Goal: Information Seeking & Learning: Compare options

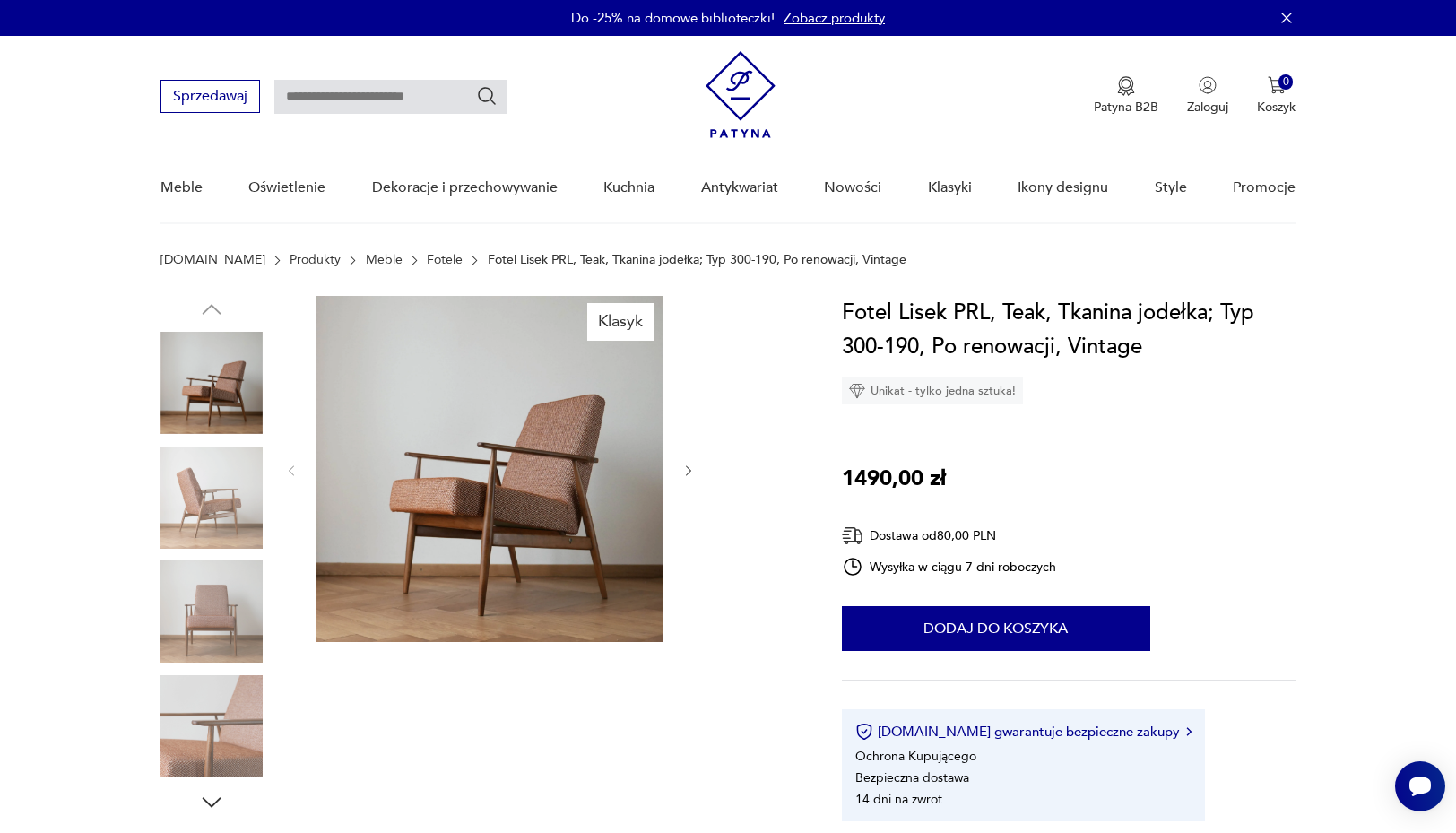
click at [214, 699] on img at bounding box center [211, 727] width 102 height 102
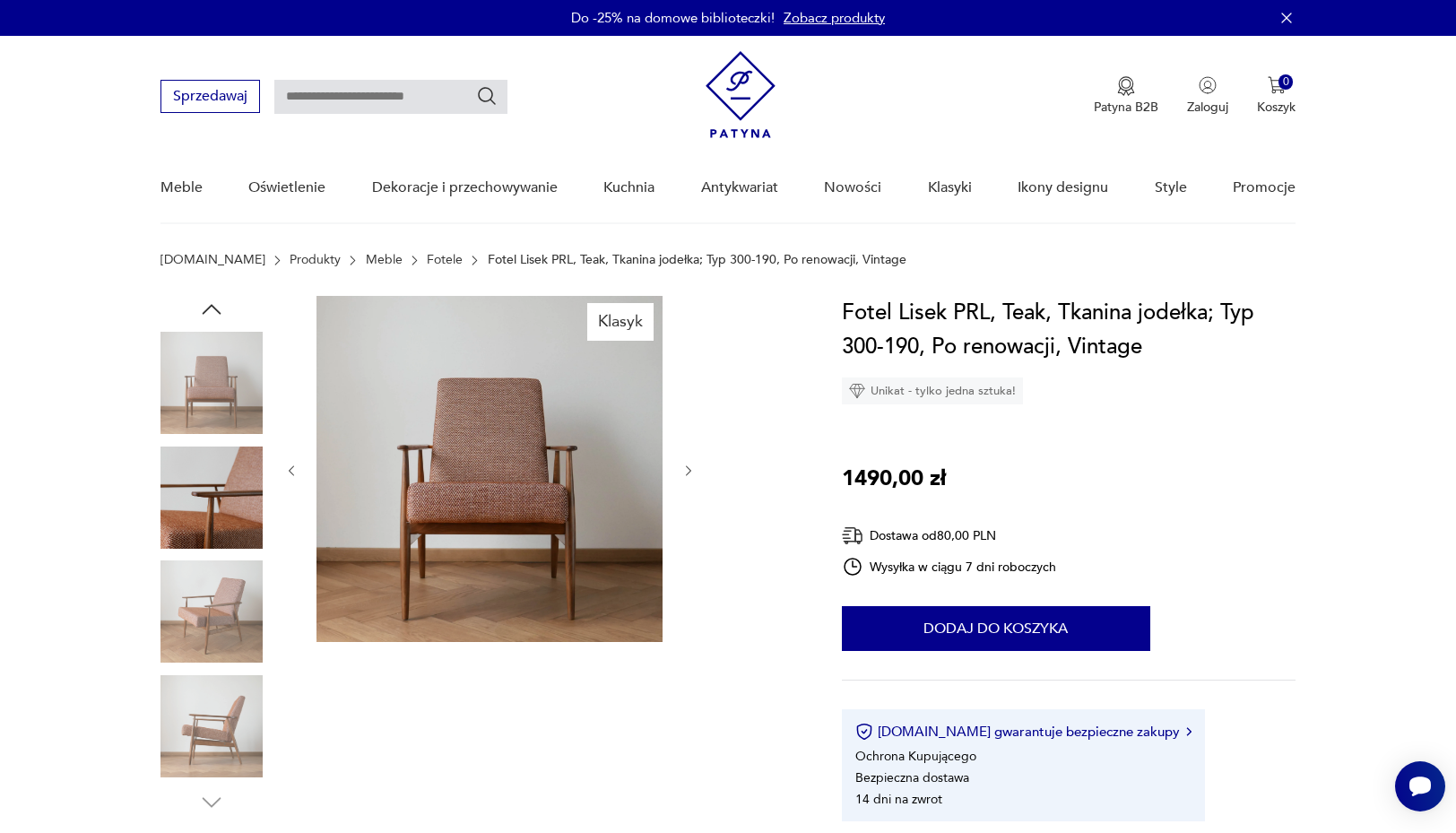
click at [204, 600] on img at bounding box center [211, 612] width 102 height 102
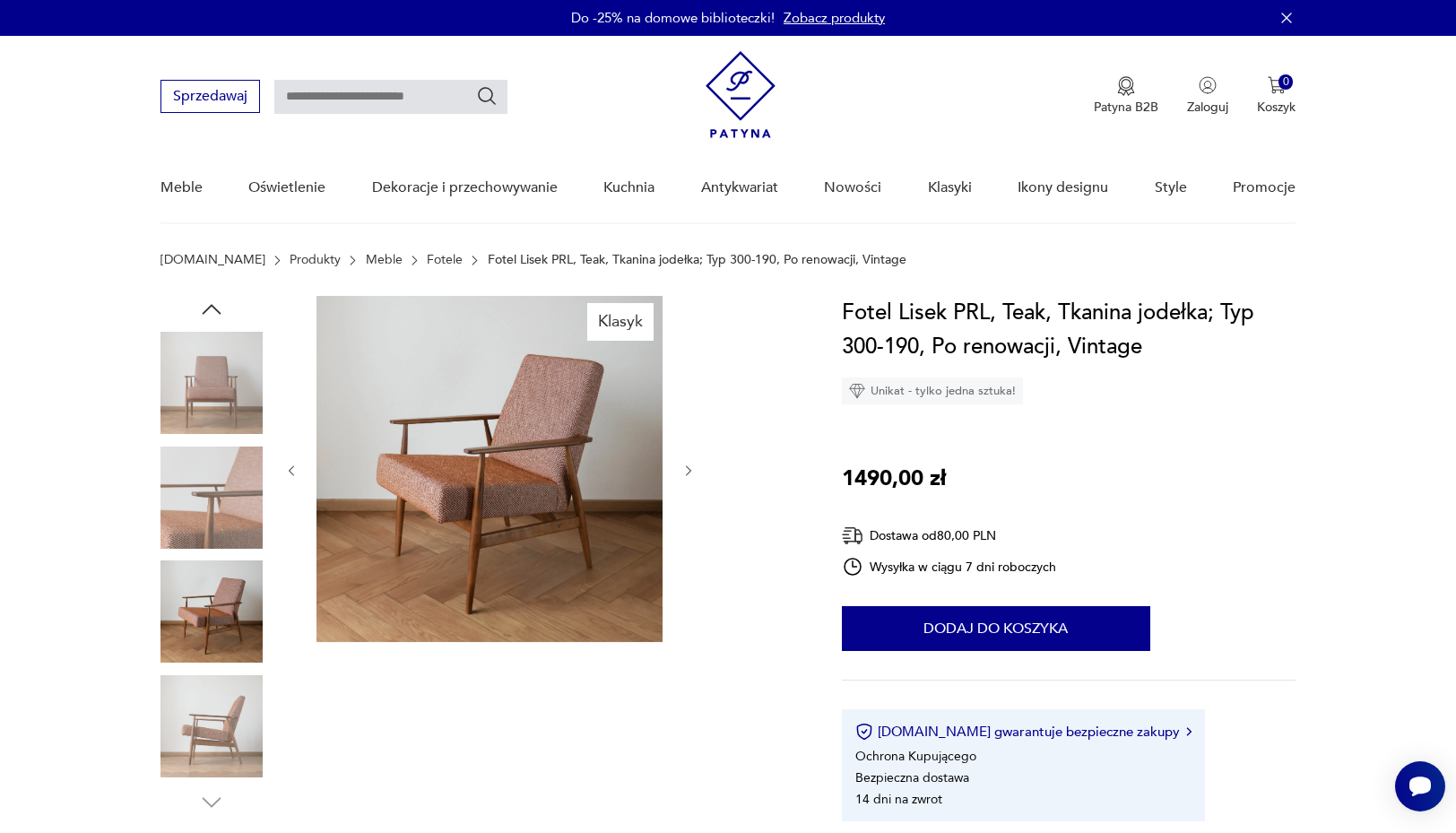
click at [198, 517] on img at bounding box center [211, 498] width 102 height 102
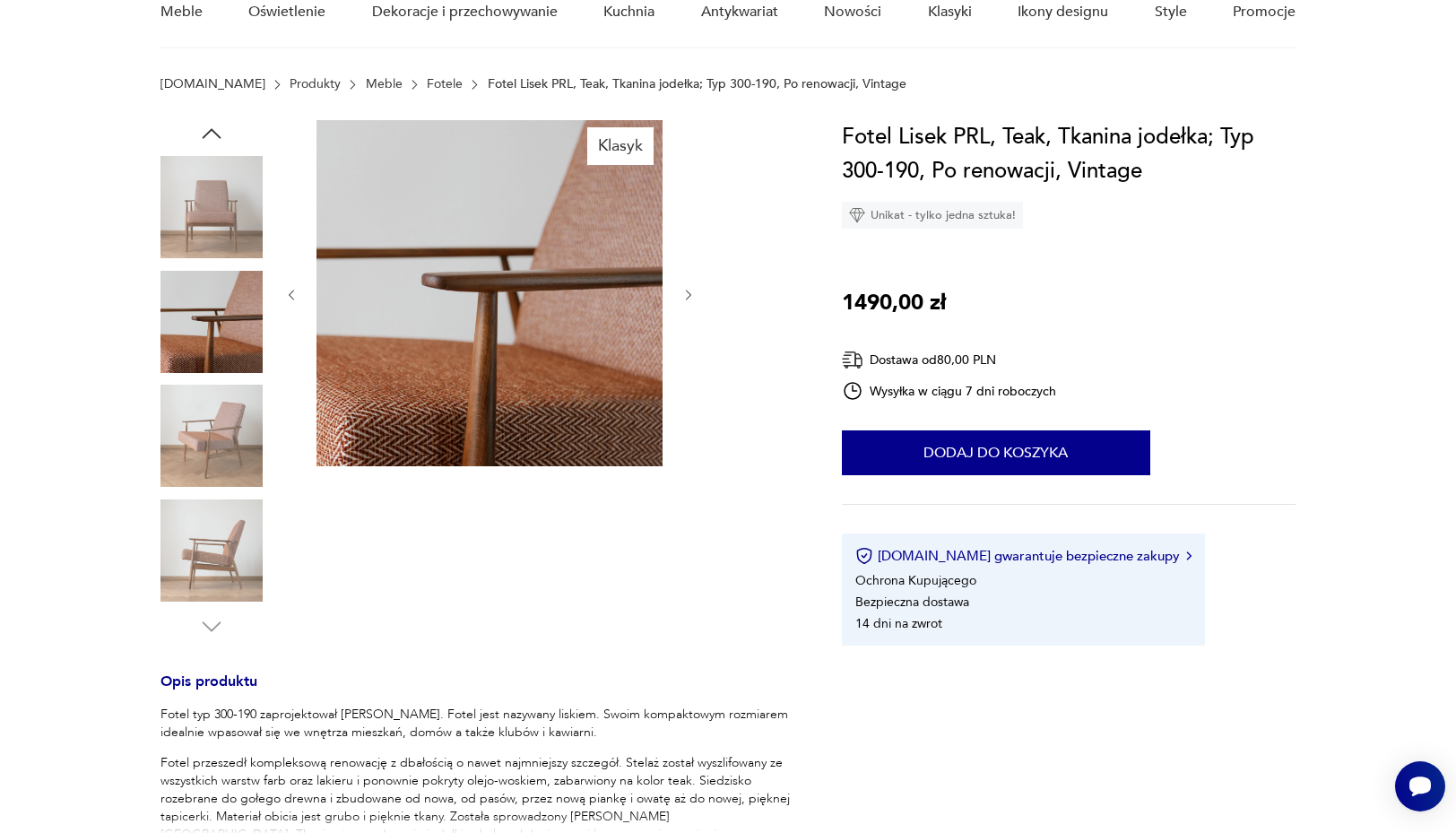
scroll to position [153, 0]
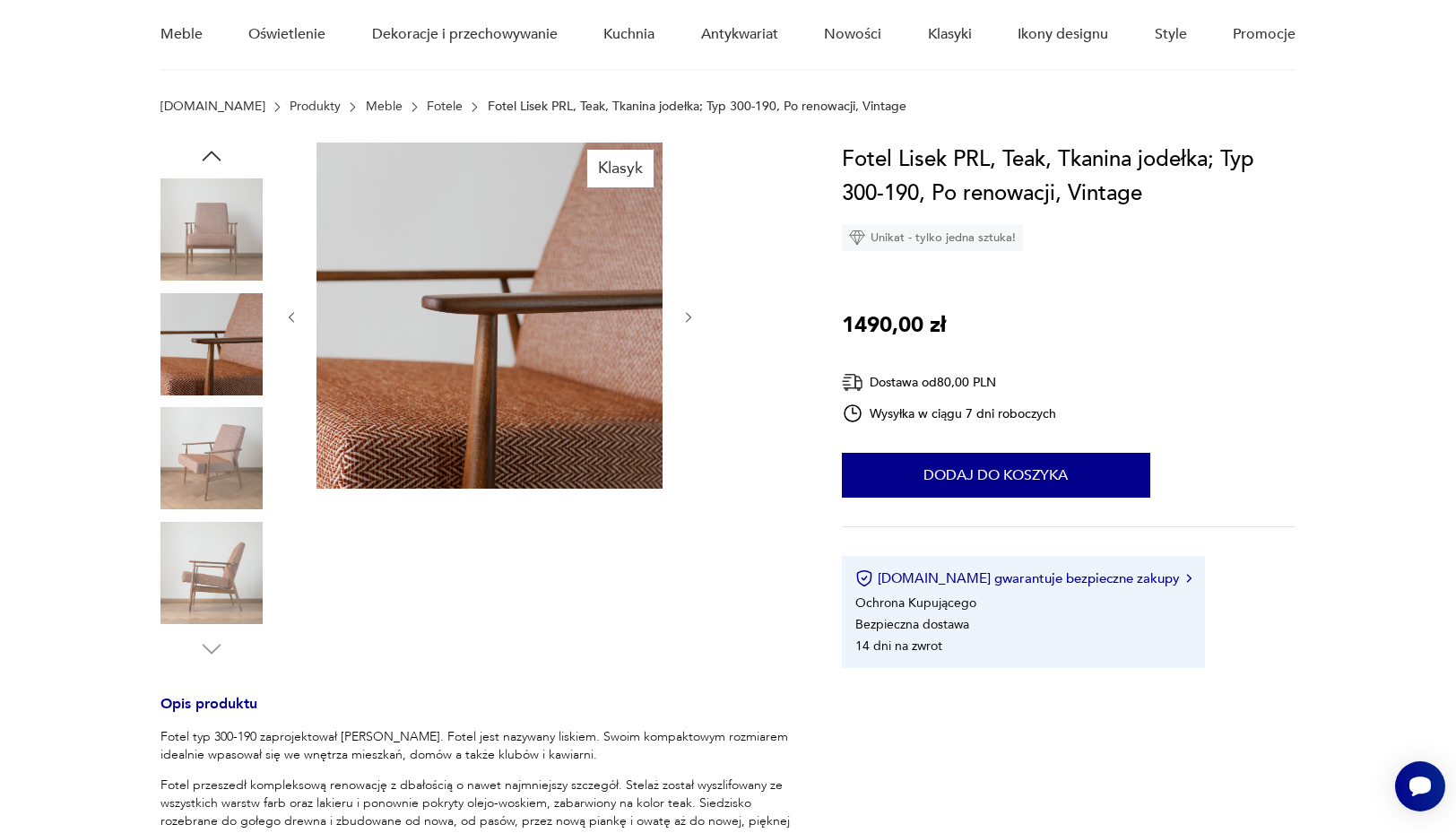
click at [194, 217] on img at bounding box center [211, 230] width 102 height 102
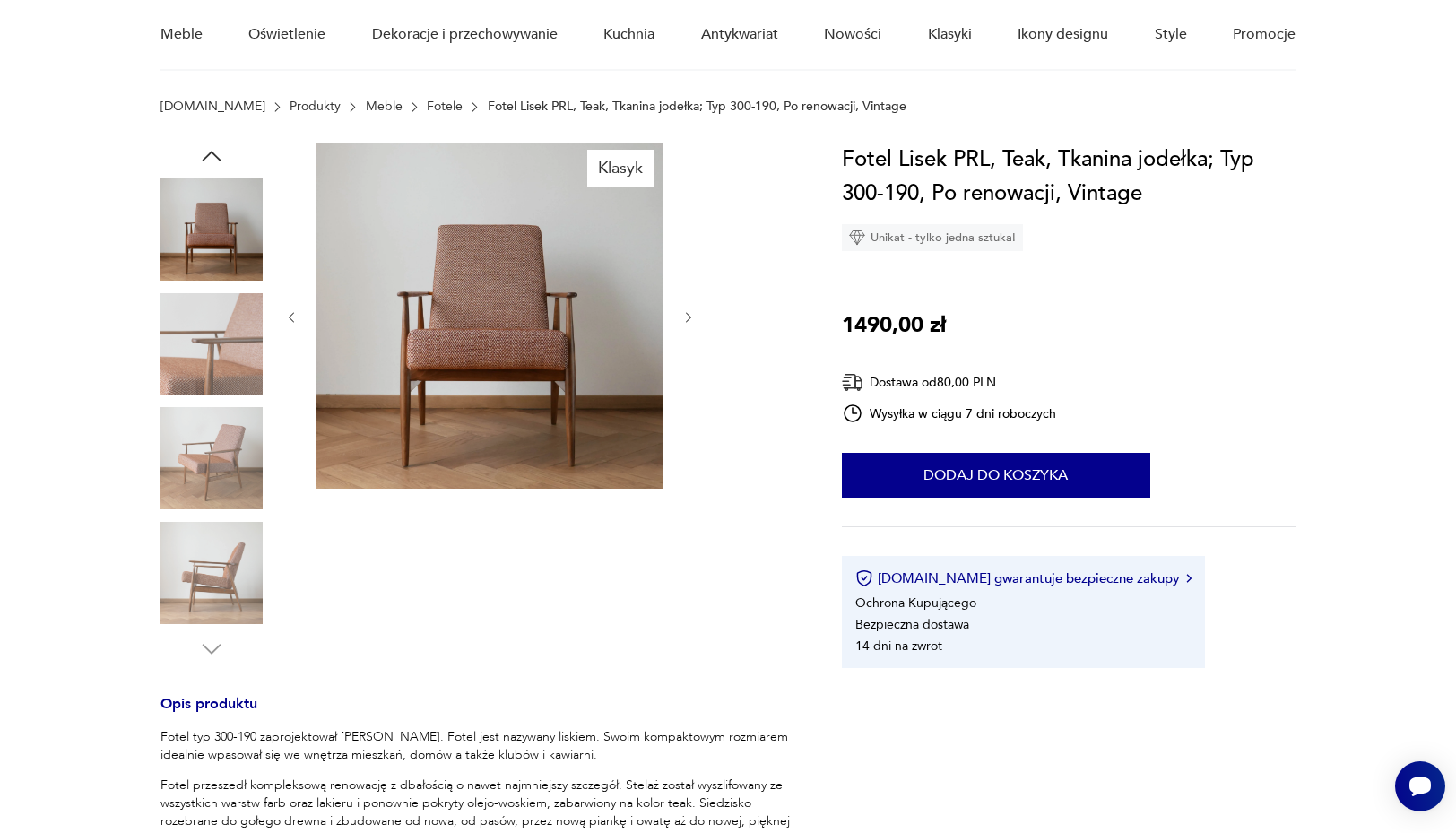
click at [208, 149] on icon "button" at bounding box center [211, 155] width 27 height 27
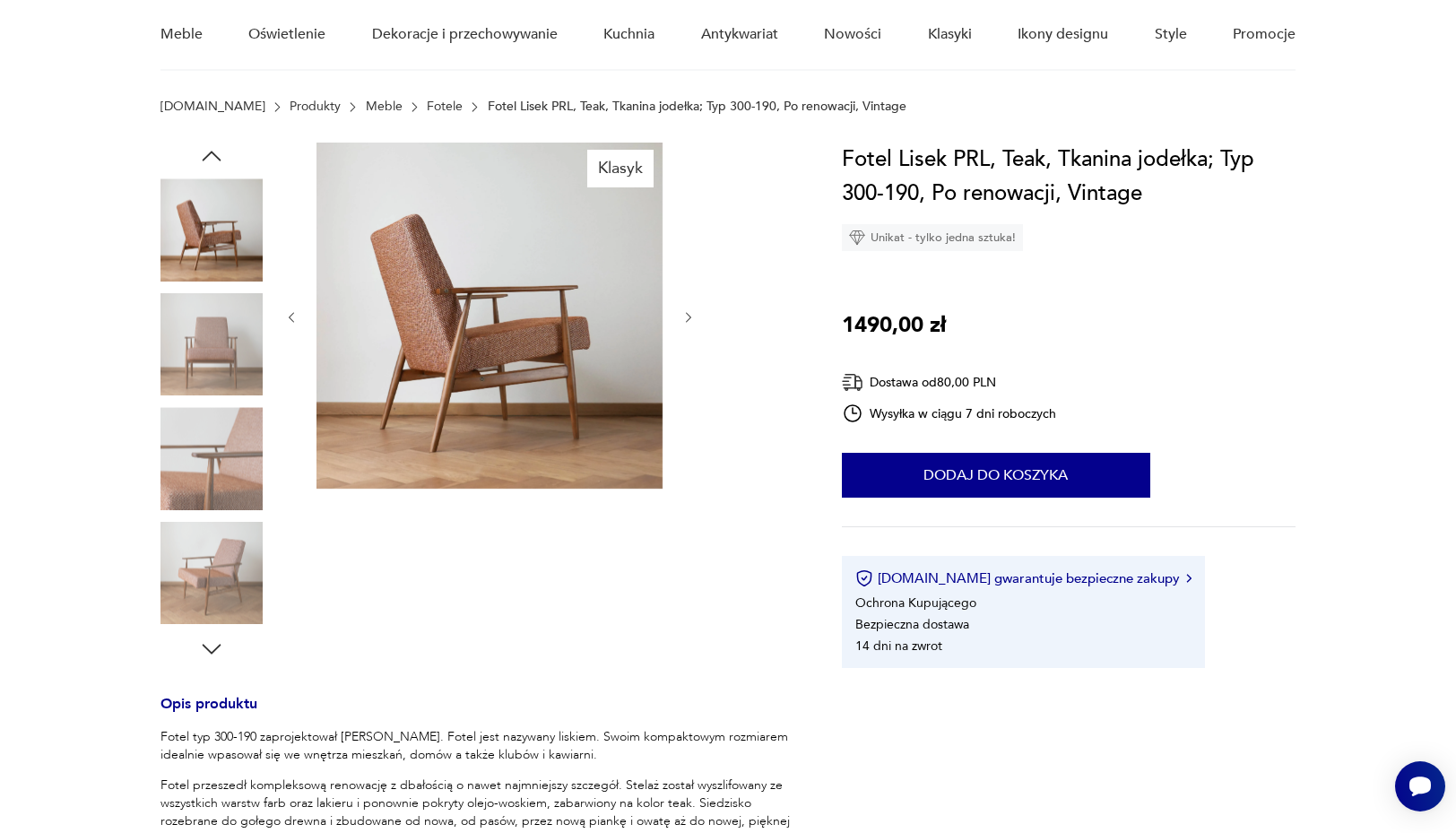
click at [213, 252] on img at bounding box center [211, 230] width 102 height 102
click at [212, 306] on img at bounding box center [211, 345] width 102 height 102
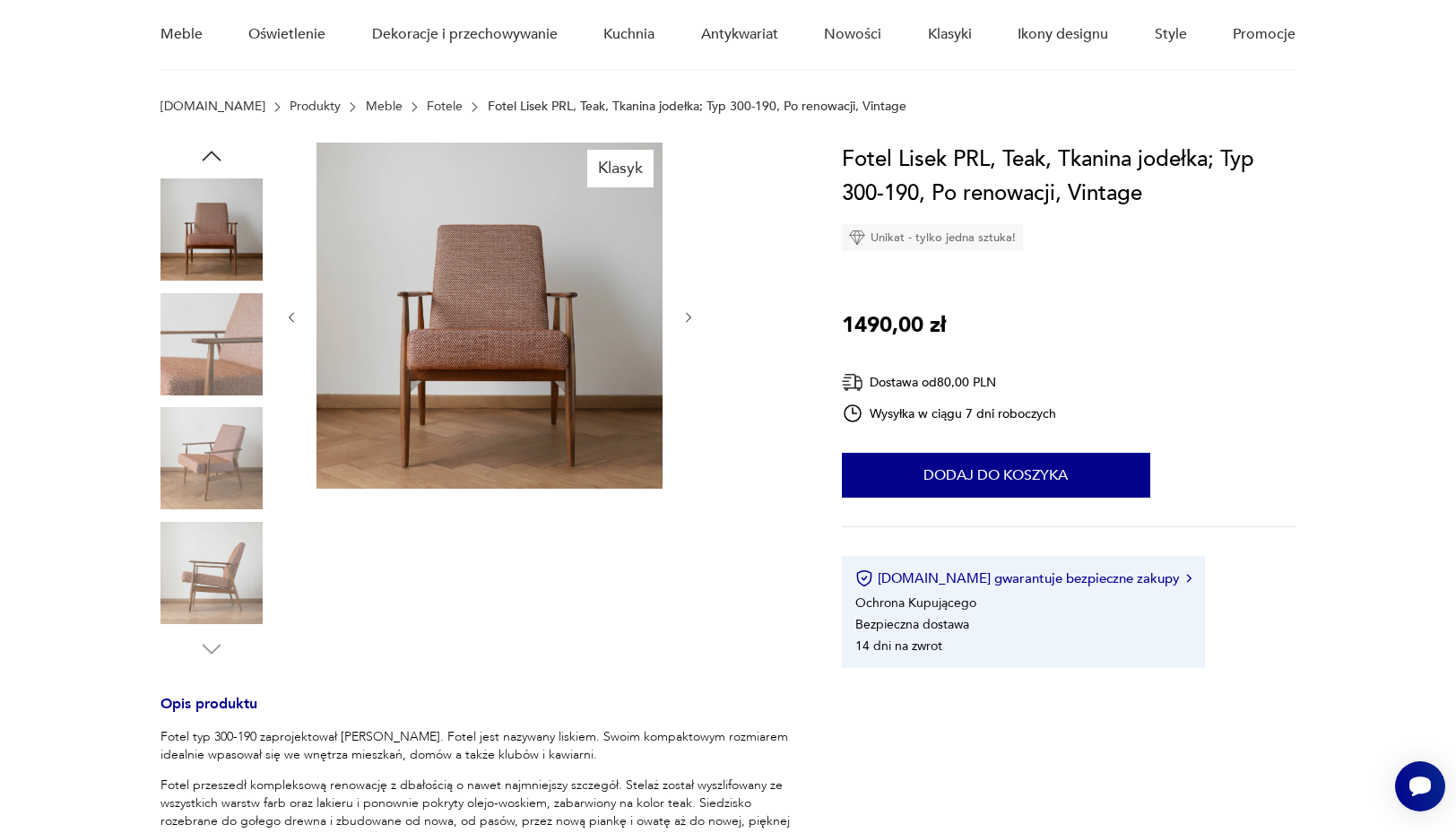
click at [212, 414] on img at bounding box center [211, 459] width 102 height 102
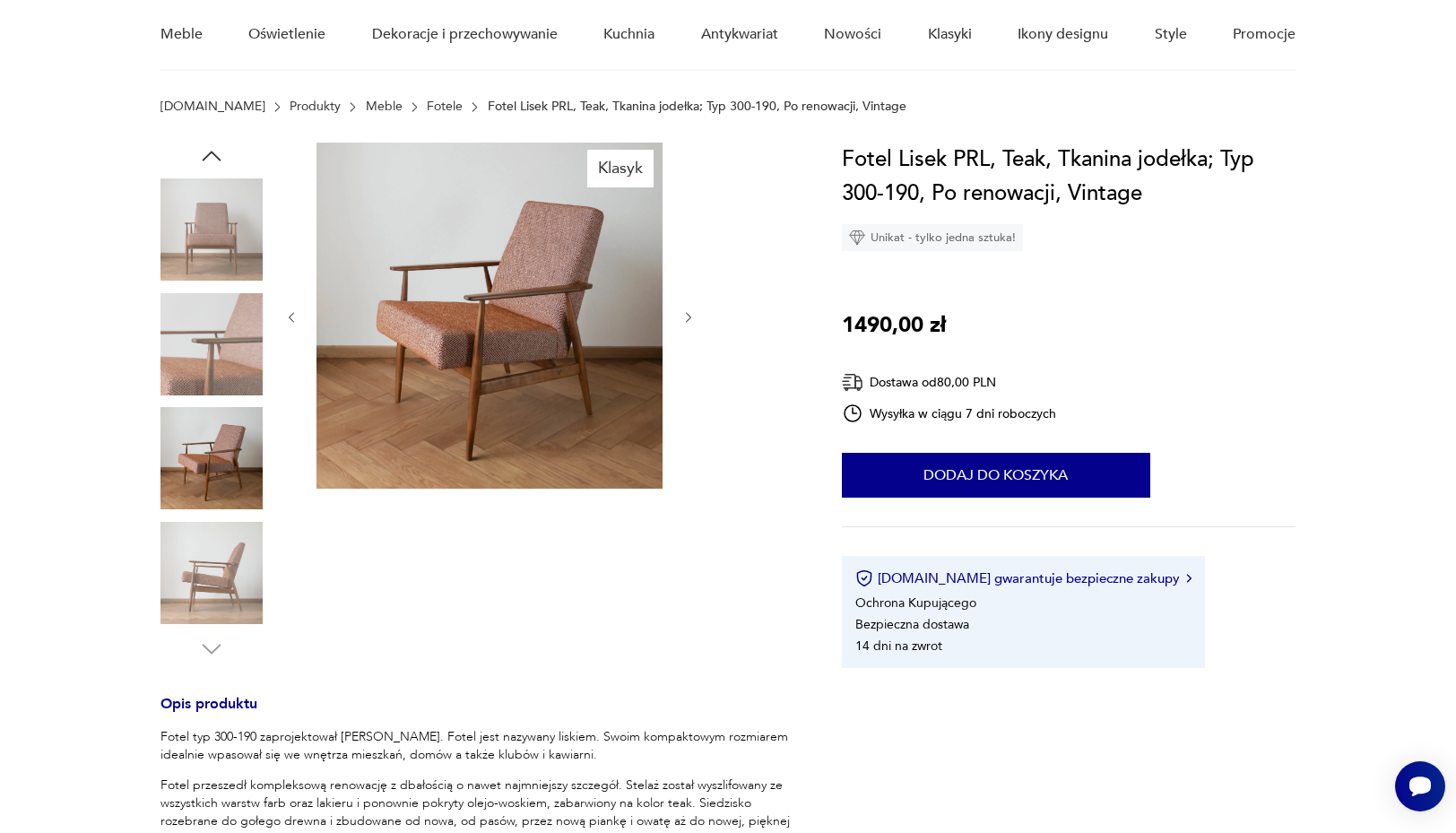
click at [213, 488] on img at bounding box center [211, 459] width 102 height 102
click at [214, 593] on img at bounding box center [211, 573] width 102 height 102
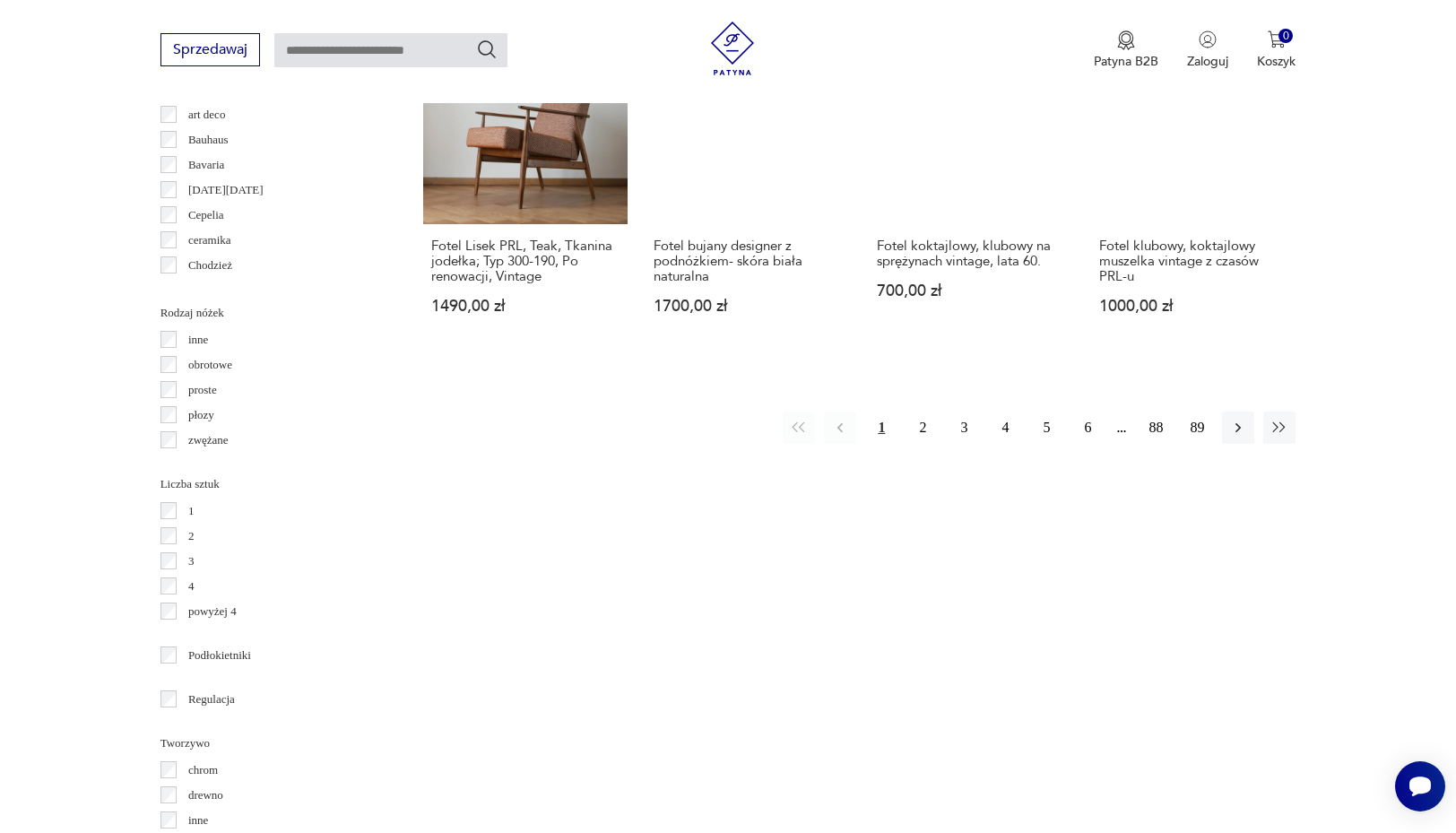
scroll to position [1966, 0]
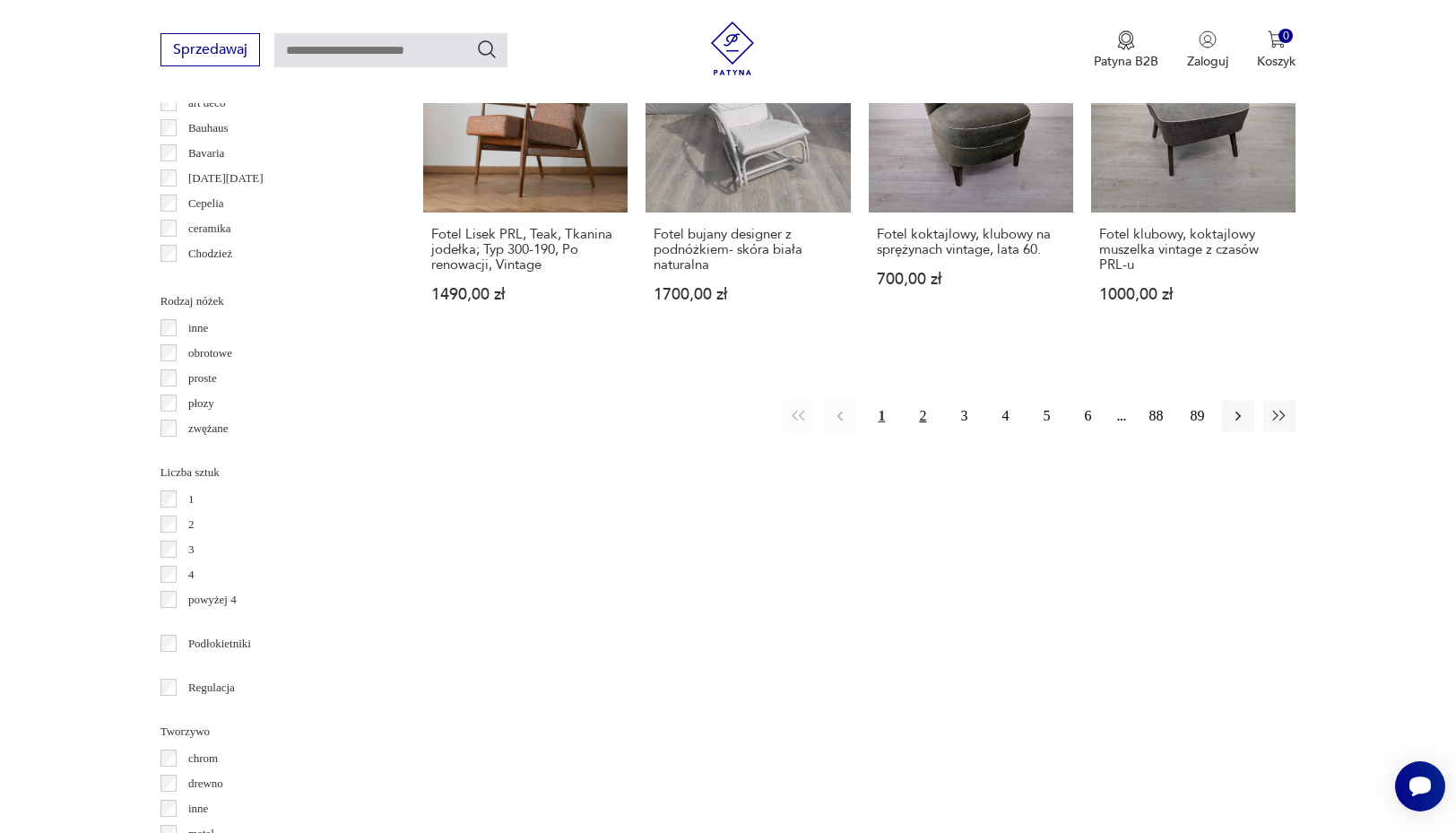
click at [933, 400] on button "2" at bounding box center [922, 416] width 32 height 32
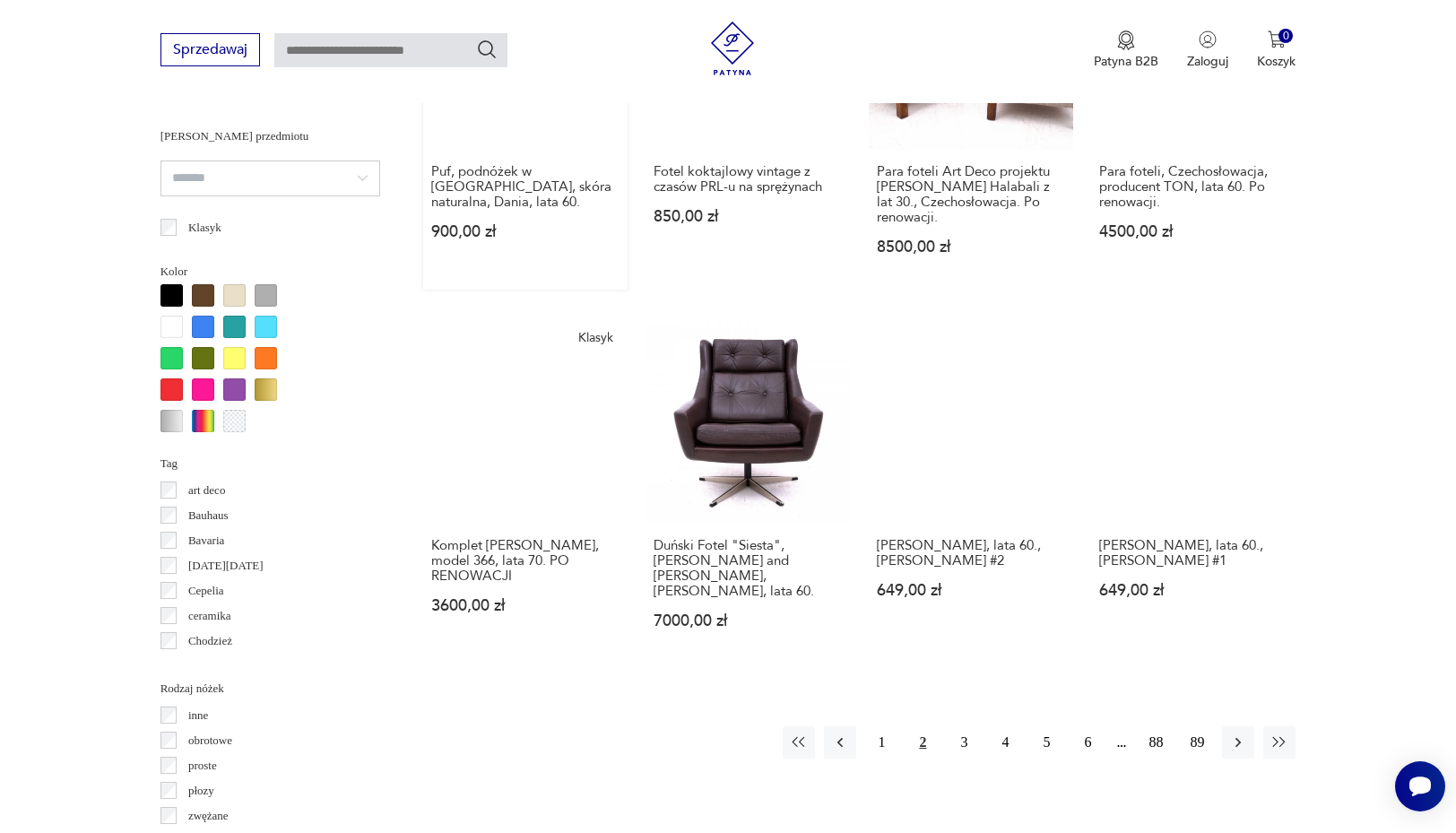
scroll to position [1741, 0]
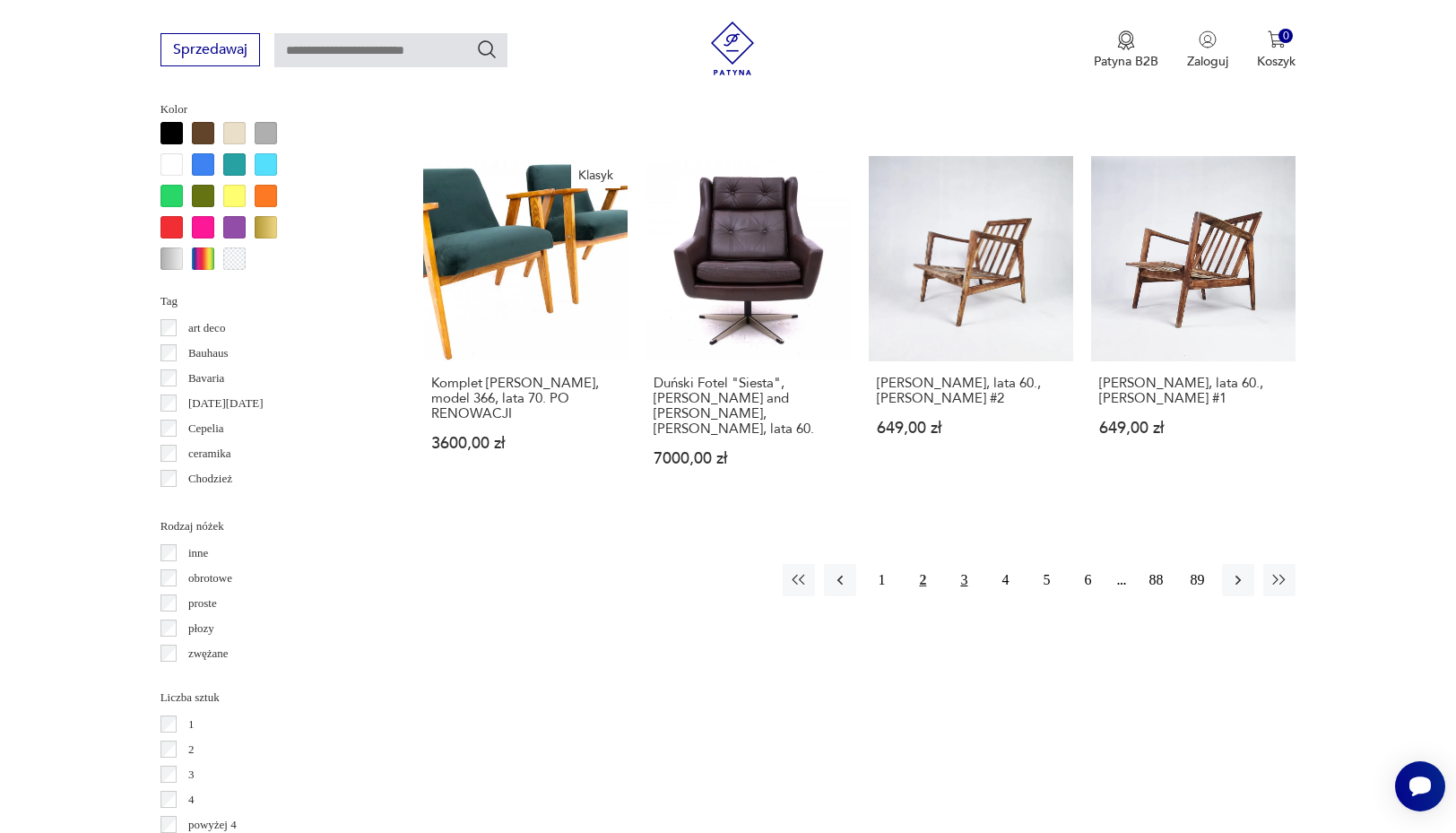
click at [961, 577] on button "3" at bounding box center [963, 580] width 32 height 32
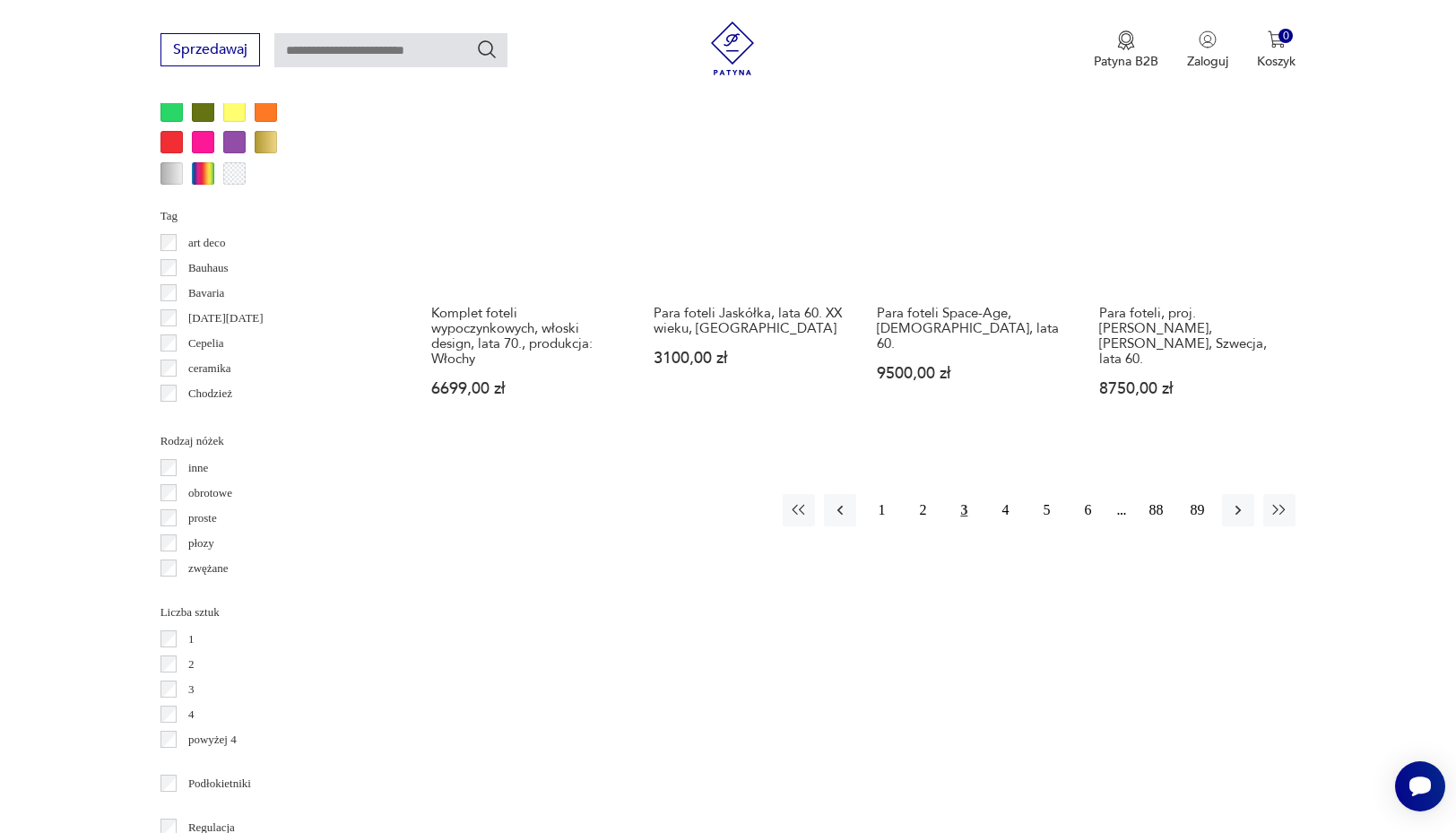
scroll to position [1827, 0]
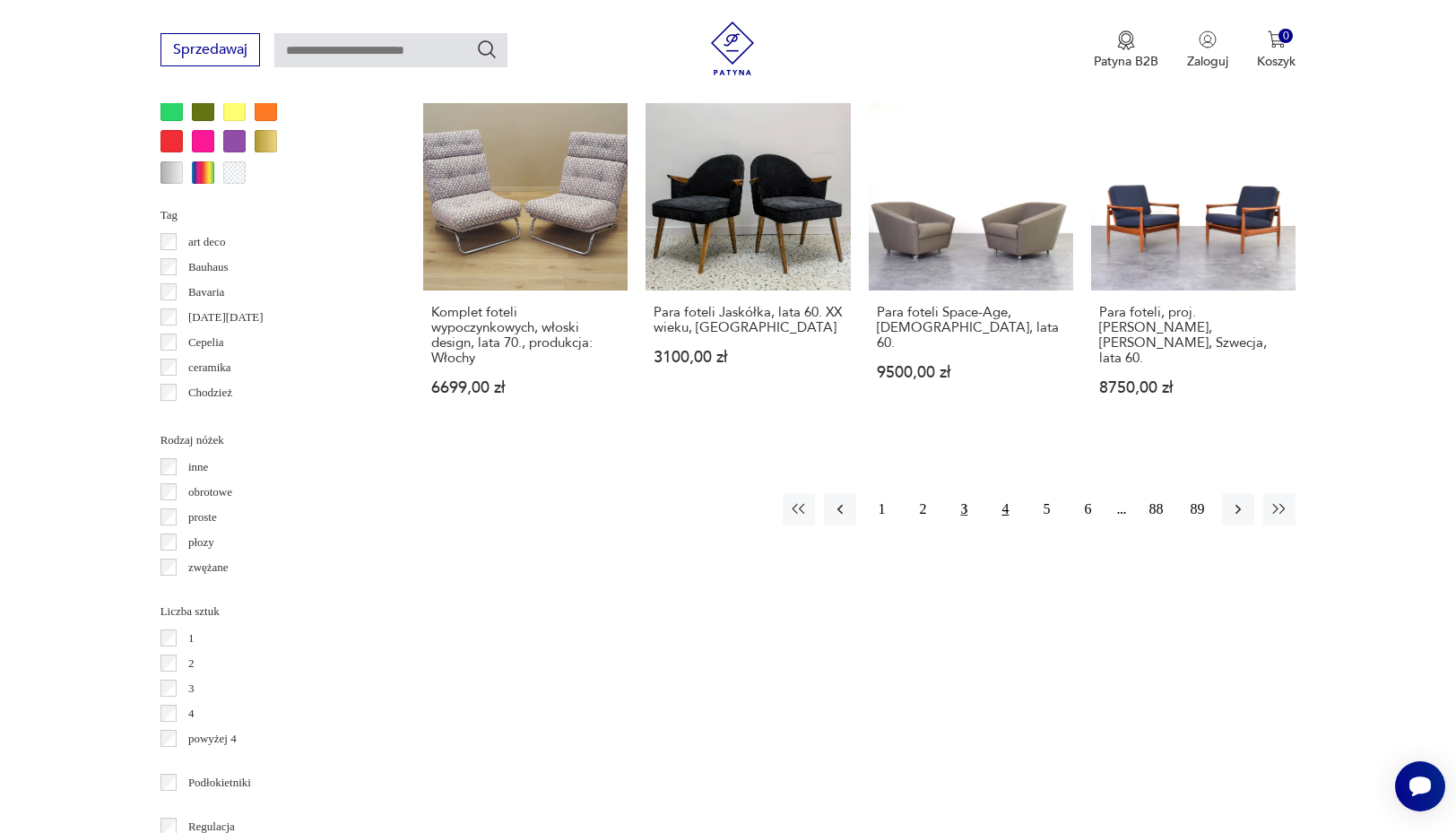
click at [1005, 526] on button "4" at bounding box center [1004, 509] width 32 height 32
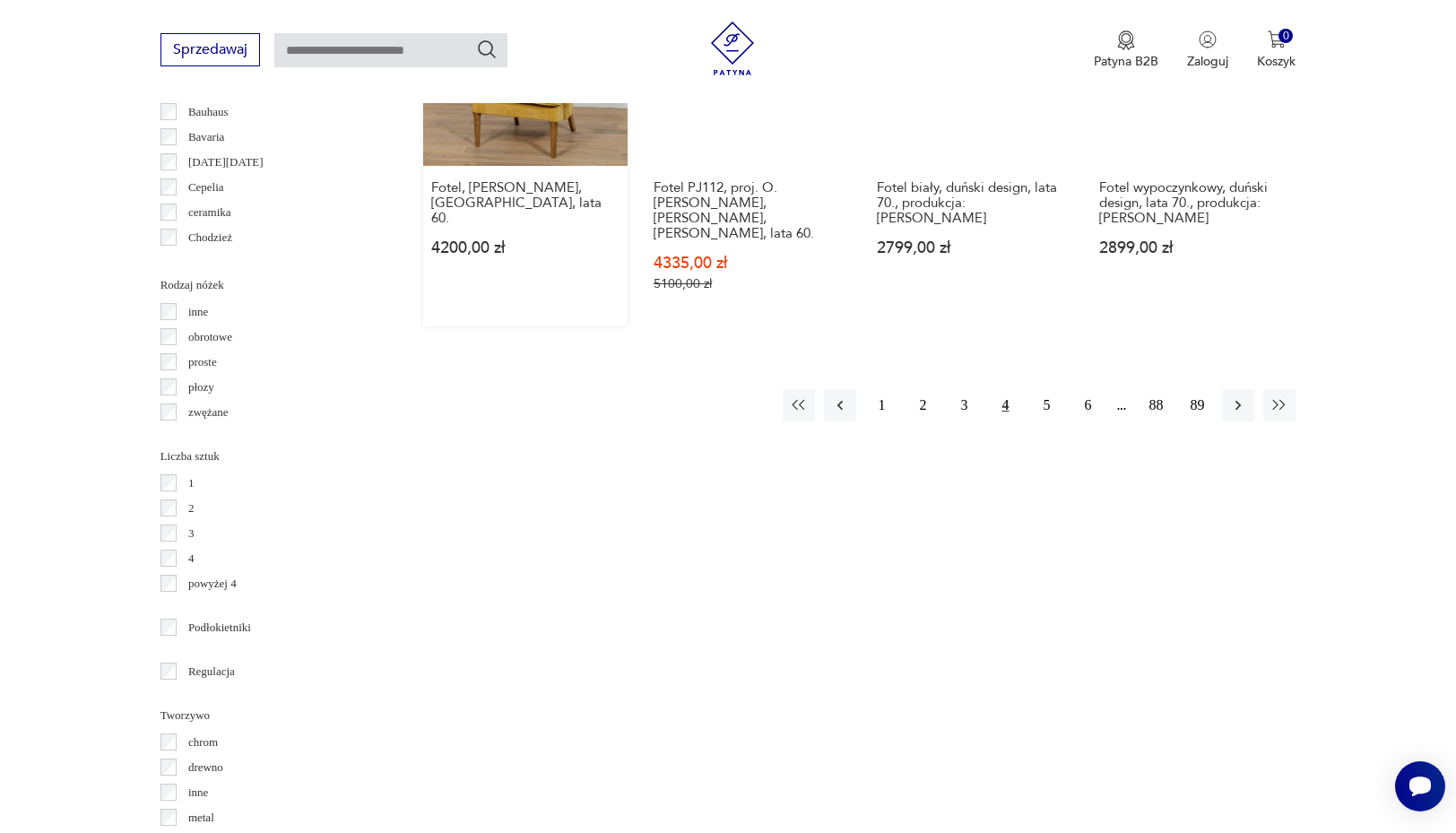
scroll to position [2057, 0]
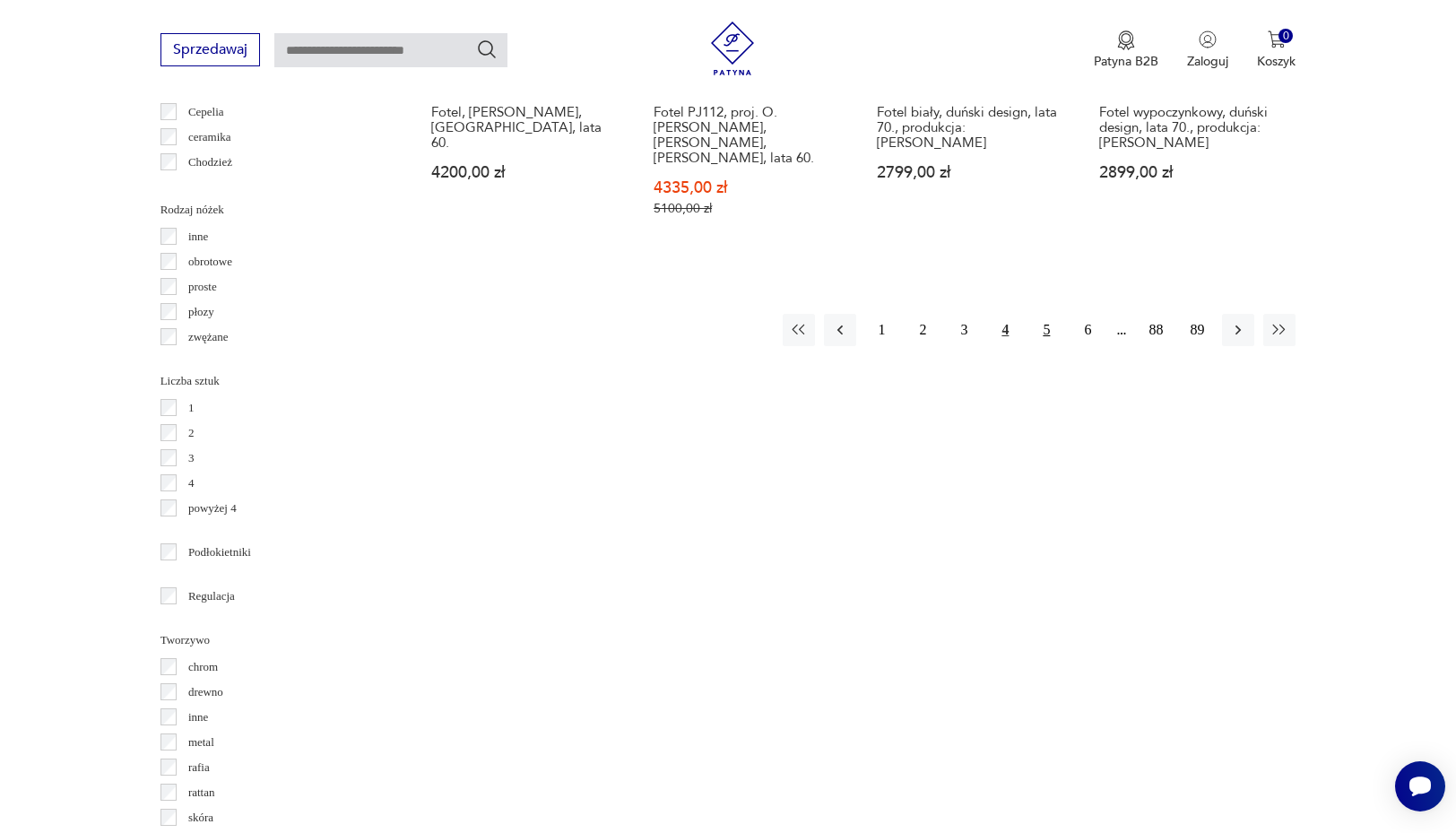
click at [1044, 314] on button "5" at bounding box center [1046, 330] width 32 height 32
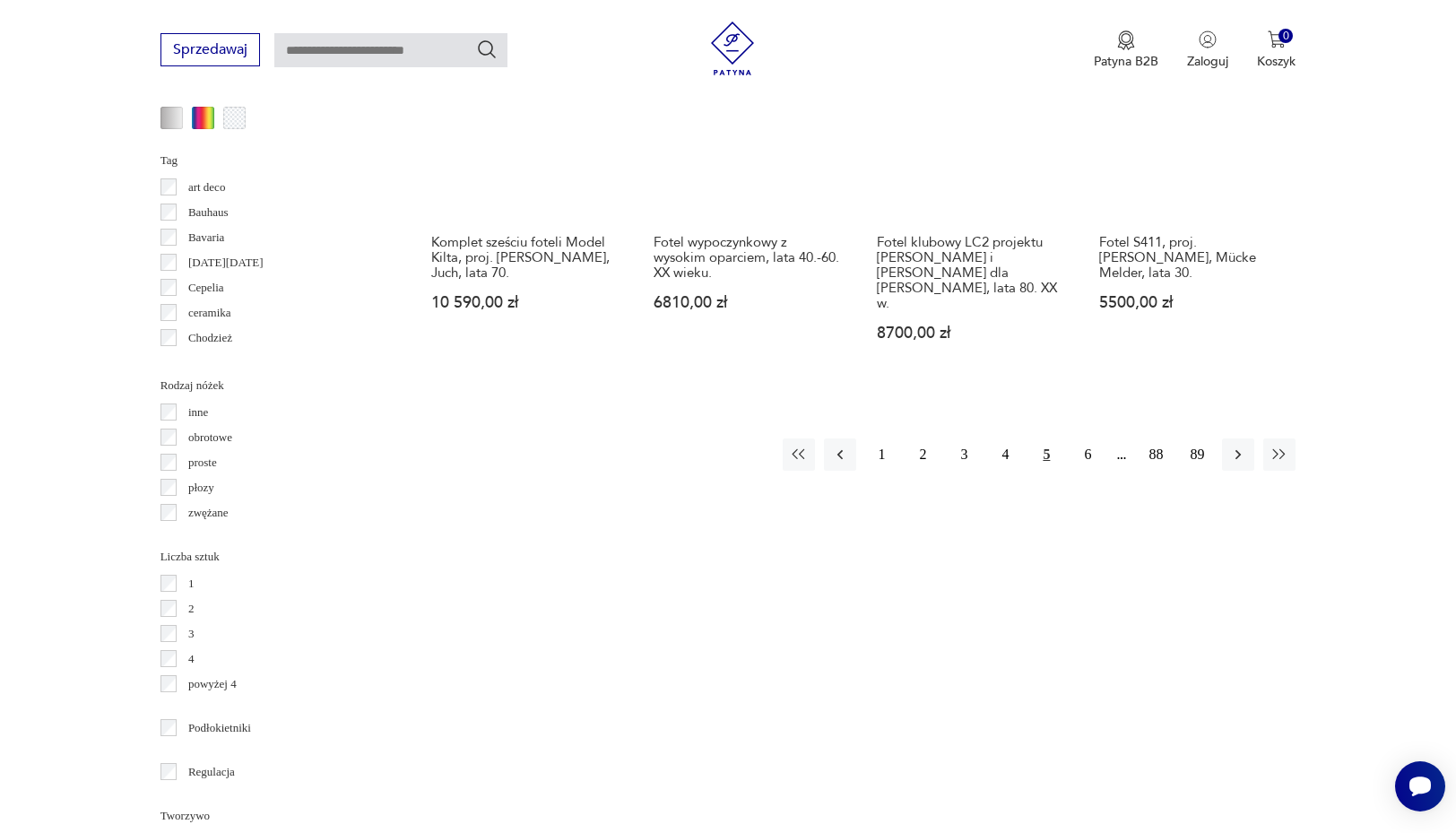
scroll to position [1887, 0]
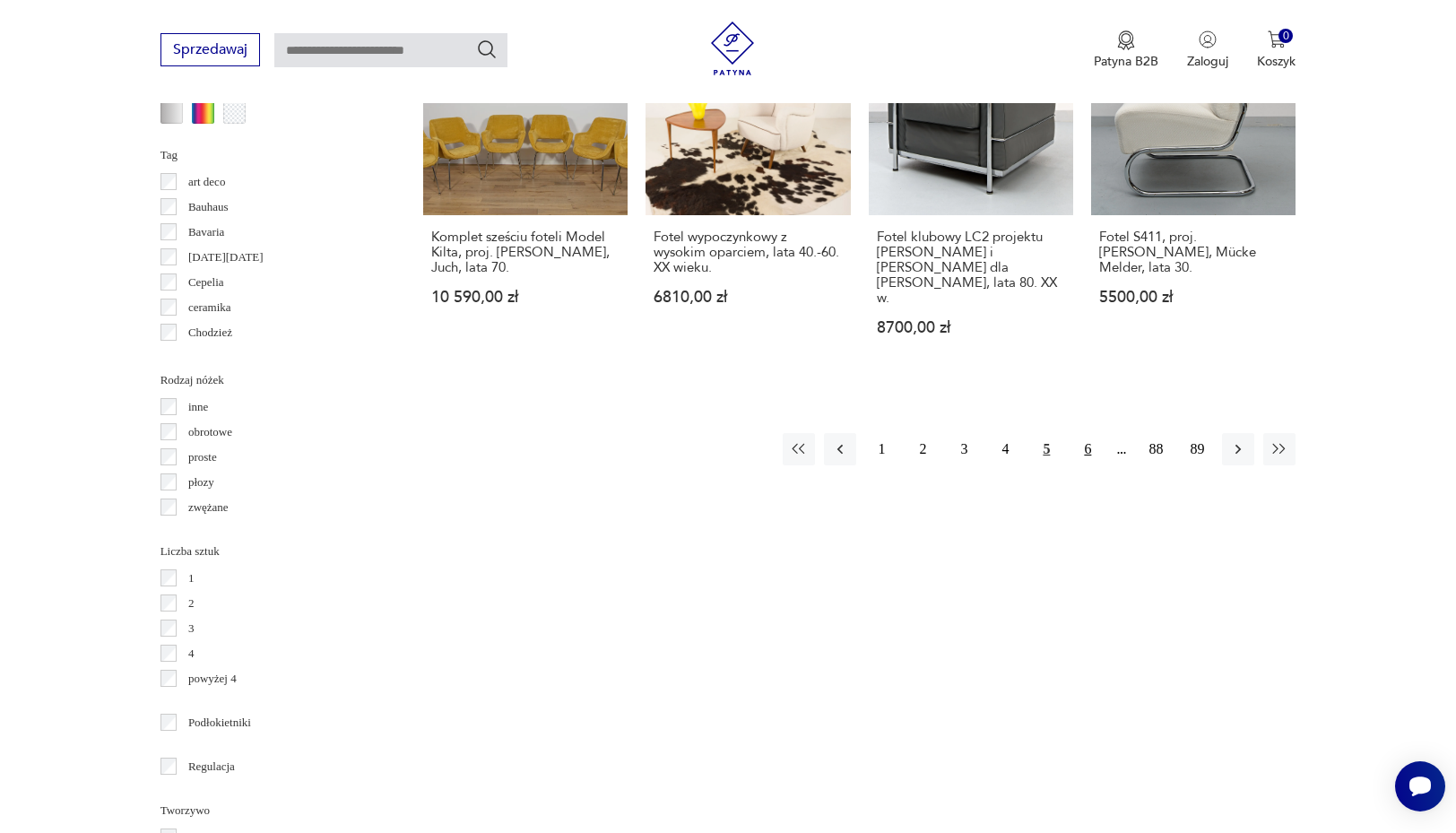
click at [1087, 433] on button "6" at bounding box center [1087, 449] width 32 height 32
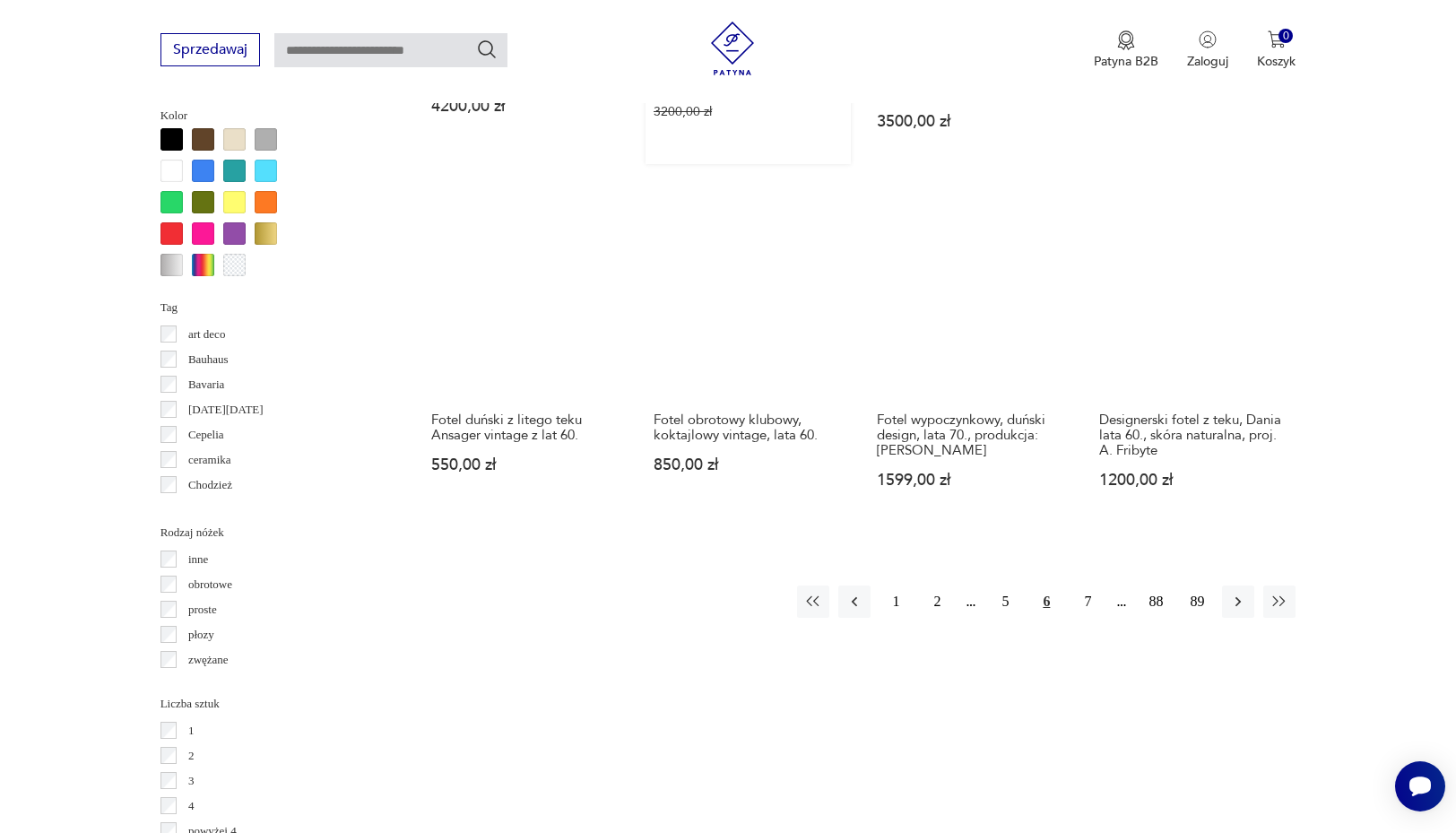
scroll to position [1745, 0]
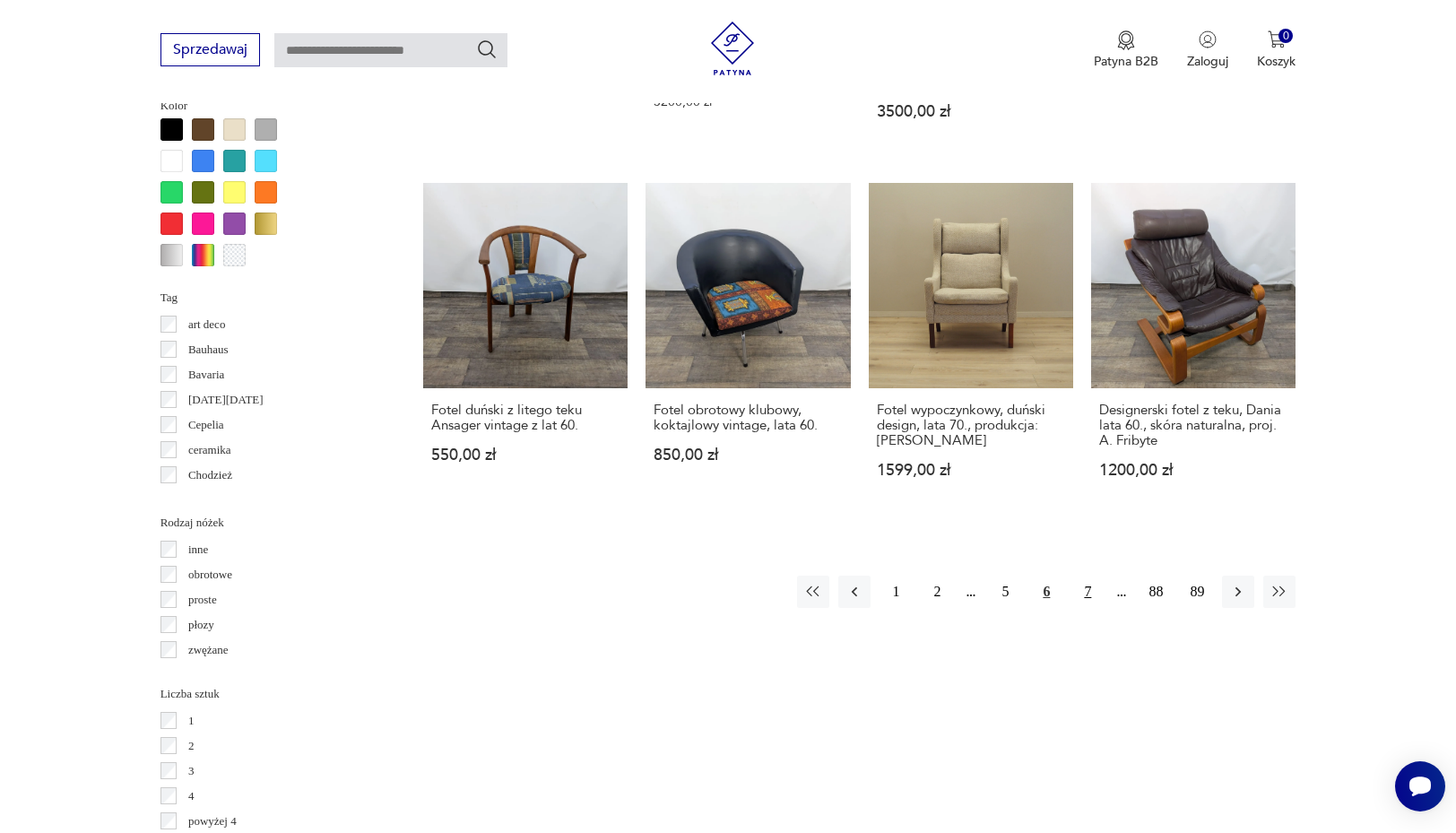
click at [1093, 577] on button "7" at bounding box center [1087, 591] width 32 height 32
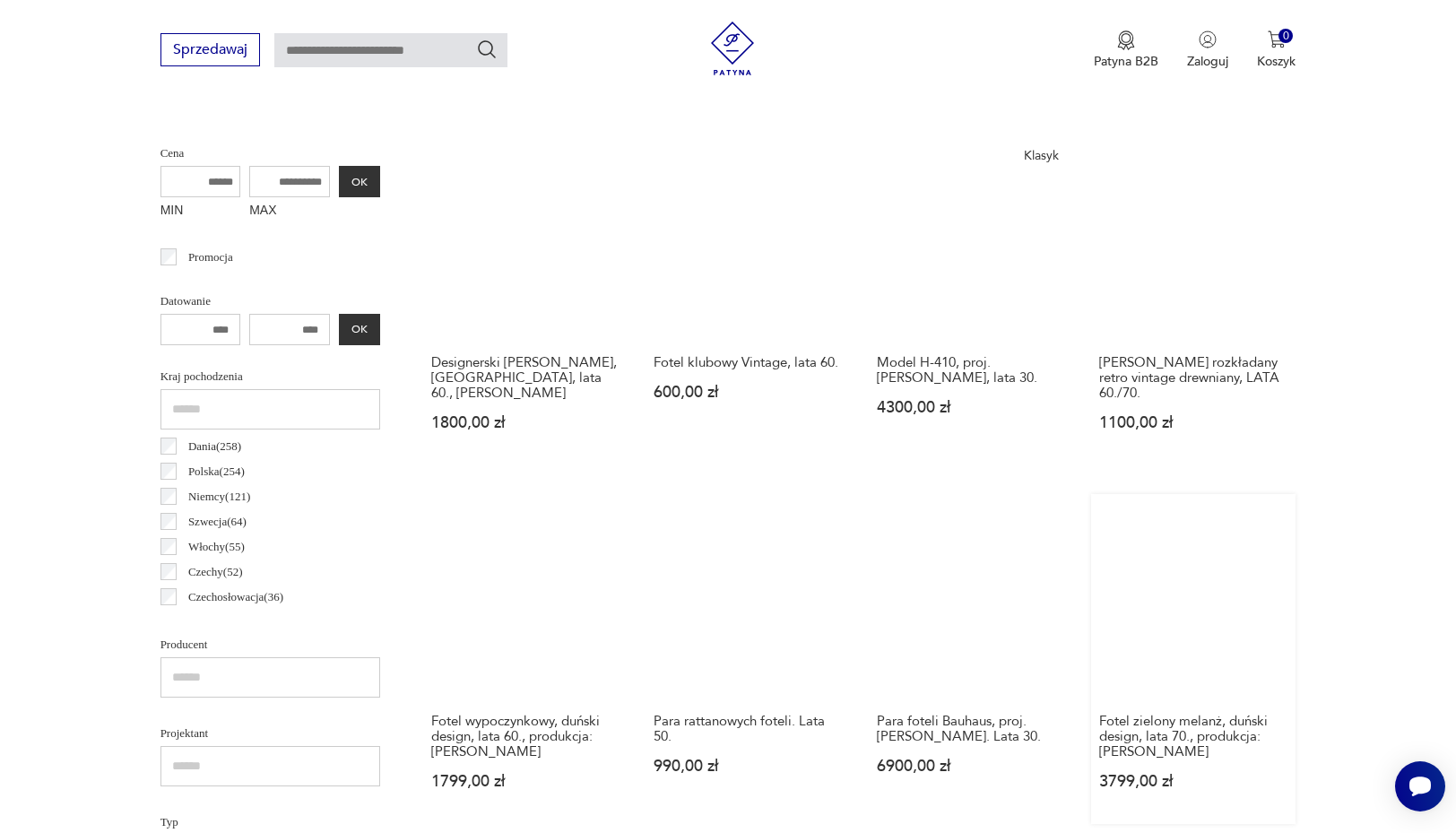
scroll to position [670, 0]
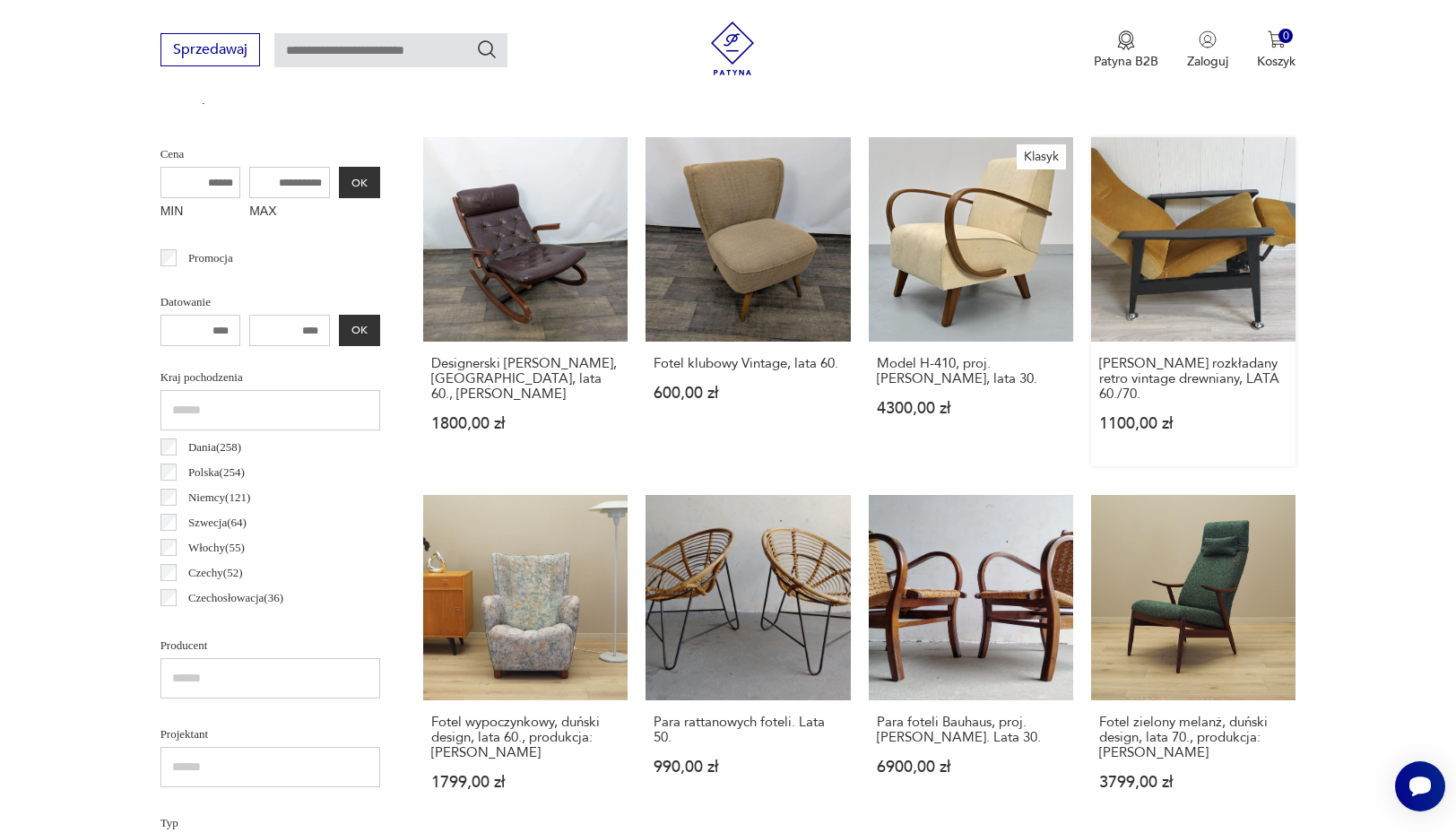
click at [1192, 330] on link "[PERSON_NAME] rozkładany retro vintage drewniany, LATA 60./70. 1100,00 zł" at bounding box center [1193, 302] width 204 height 329
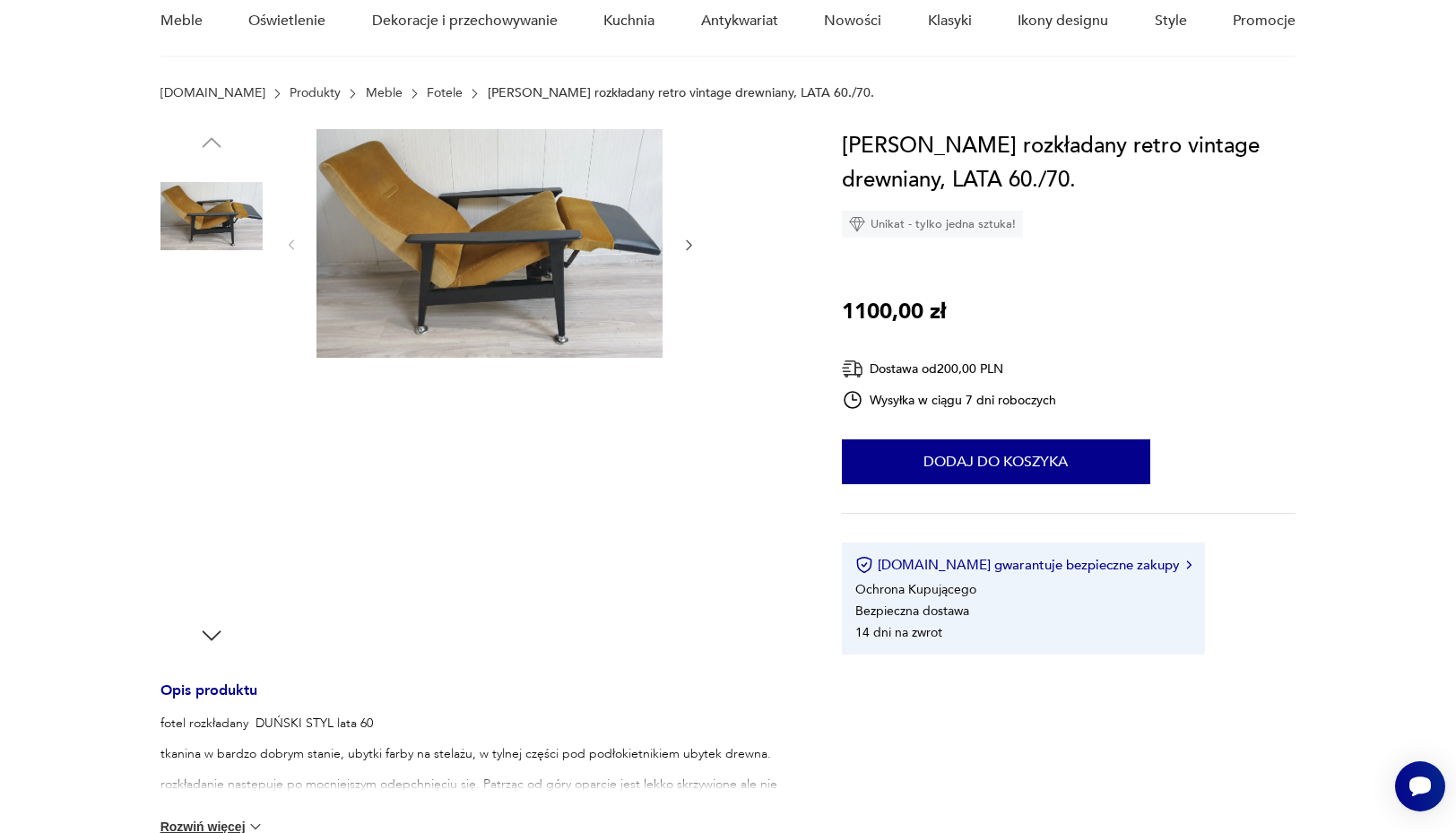
scroll to position [253, 0]
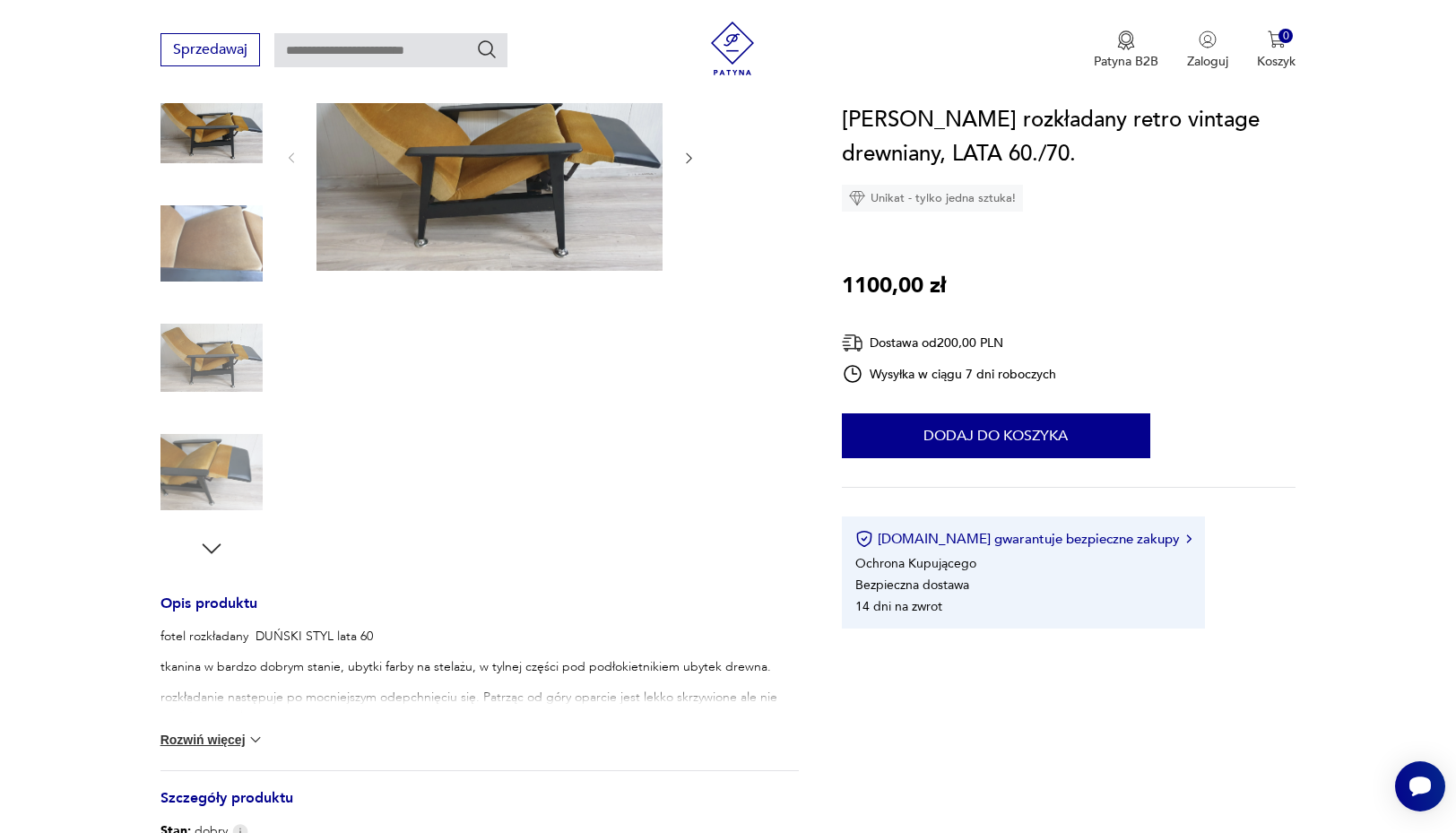
click at [208, 545] on icon "button" at bounding box center [211, 548] width 27 height 27
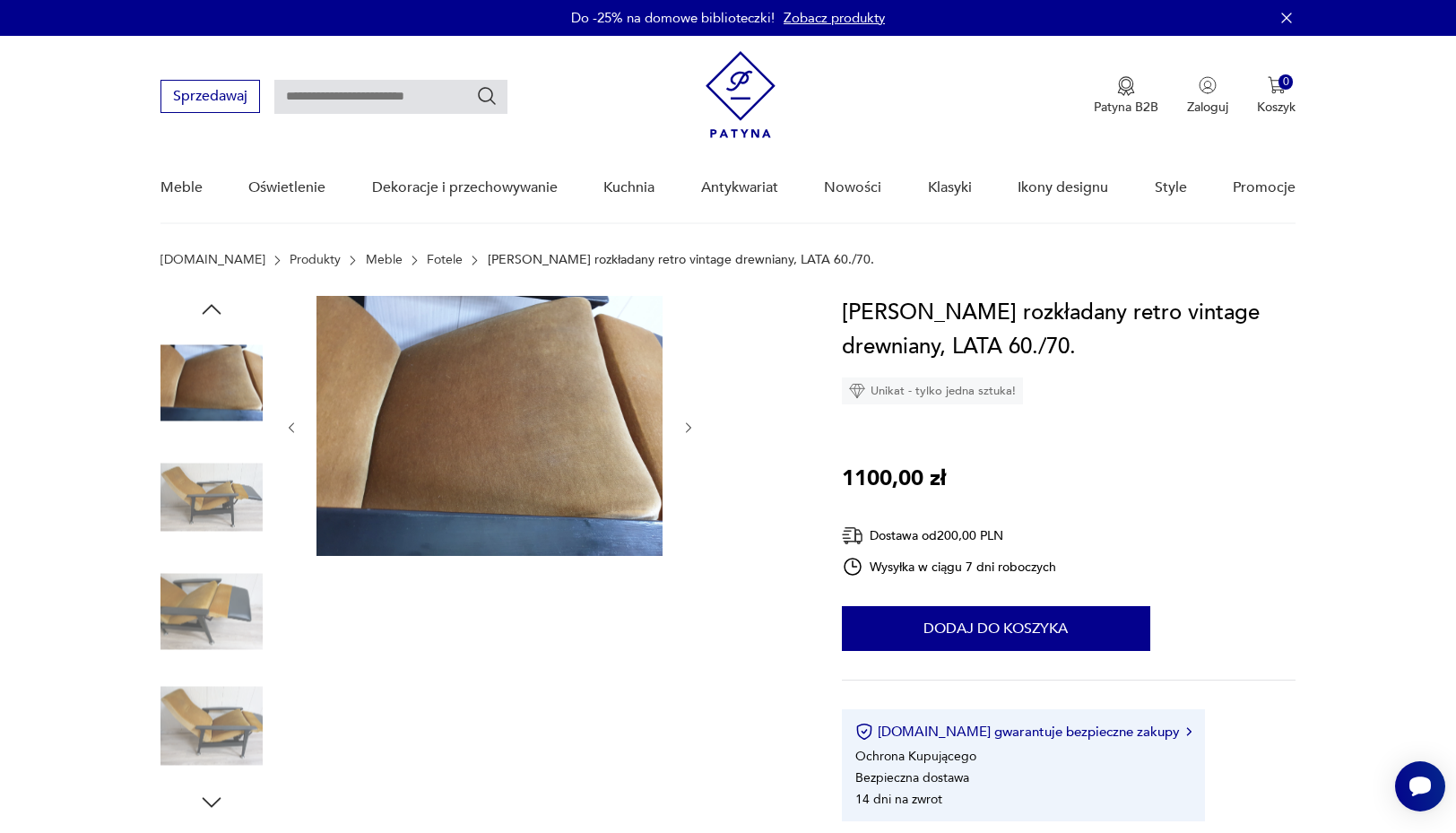
scroll to position [0, 0]
click at [192, 509] on img at bounding box center [211, 498] width 102 height 102
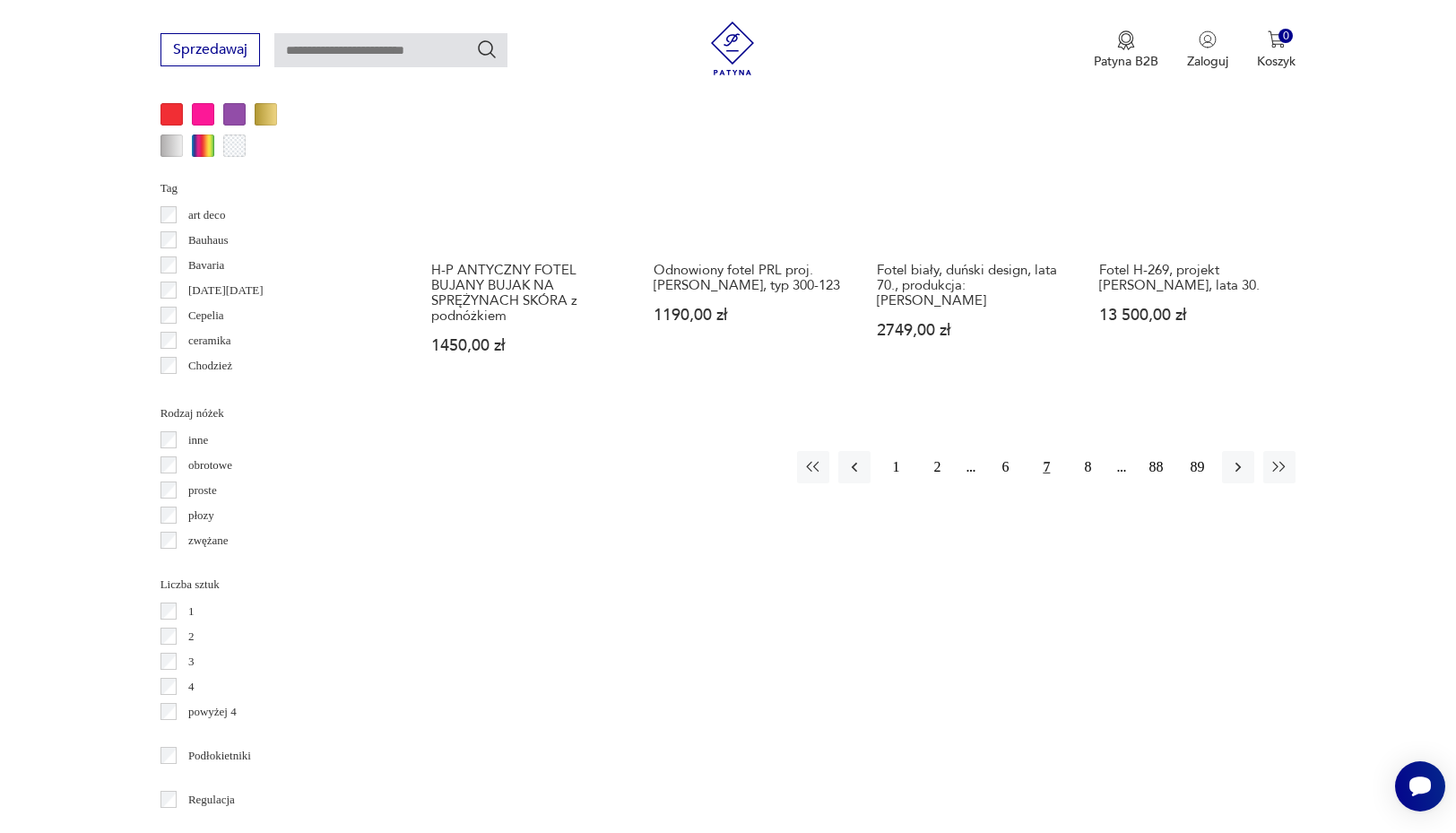
scroll to position [1858, 0]
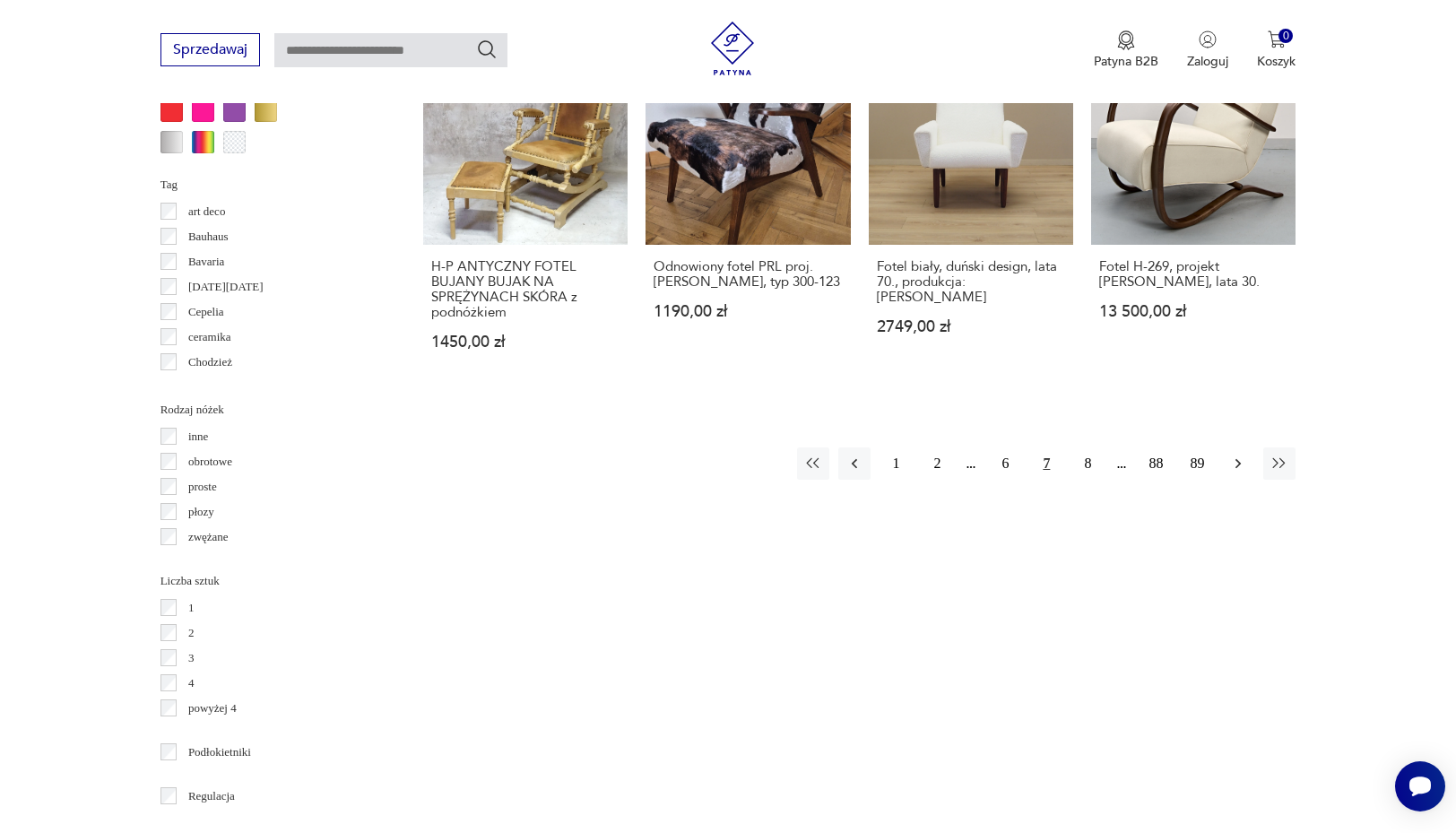
click at [1232, 472] on icon "button" at bounding box center [1238, 464] width 18 height 18
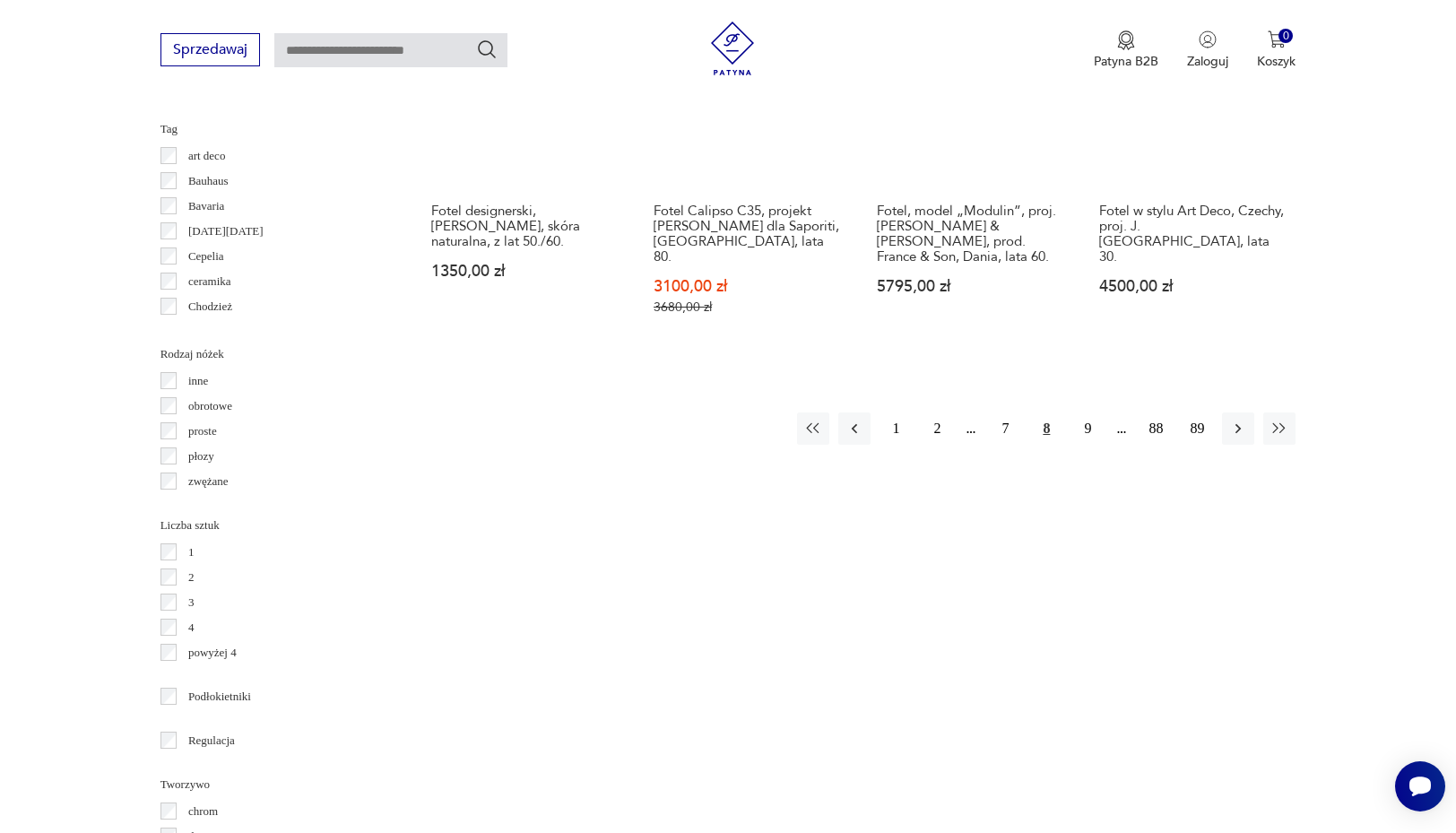
scroll to position [1916, 0]
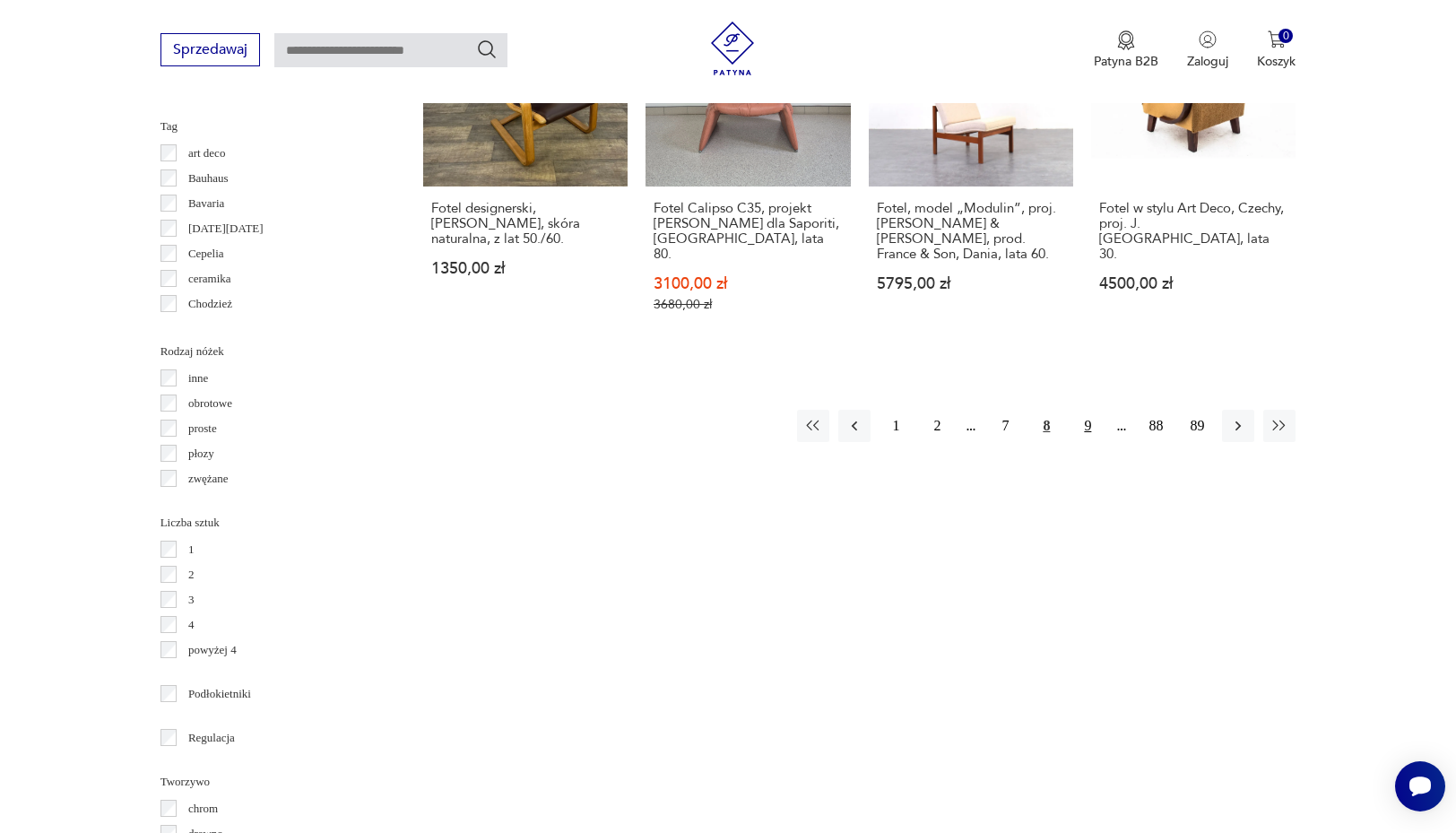
click at [1091, 417] on button "9" at bounding box center [1087, 425] width 32 height 32
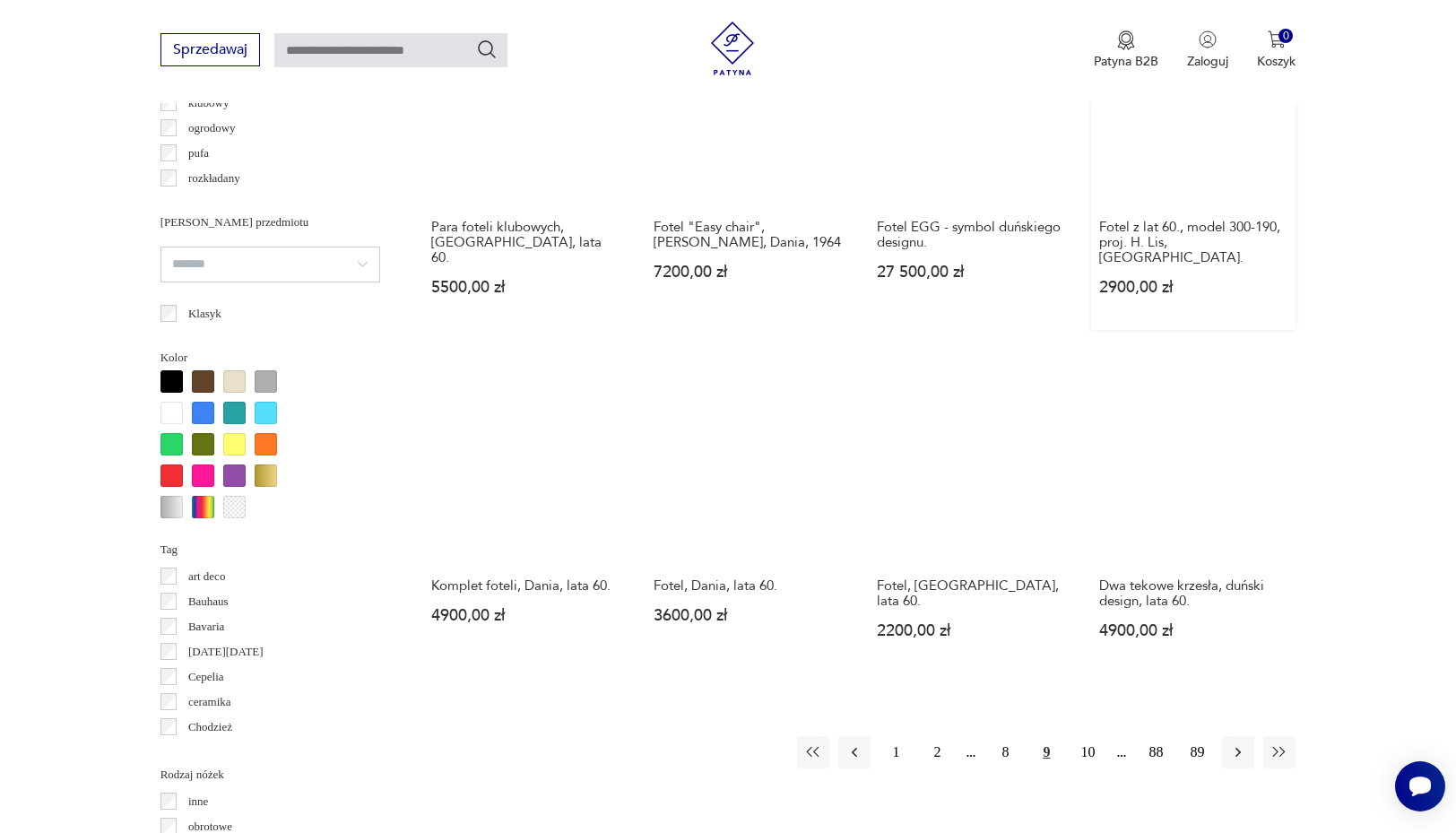
scroll to position [1581, 0]
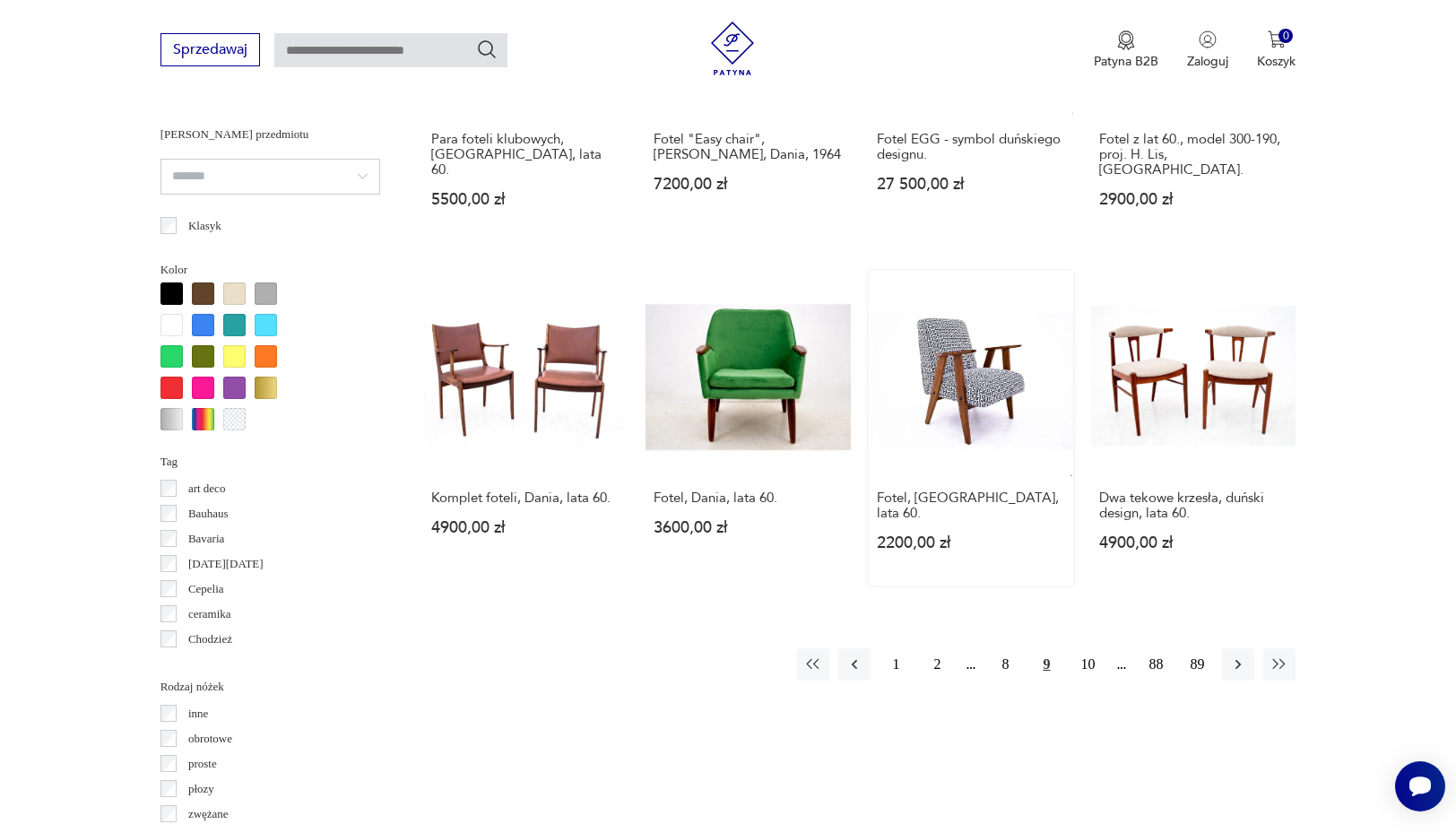
click at [963, 409] on link "Fotel, [GEOGRAPHIC_DATA], lata 60. 2200,00 zł" at bounding box center [971, 428] width 204 height 314
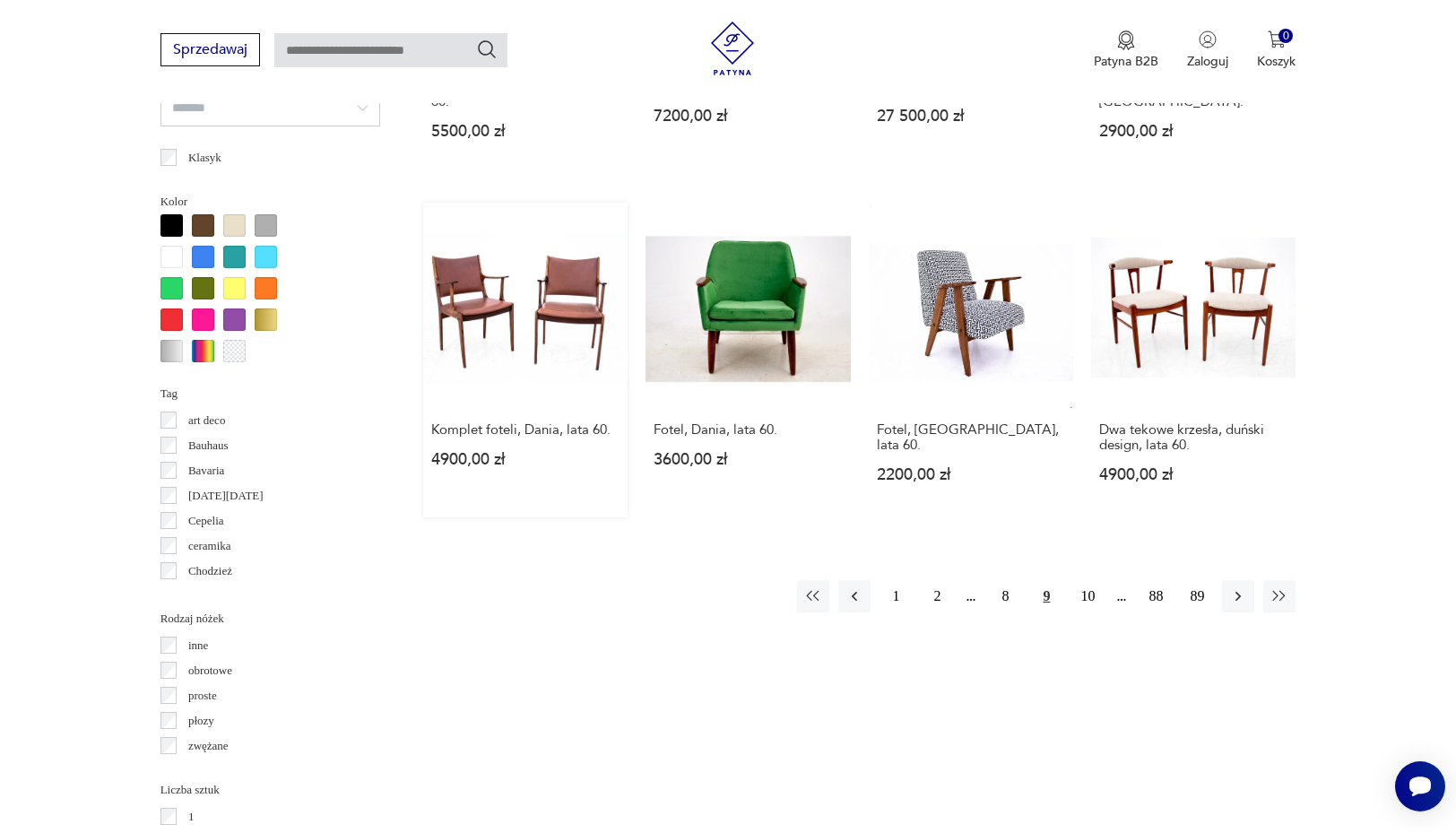
scroll to position [1663, 0]
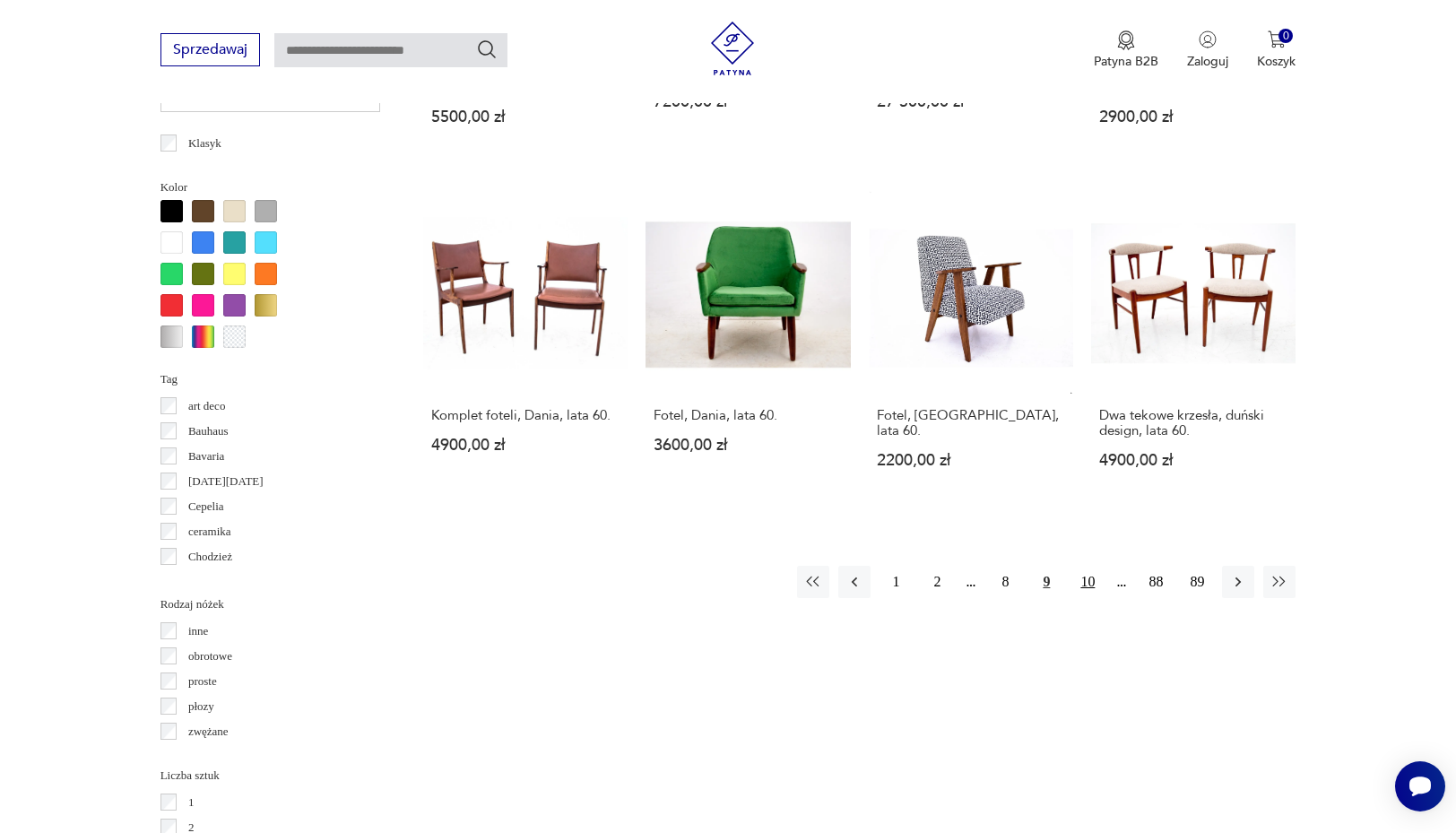
click at [1098, 598] on button "10" at bounding box center [1087, 582] width 32 height 32
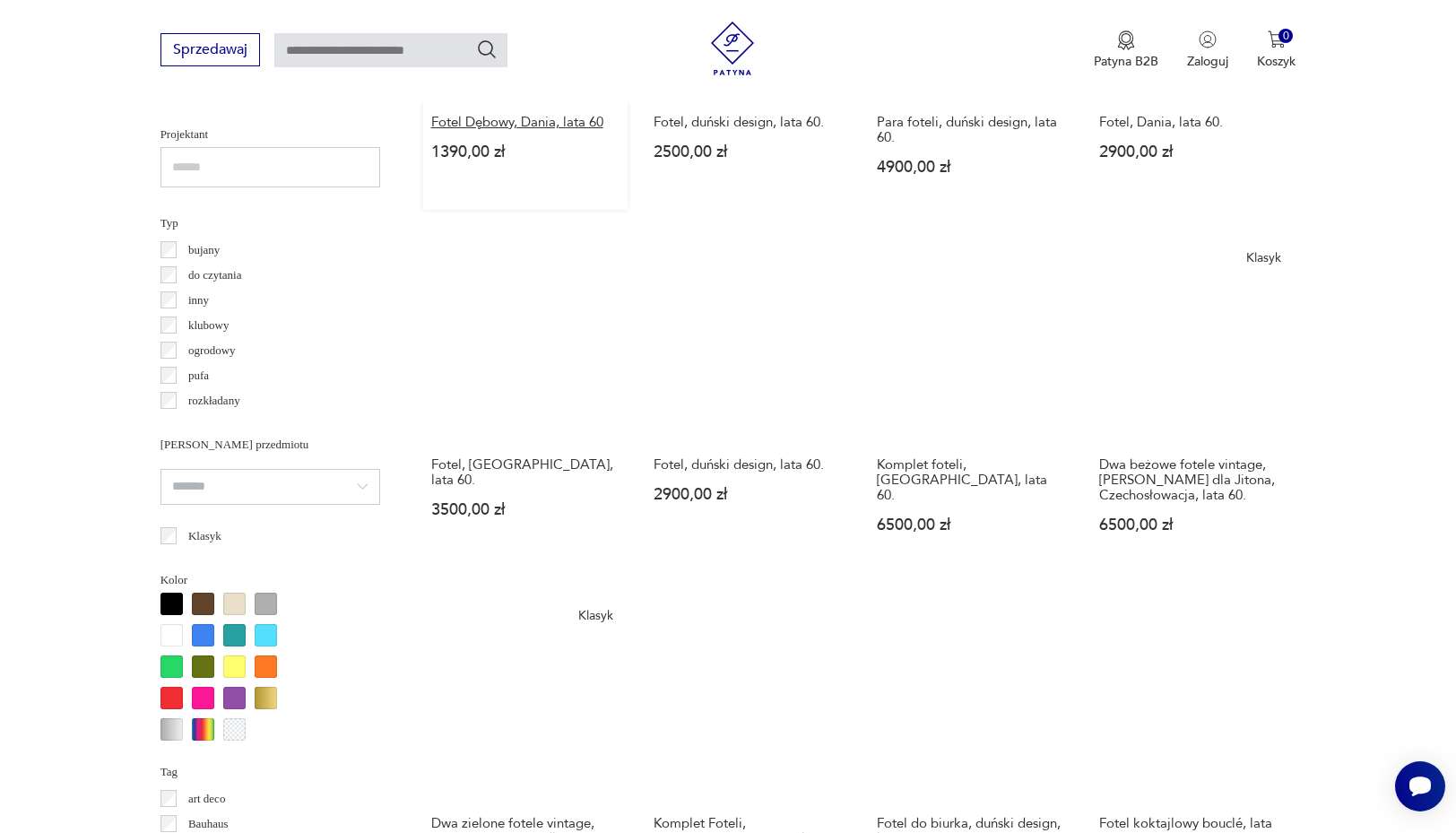
scroll to position [1284, 0]
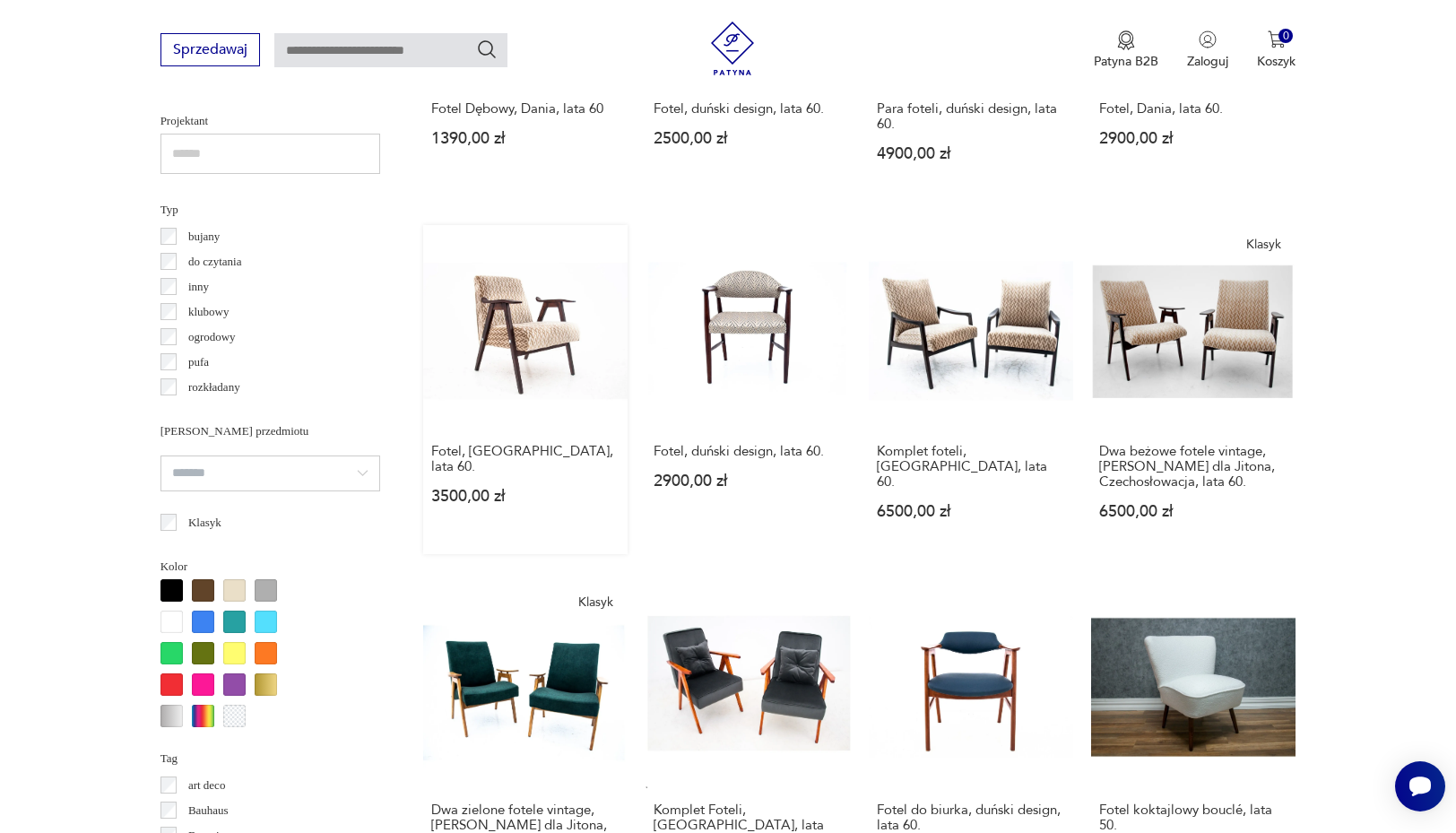
click at [489, 354] on link "Fotel, [GEOGRAPHIC_DATA], lata 60. 3500,00 zł" at bounding box center [525, 389] width 204 height 329
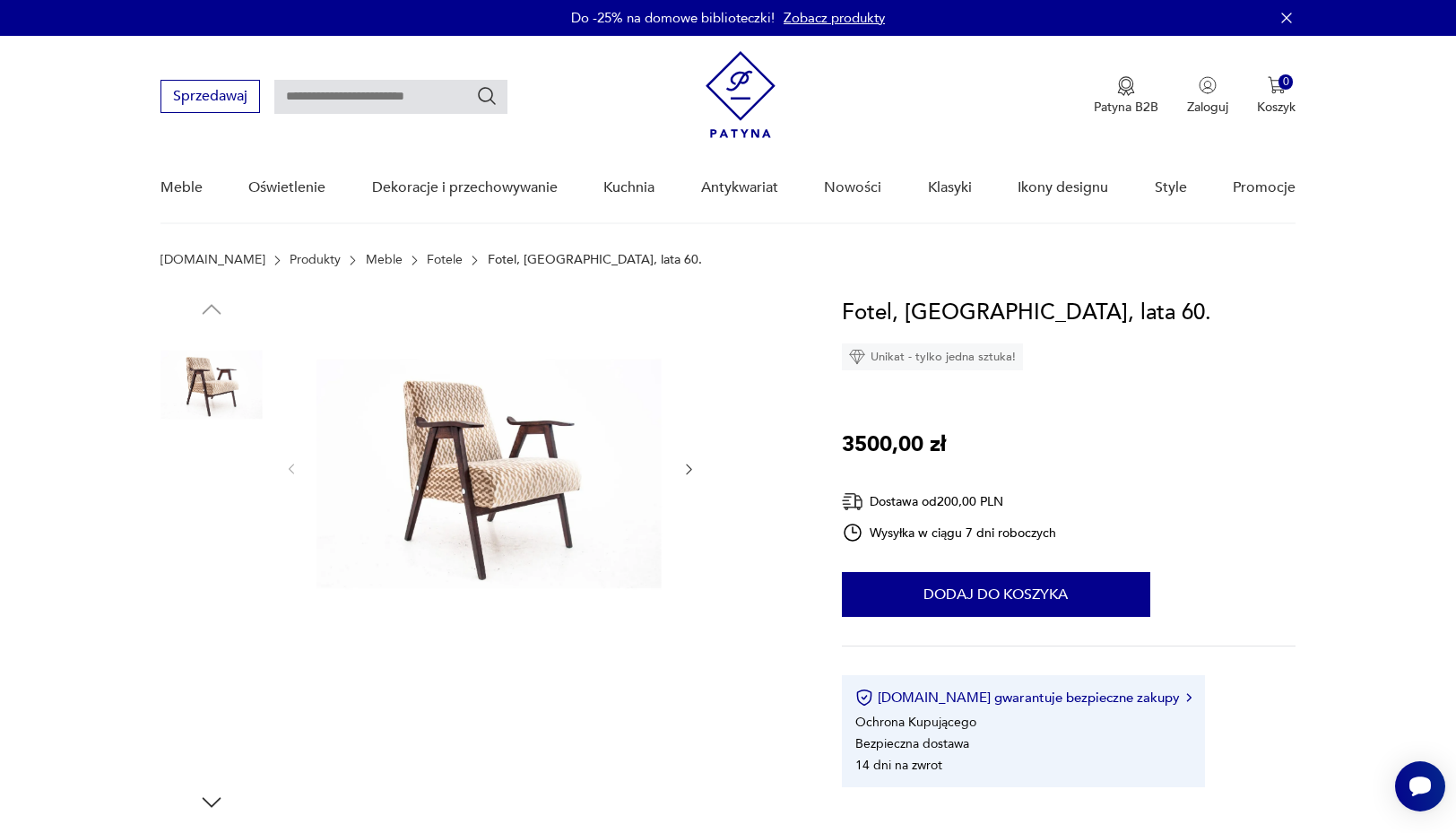
click at [213, 484] on img at bounding box center [211, 498] width 102 height 102
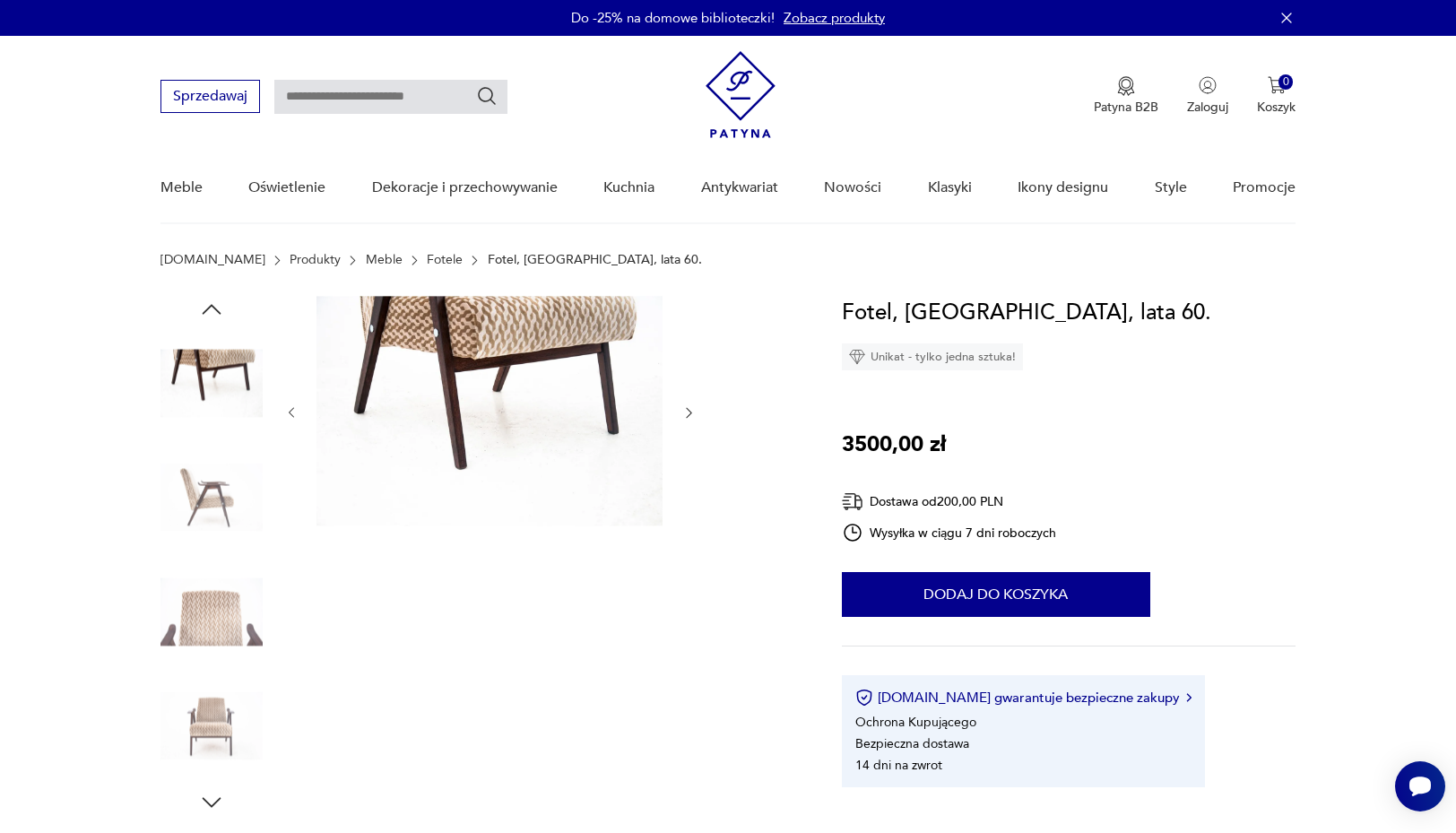
click at [218, 600] on img at bounding box center [211, 612] width 102 height 102
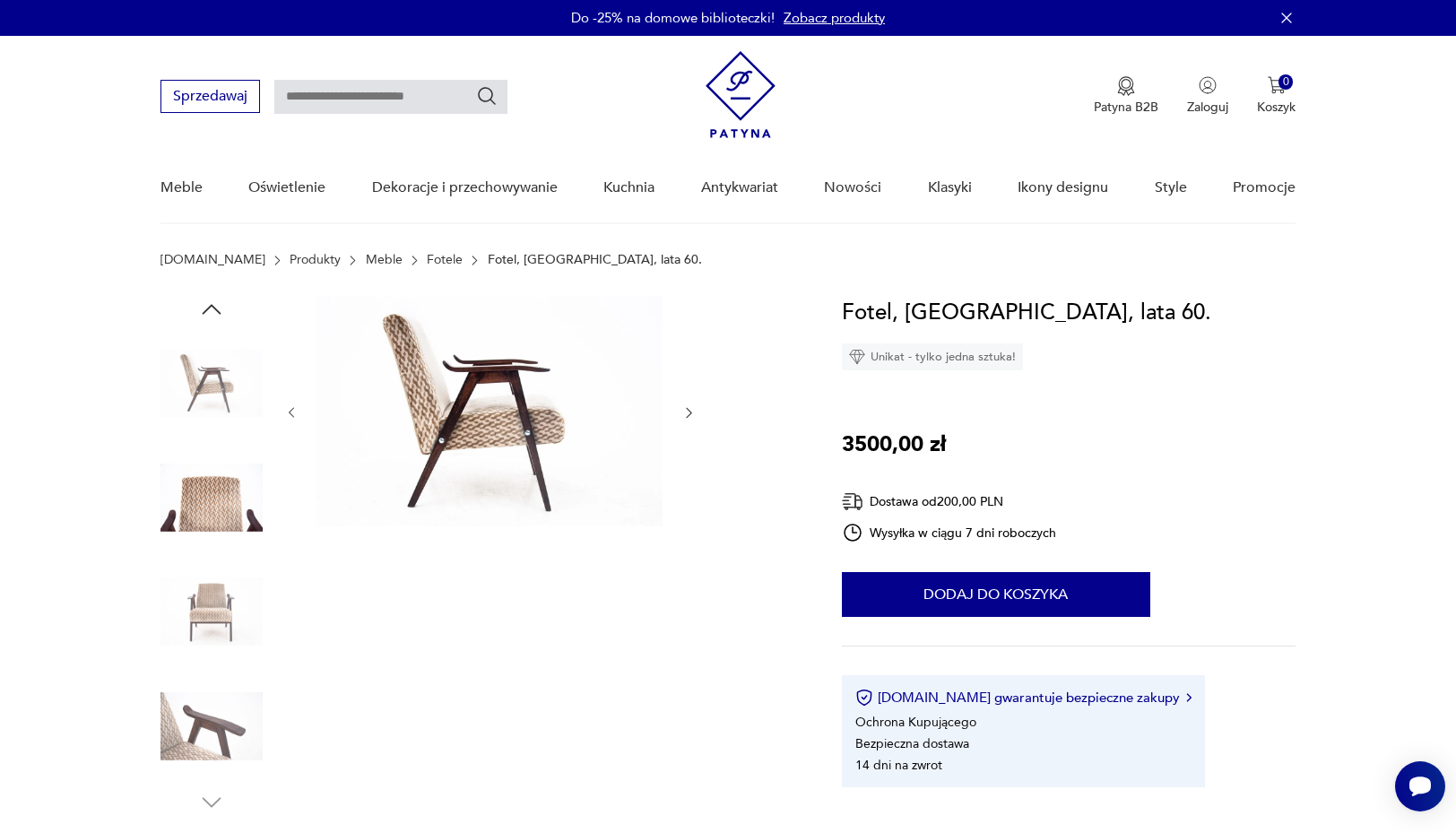
click at [202, 491] on img at bounding box center [211, 498] width 102 height 102
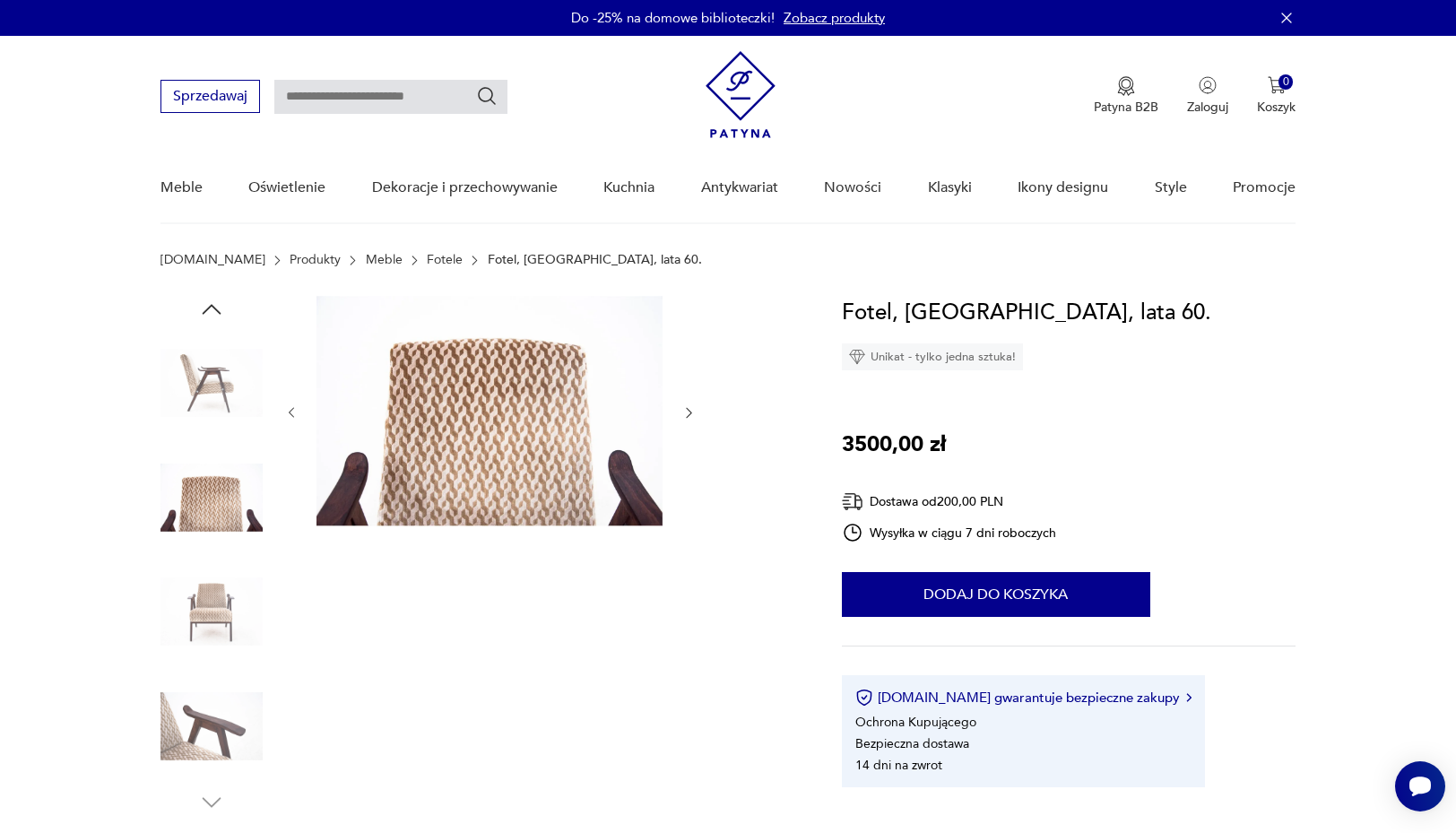
click at [207, 593] on img at bounding box center [211, 612] width 102 height 102
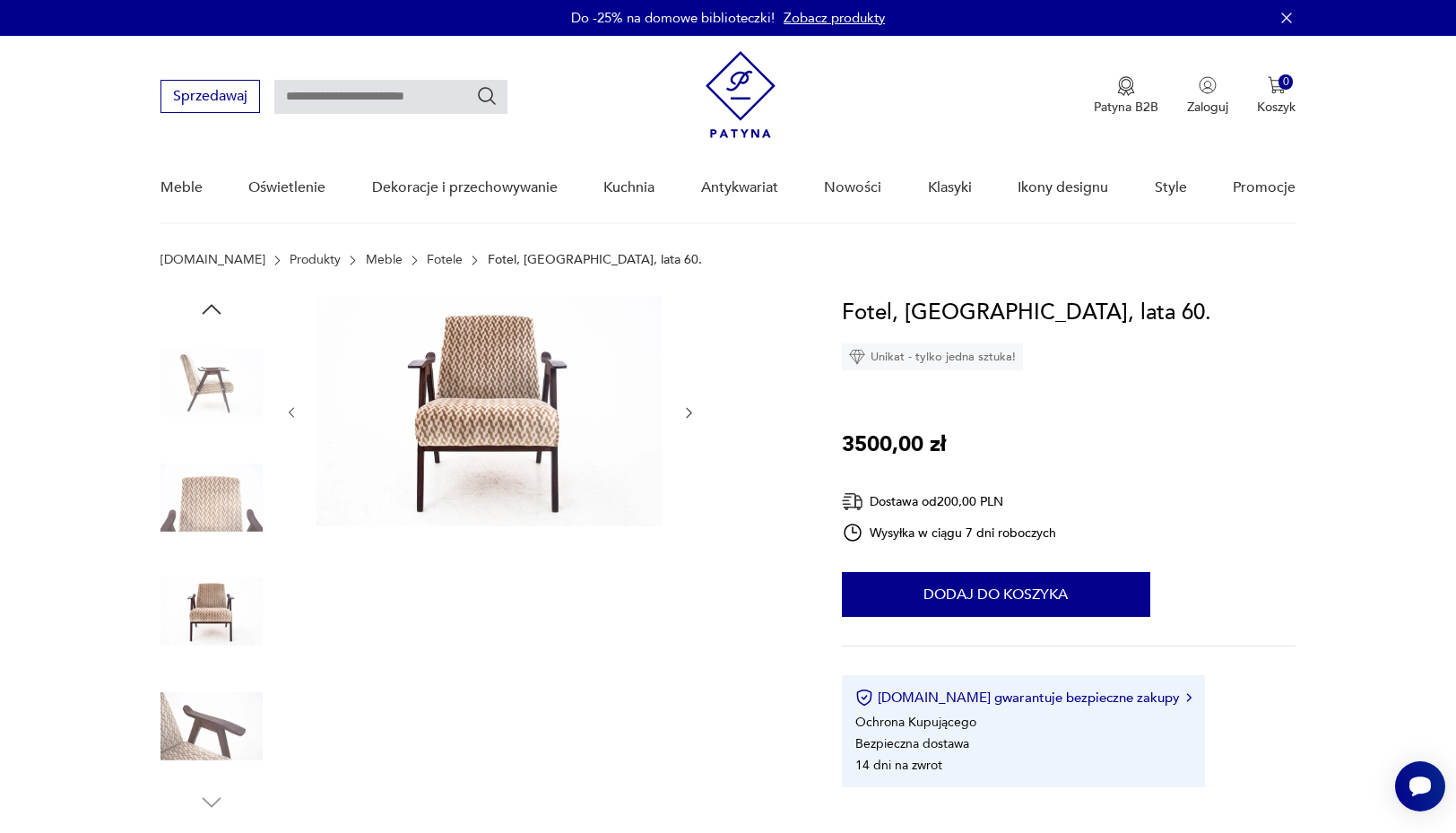
click at [211, 721] on img at bounding box center [211, 727] width 102 height 102
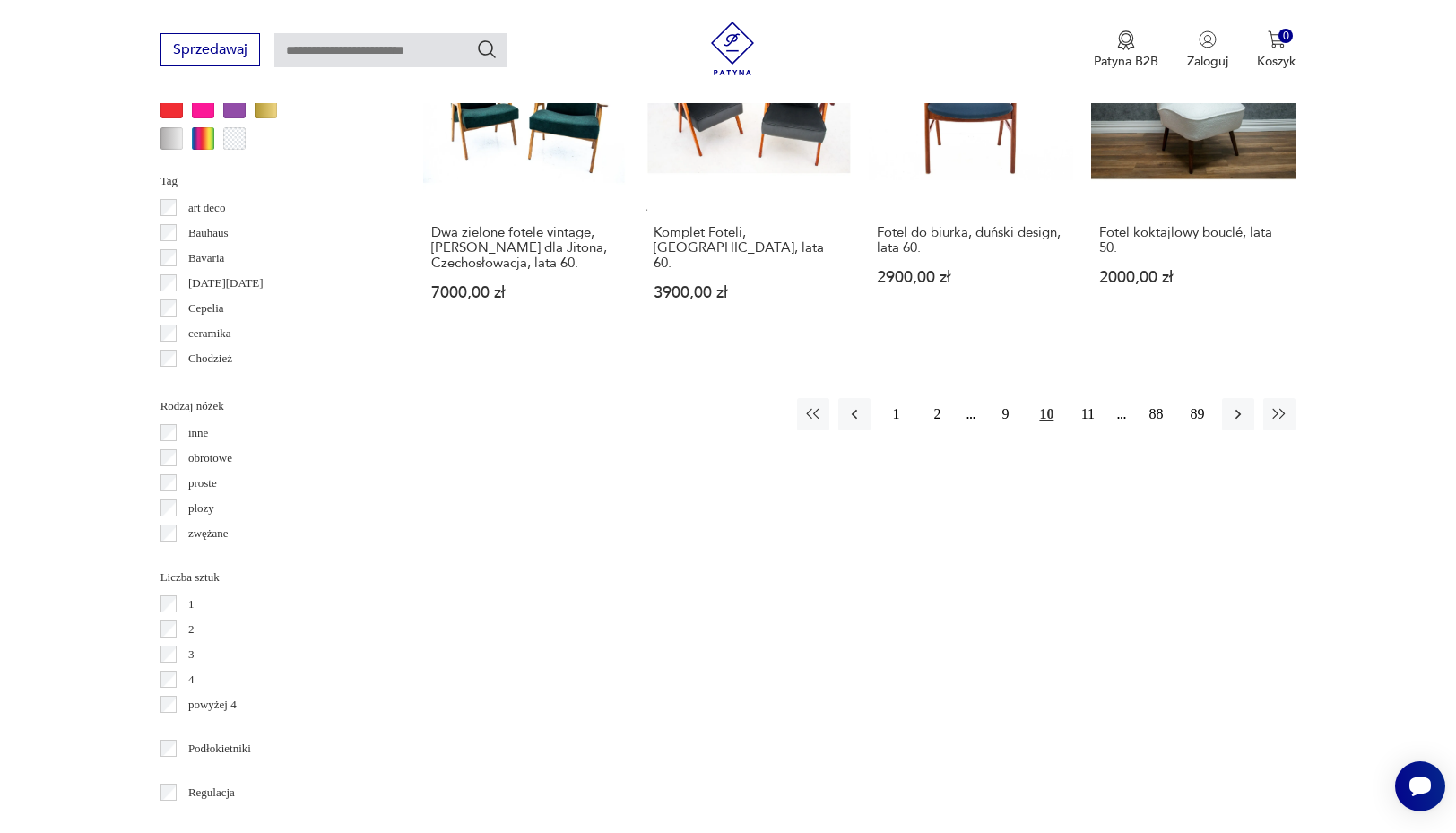
scroll to position [2119, 0]
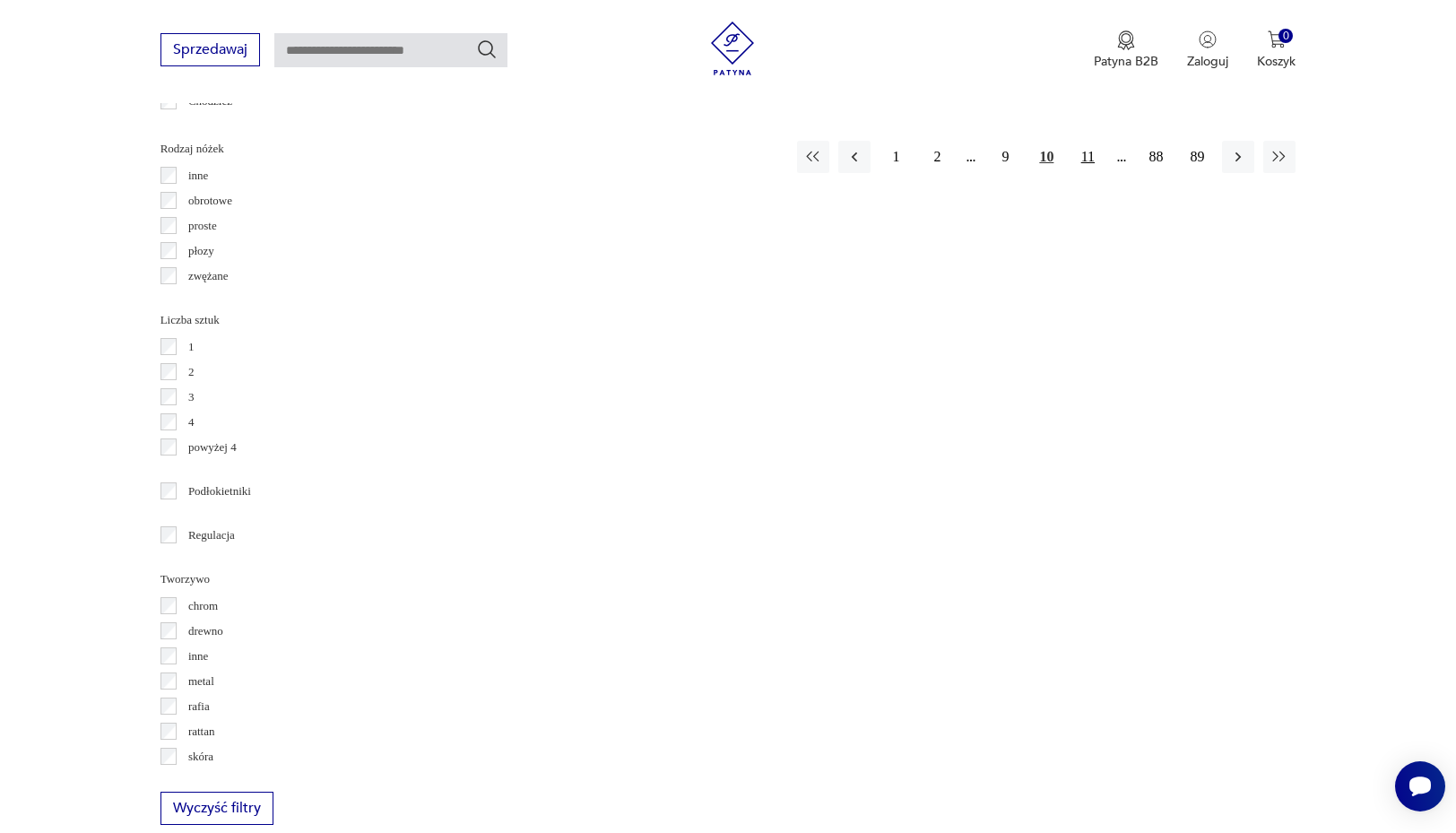
click at [1090, 173] on button "11" at bounding box center [1087, 156] width 32 height 32
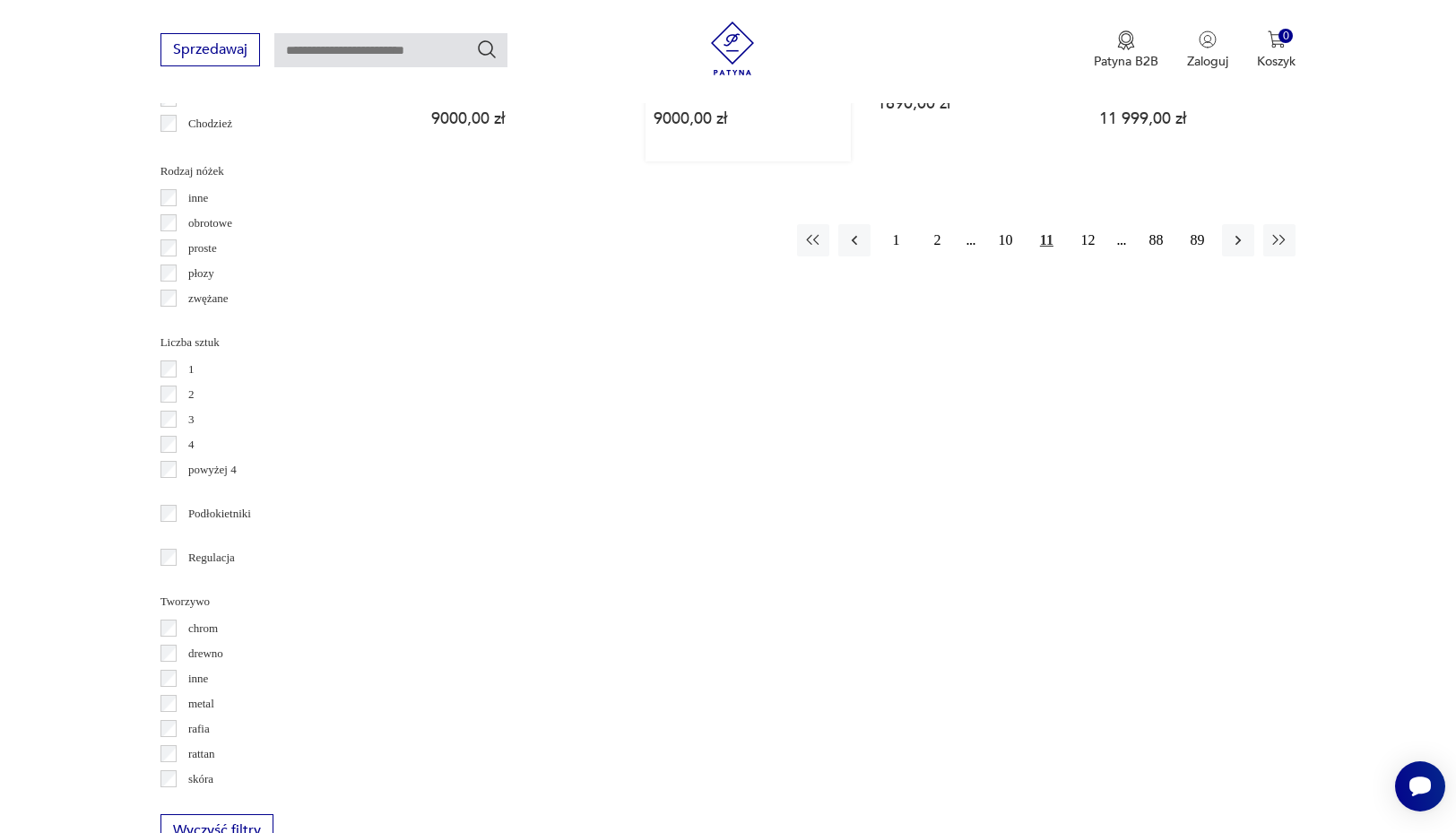
scroll to position [2146, 0]
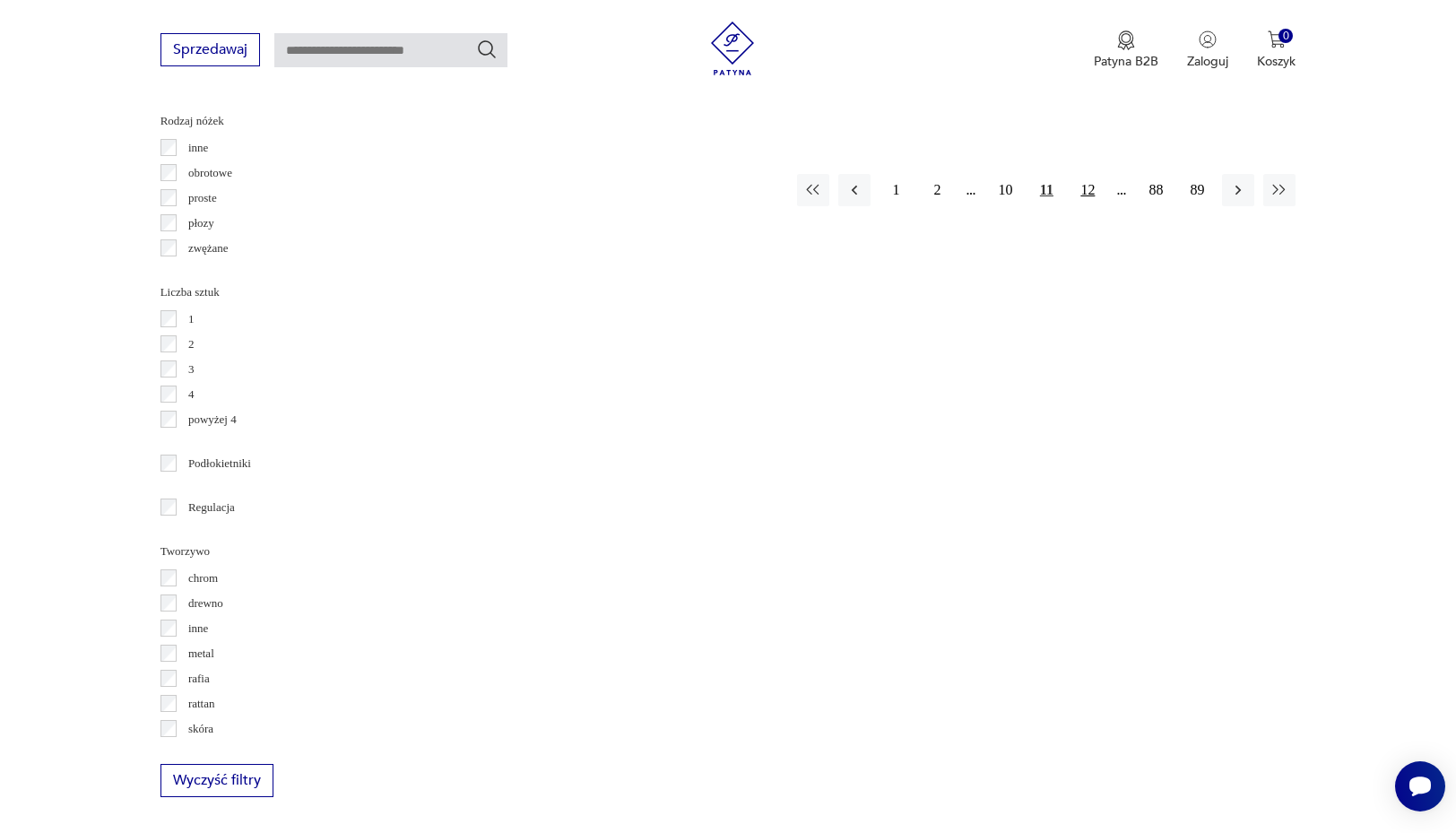
click at [1096, 180] on button "12" at bounding box center [1087, 190] width 32 height 32
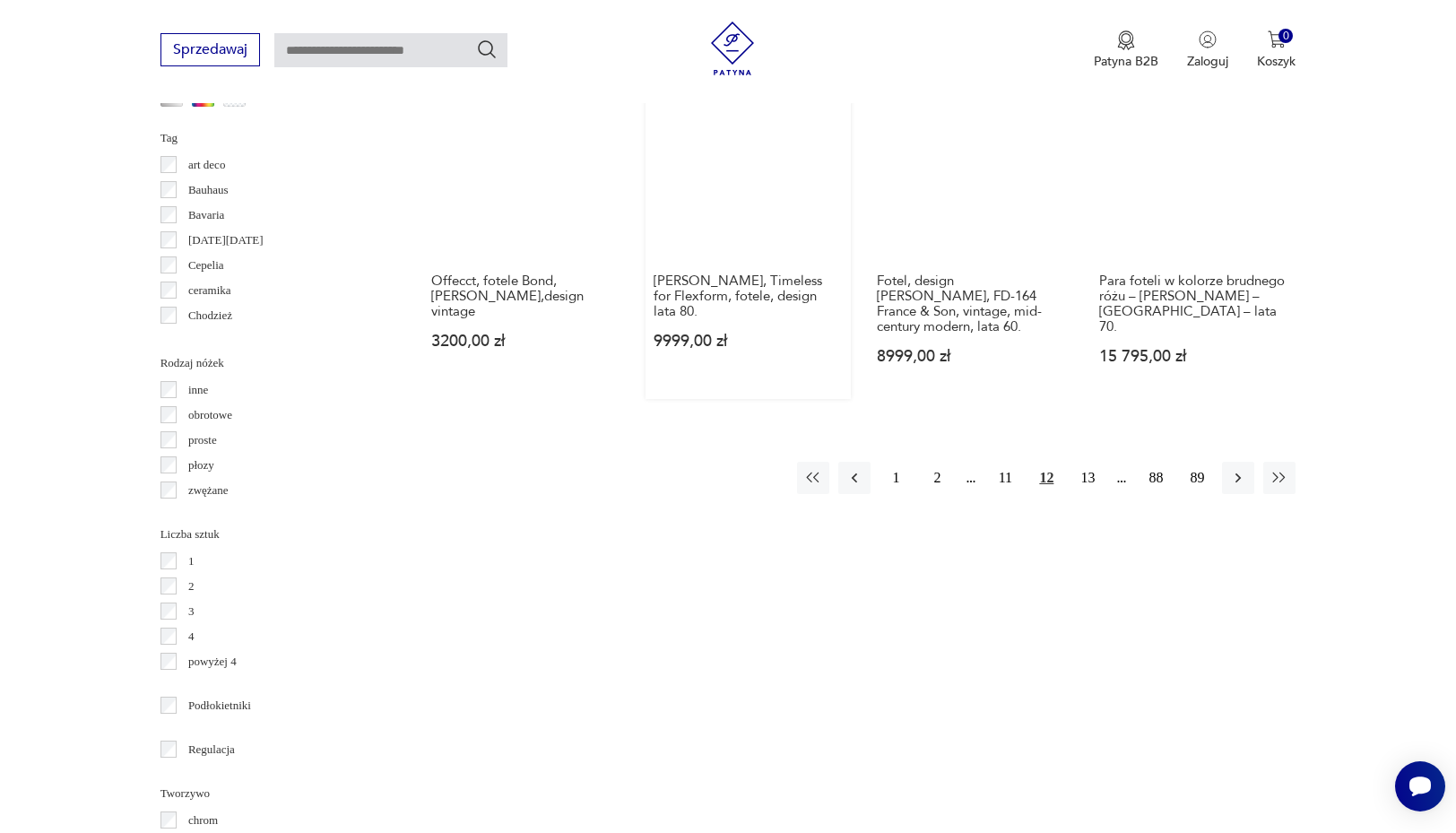
scroll to position [1934, 0]
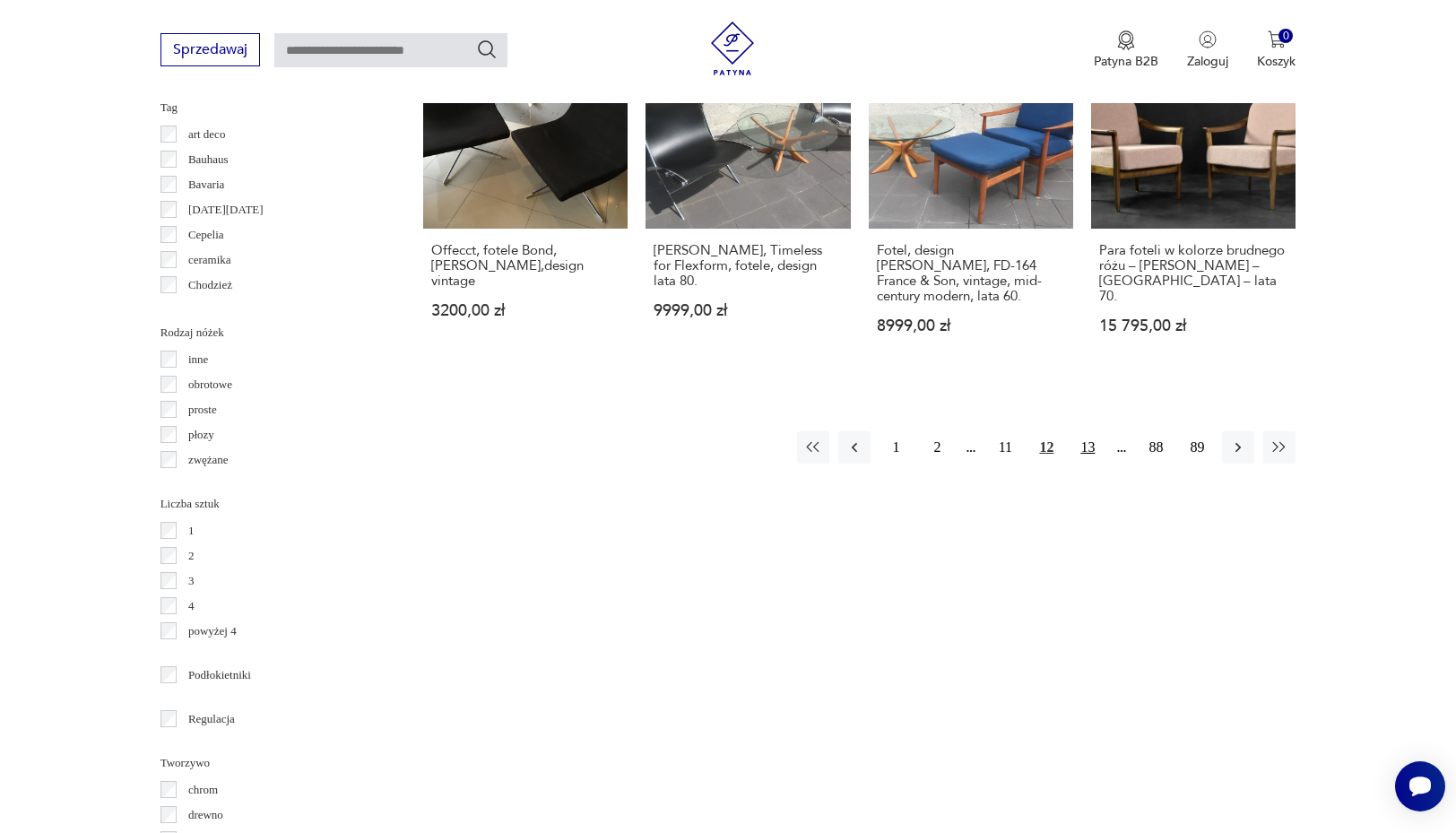
click at [1088, 431] on button "13" at bounding box center [1087, 447] width 32 height 32
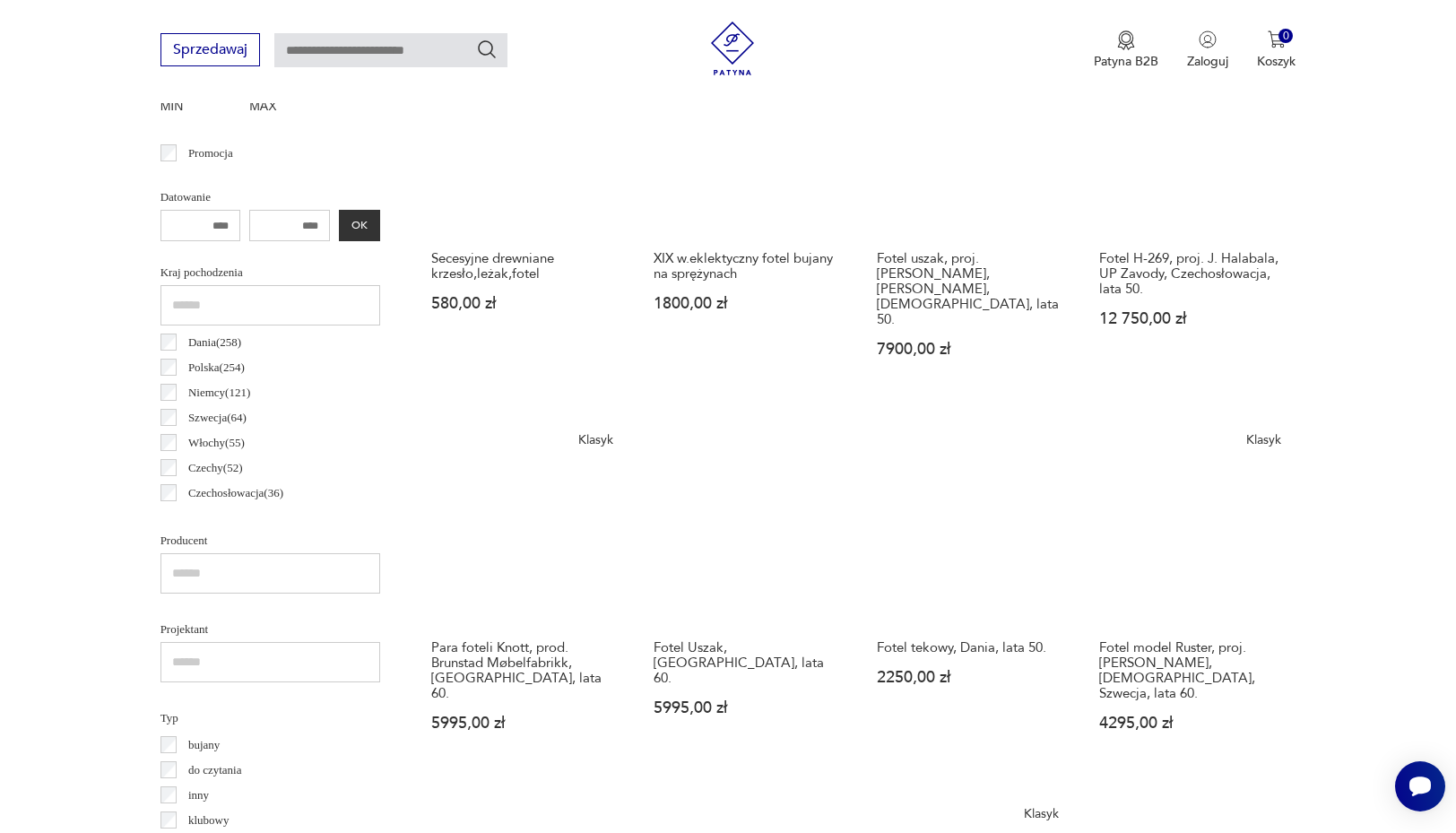
scroll to position [477, 0]
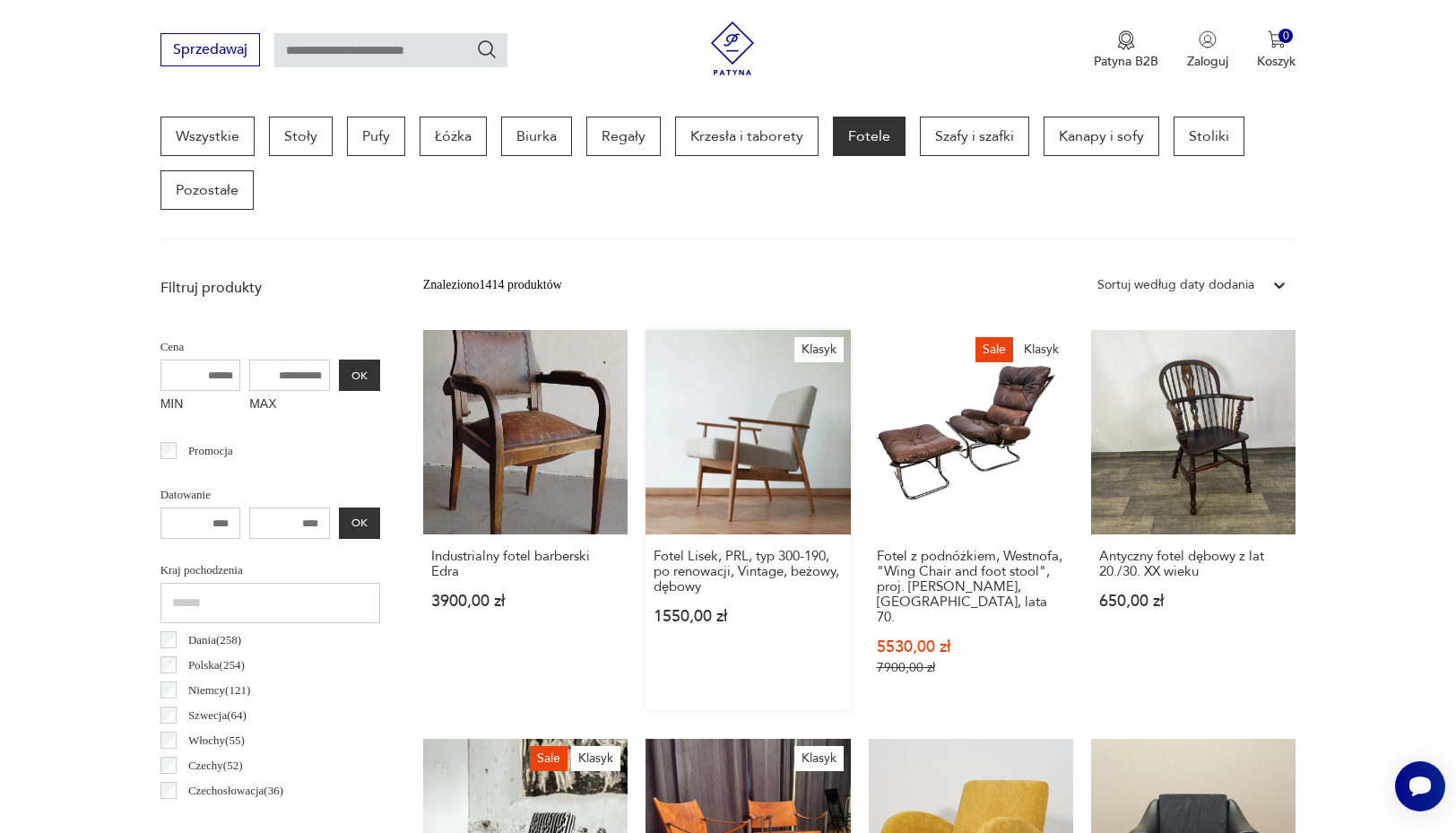
click at [749, 468] on link "Klasyk Fotel Lisek, PRL, typ 300-190, po renowacji, Vintage, beżowy, dębowy 155…" at bounding box center [747, 520] width 204 height 380
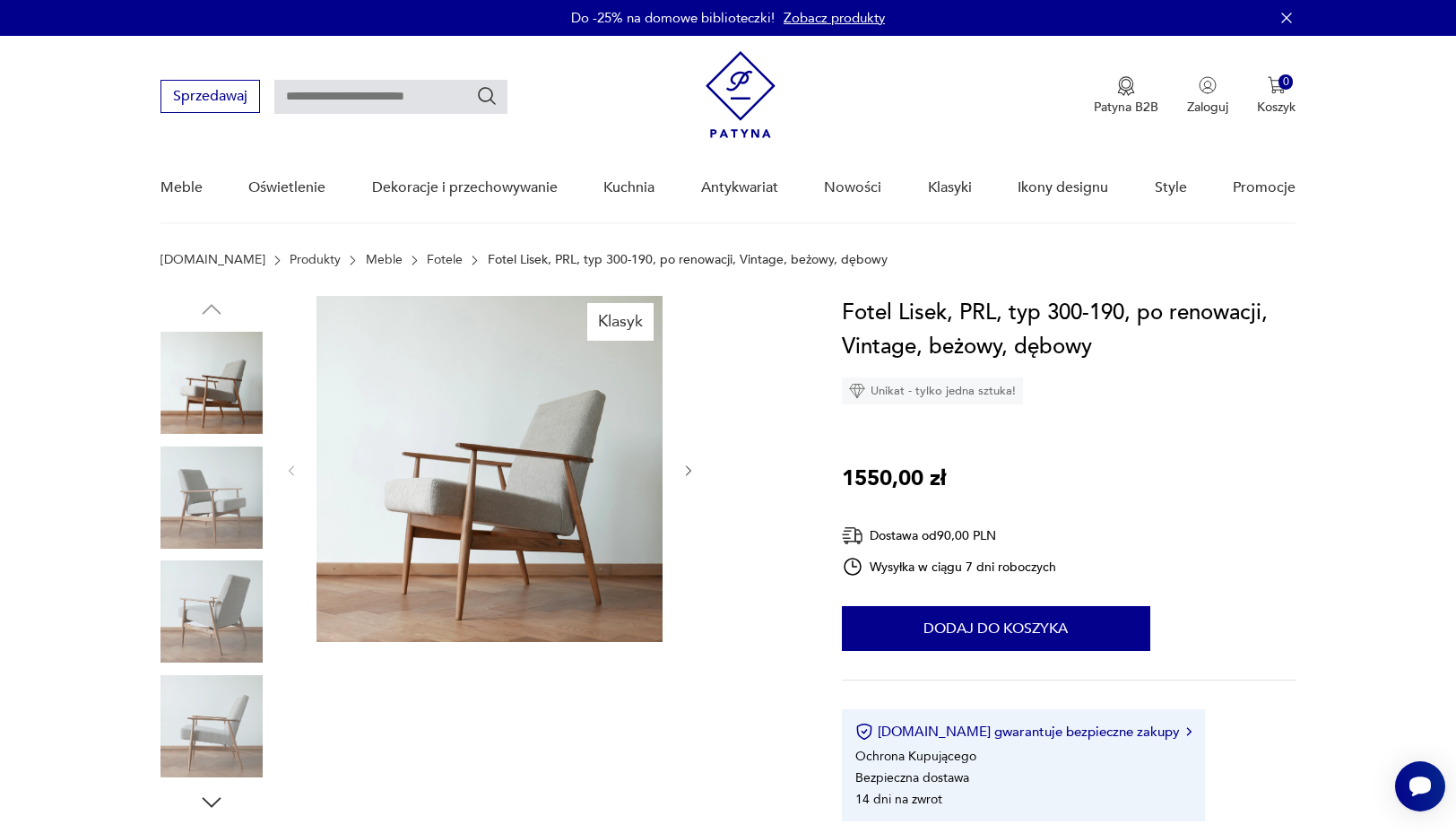
click at [229, 694] on img at bounding box center [211, 727] width 102 height 102
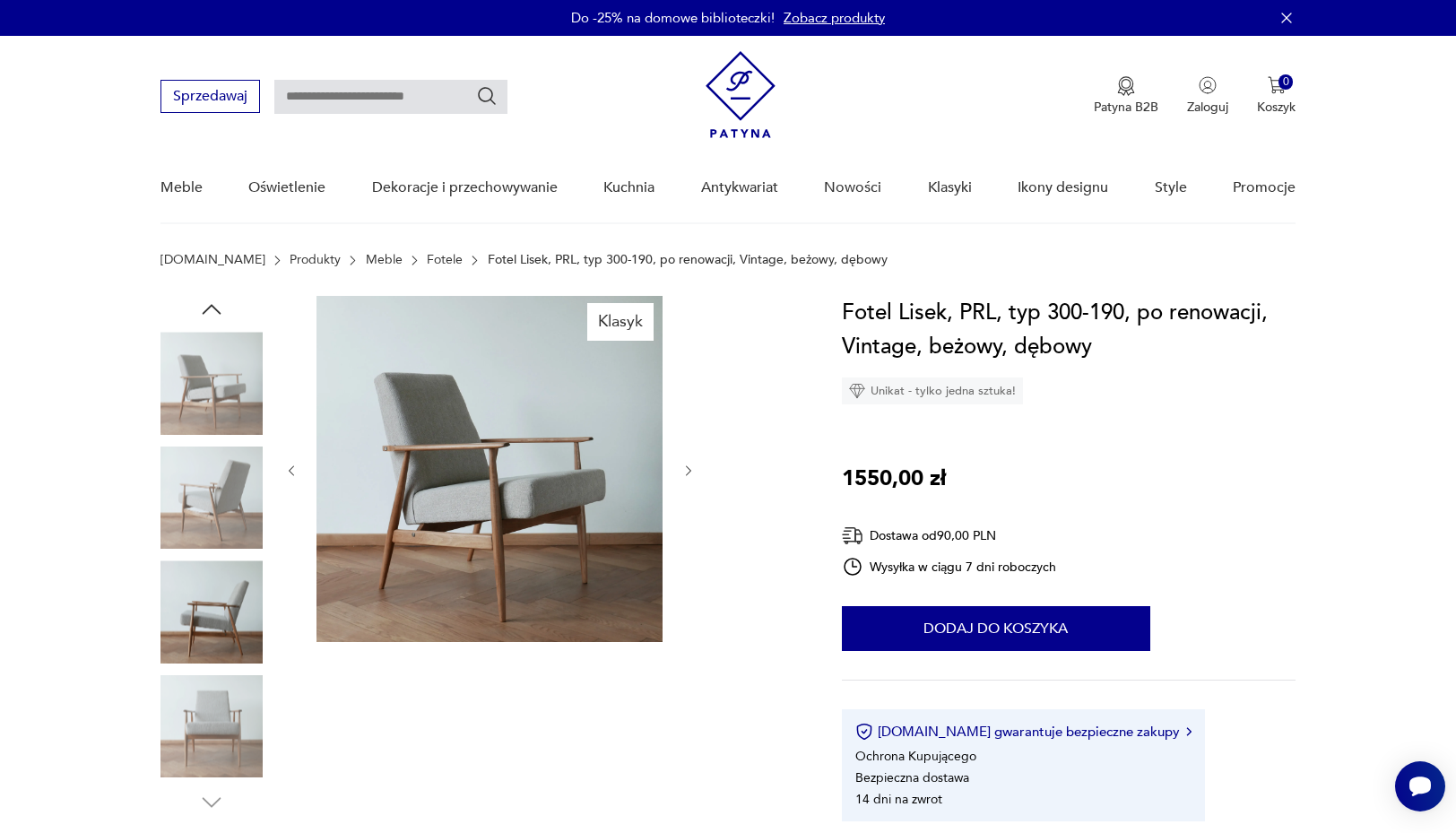
click at [219, 731] on img at bounding box center [211, 727] width 102 height 102
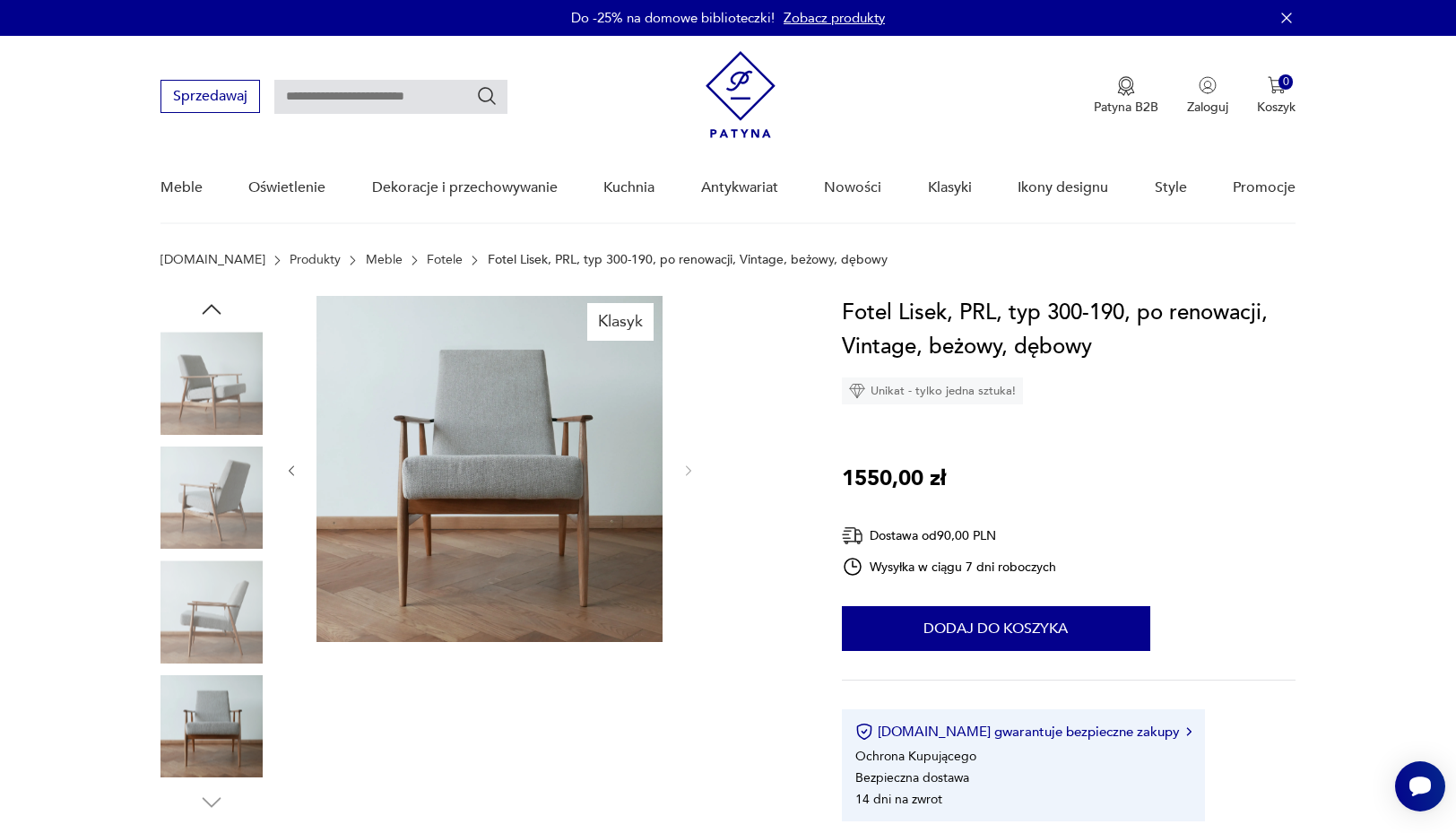
click at [215, 469] on img at bounding box center [211, 498] width 102 height 102
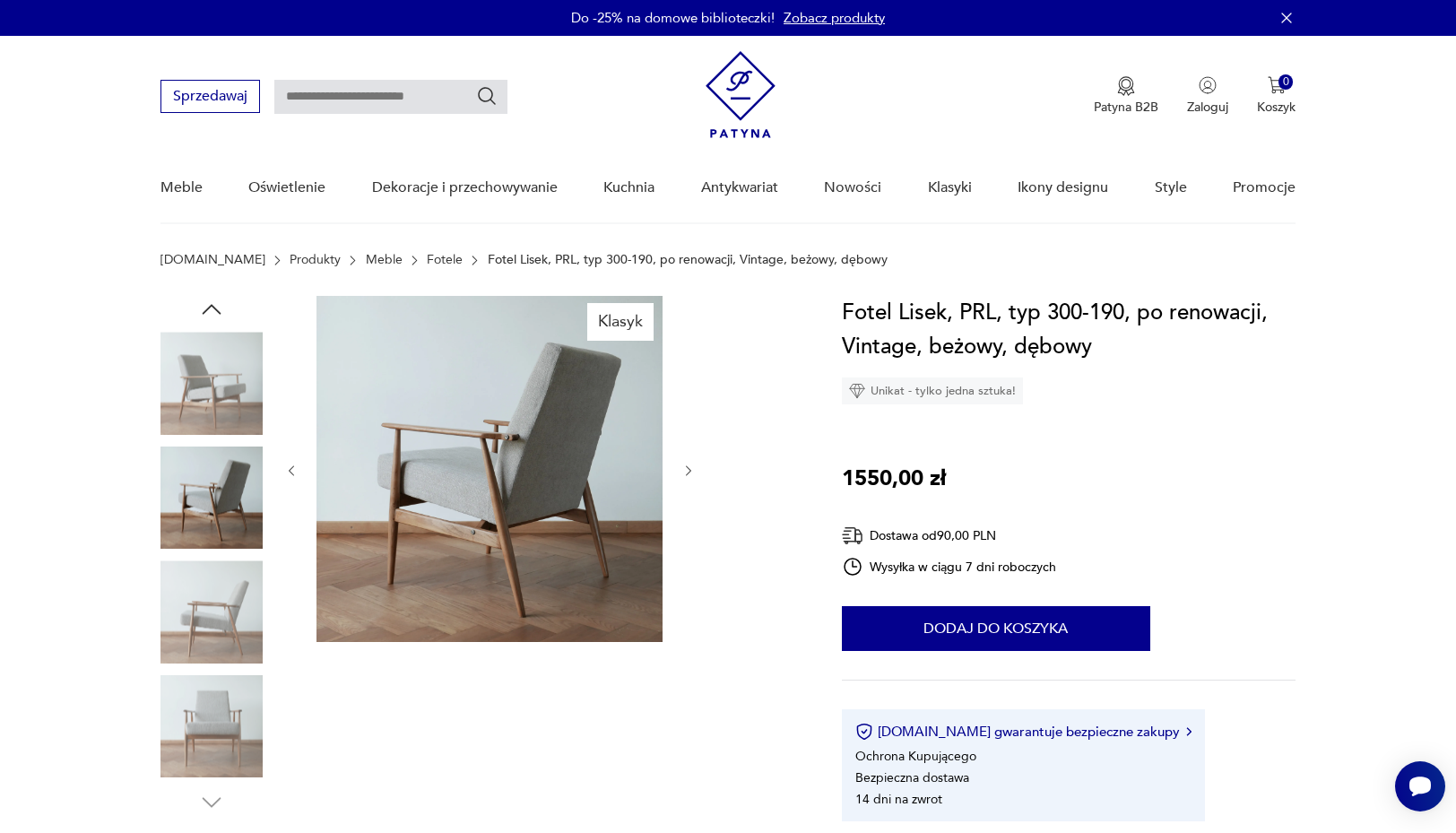
click at [217, 393] on img at bounding box center [211, 383] width 102 height 102
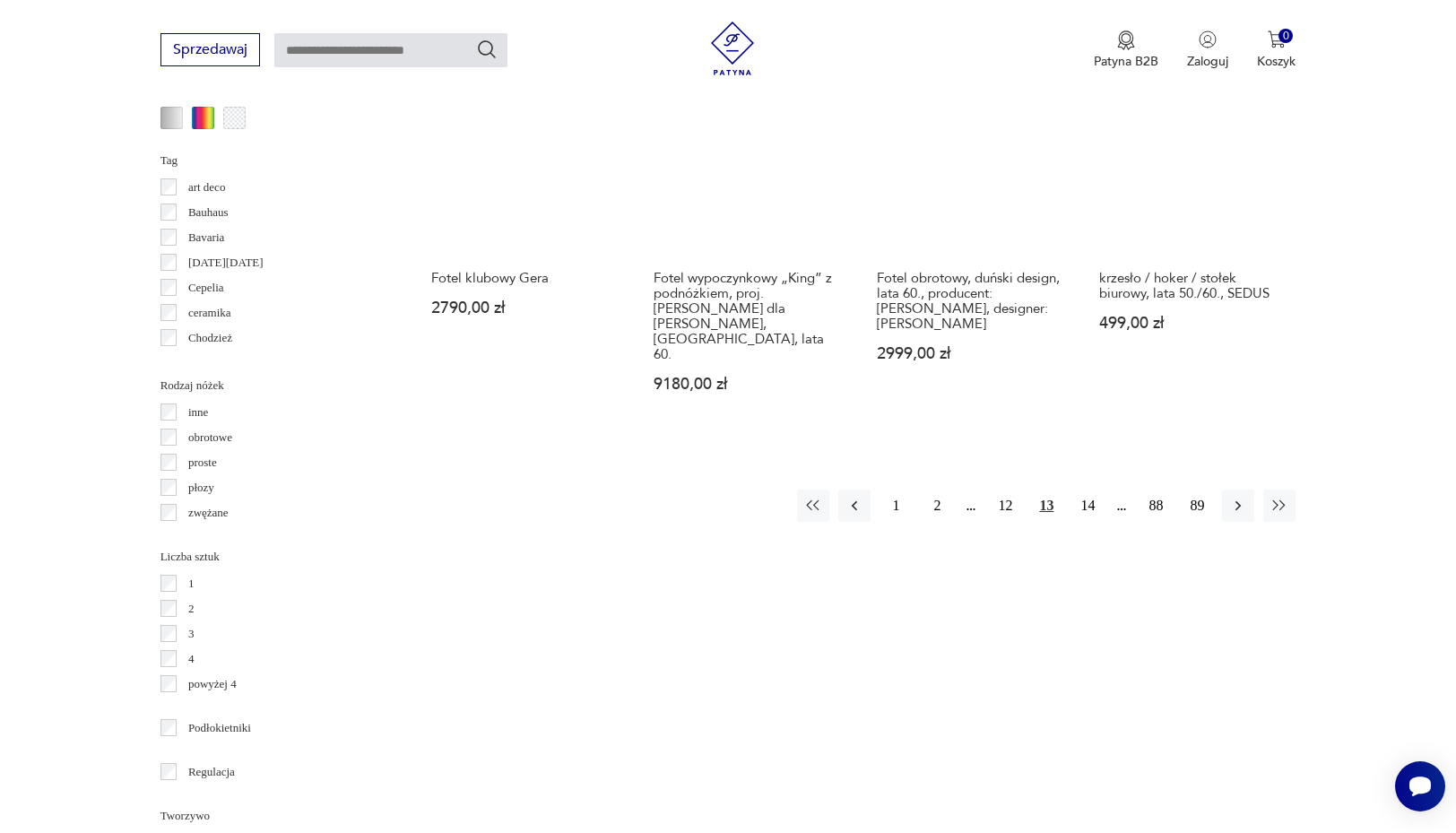
scroll to position [1926, 0]
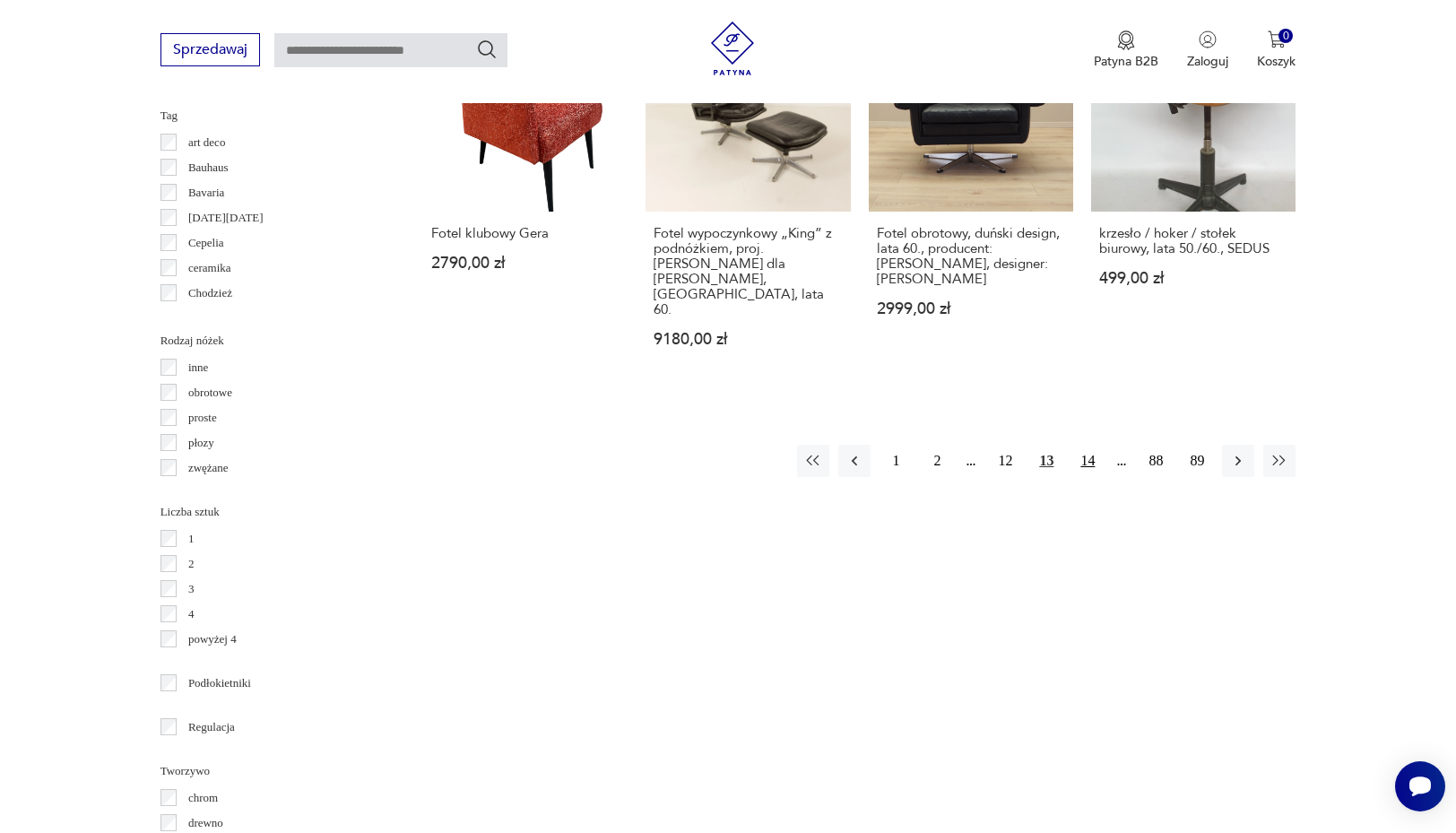
click at [1087, 451] on button "14" at bounding box center [1087, 461] width 32 height 32
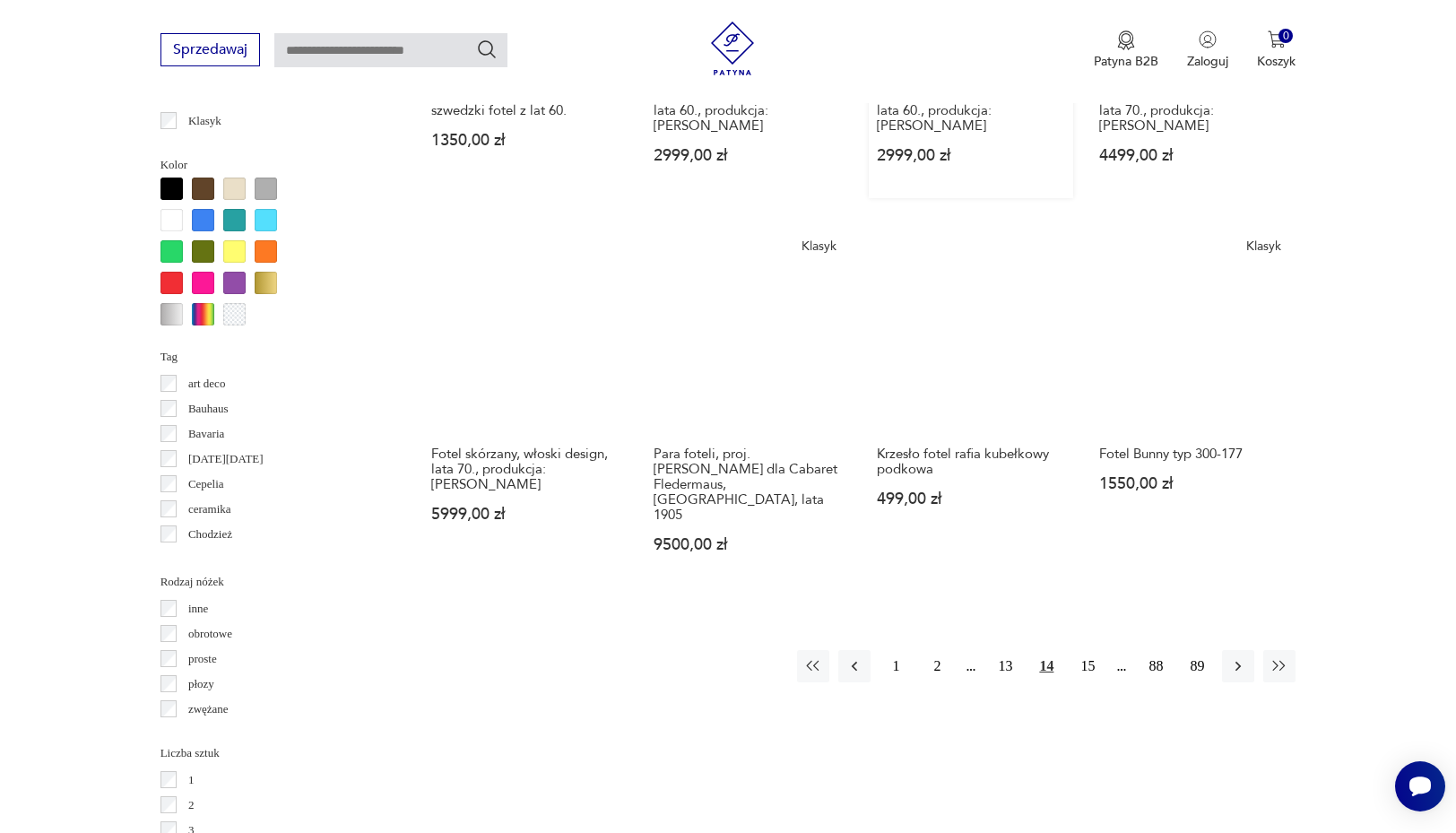
scroll to position [1728, 0]
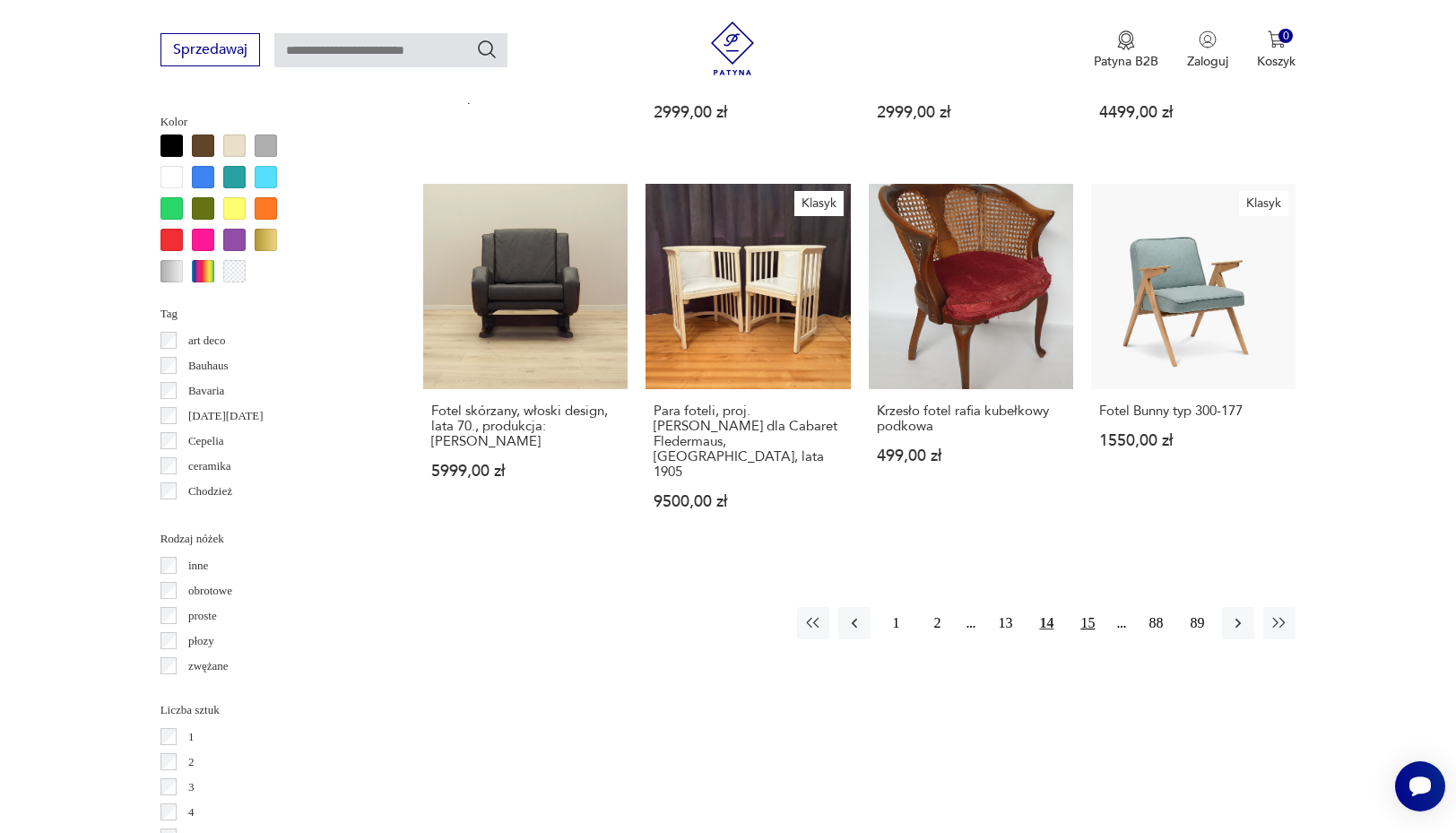
click at [1087, 607] on button "15" at bounding box center [1087, 623] width 32 height 32
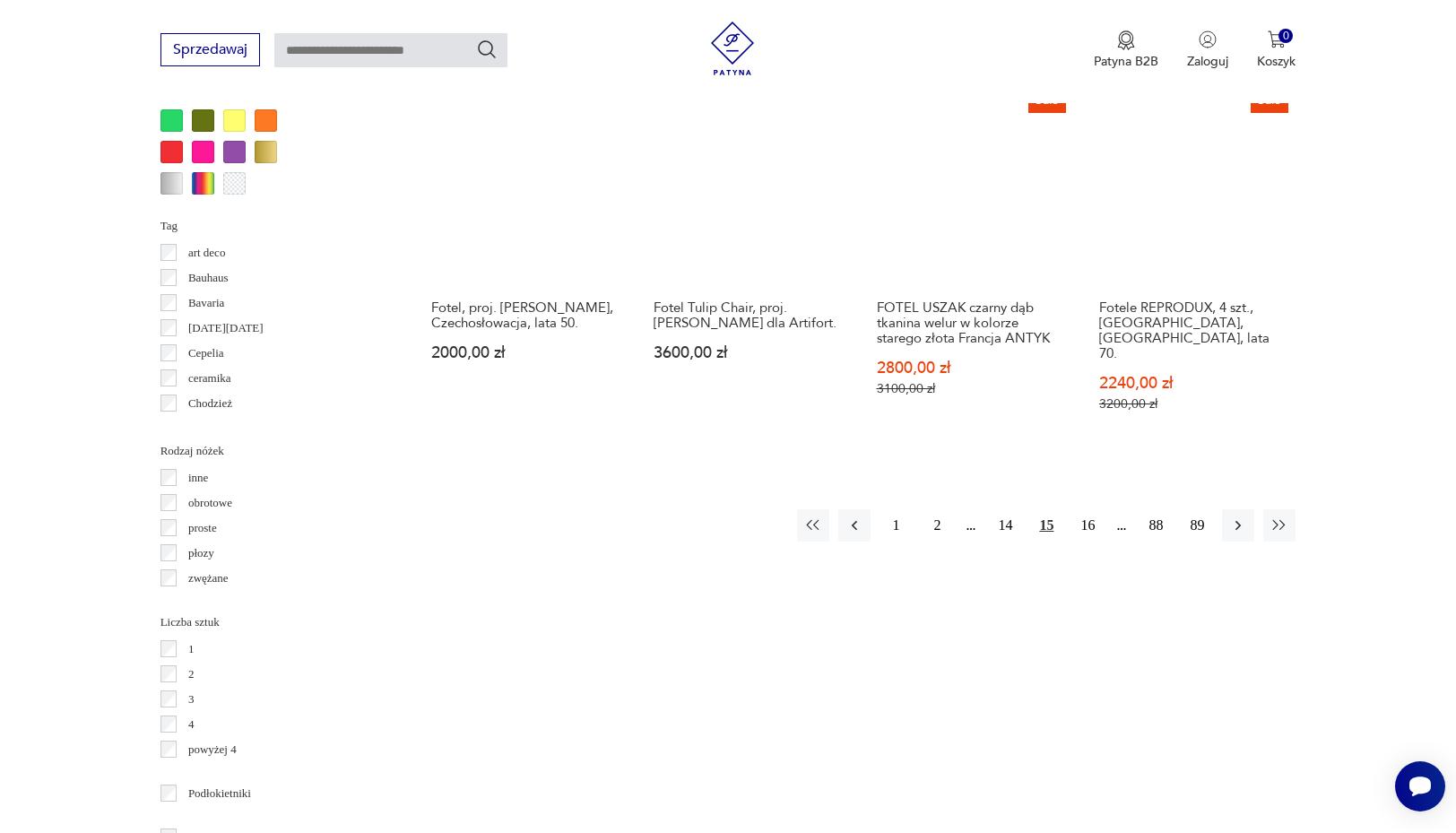
scroll to position [1820, 0]
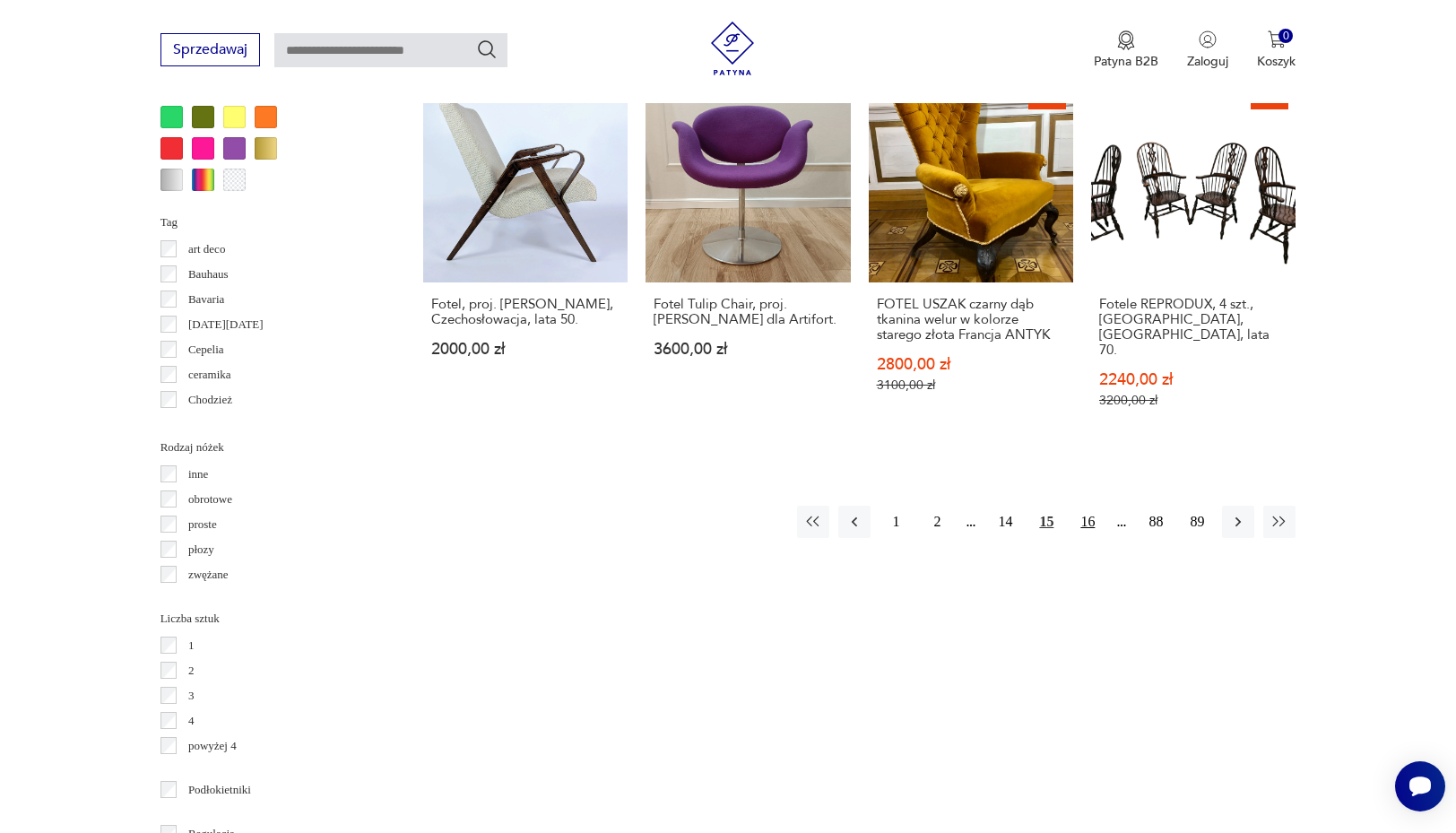
click at [1093, 524] on button "16" at bounding box center [1087, 522] width 32 height 32
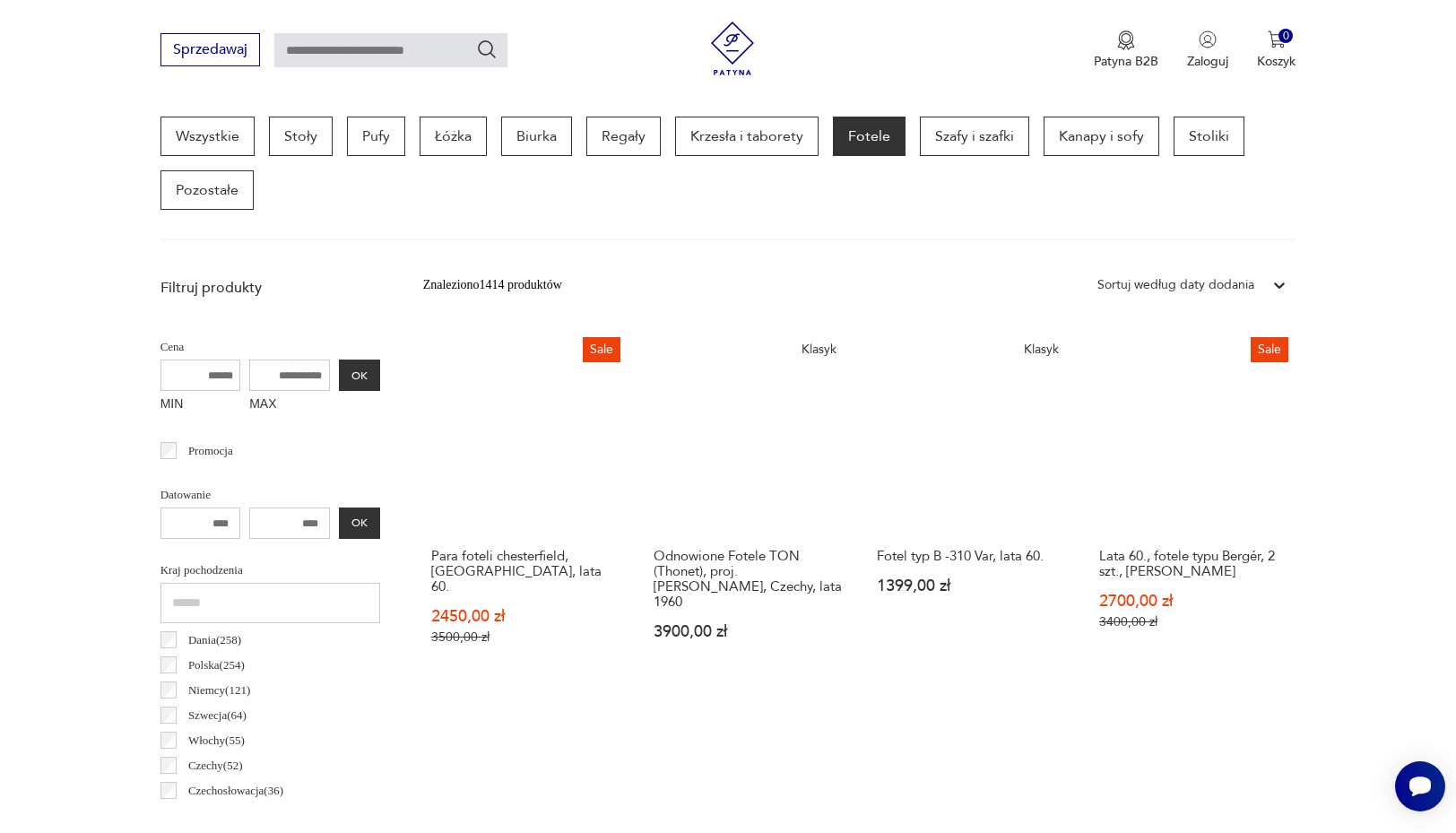
scroll to position [506, 1]
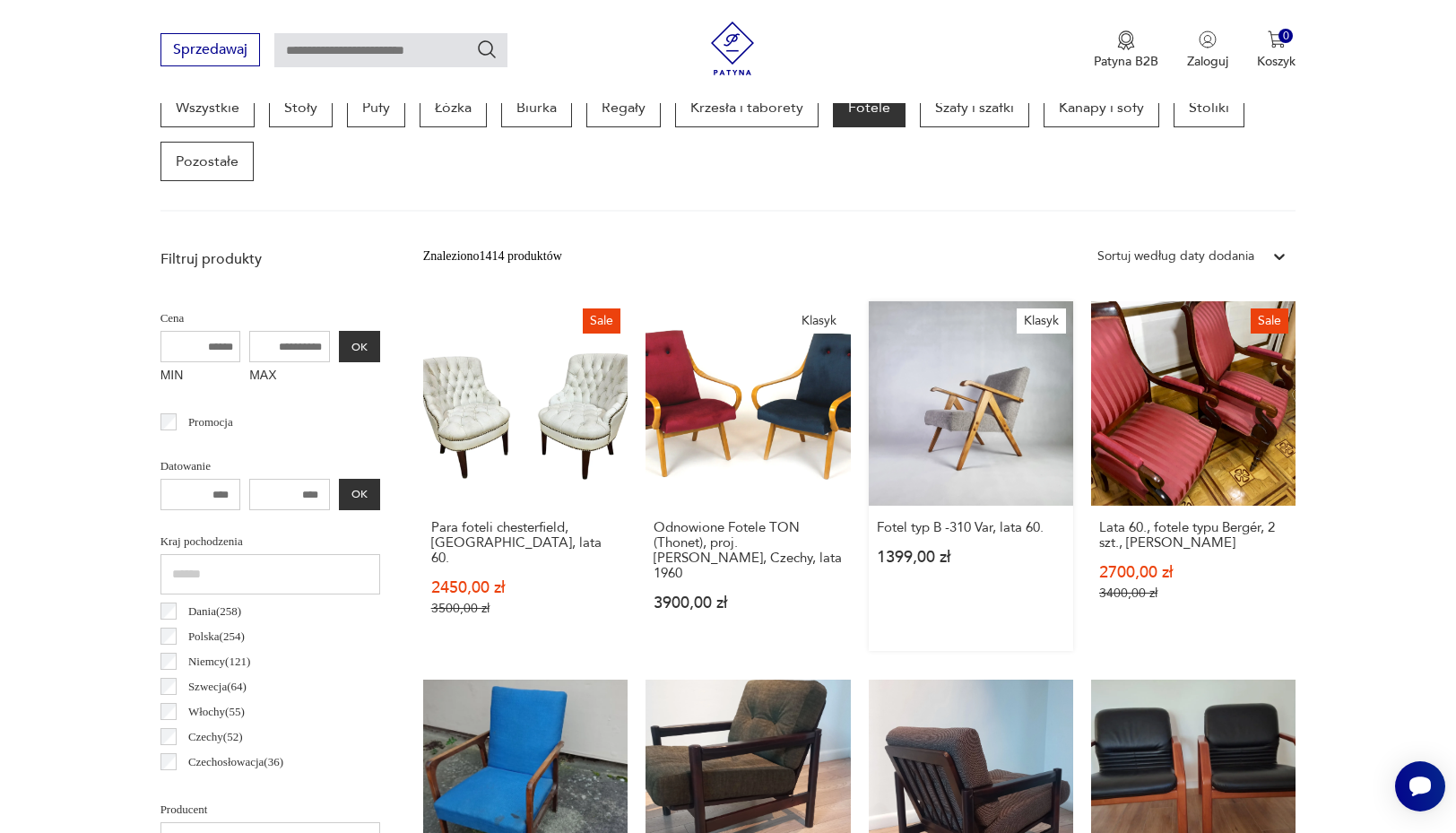
click at [957, 418] on link "Klasyk Fotel typ B -310 Var, lata 60. 1399,00 zł" at bounding box center [971, 476] width 204 height 350
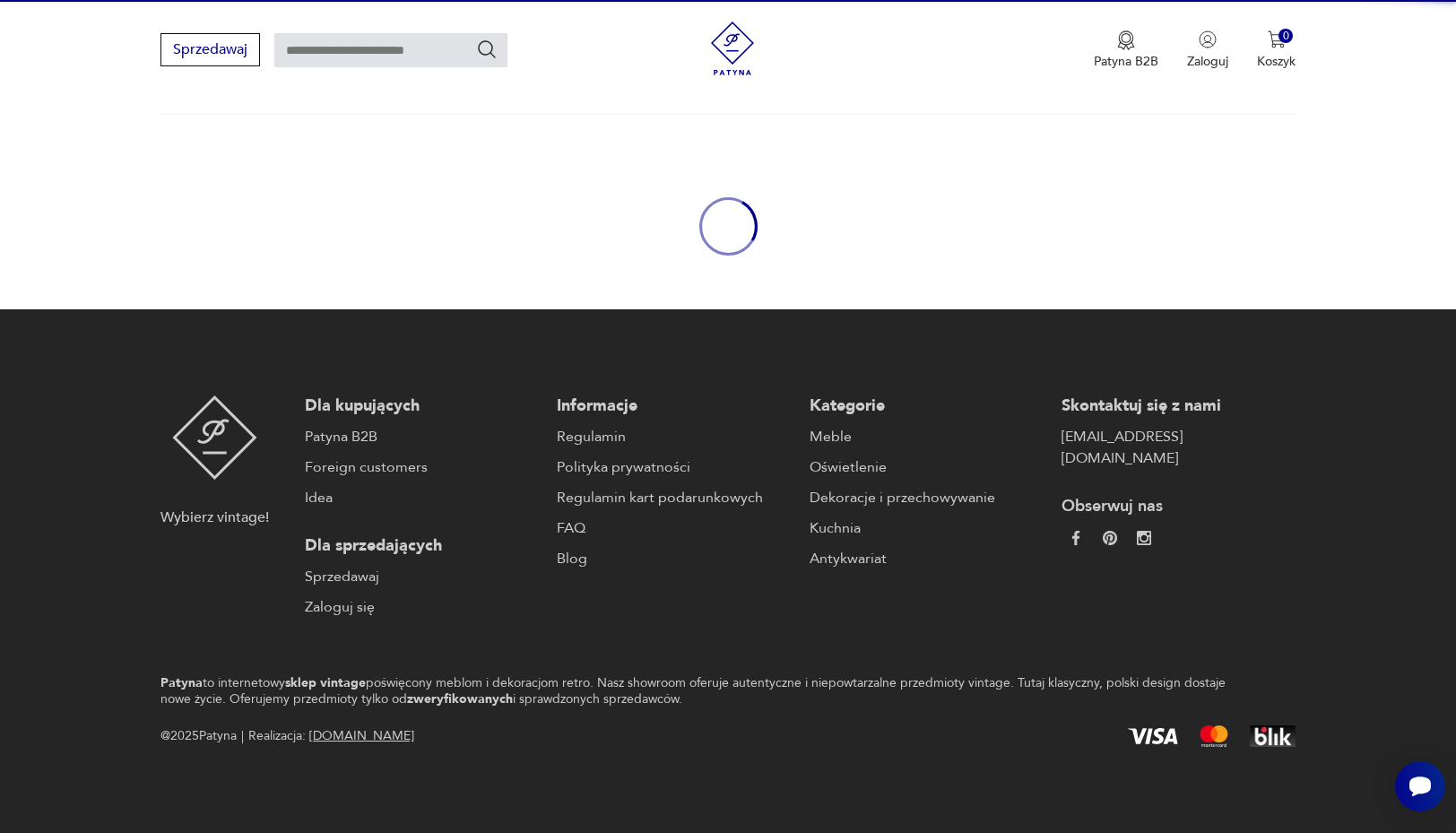
scroll to position [109, 0]
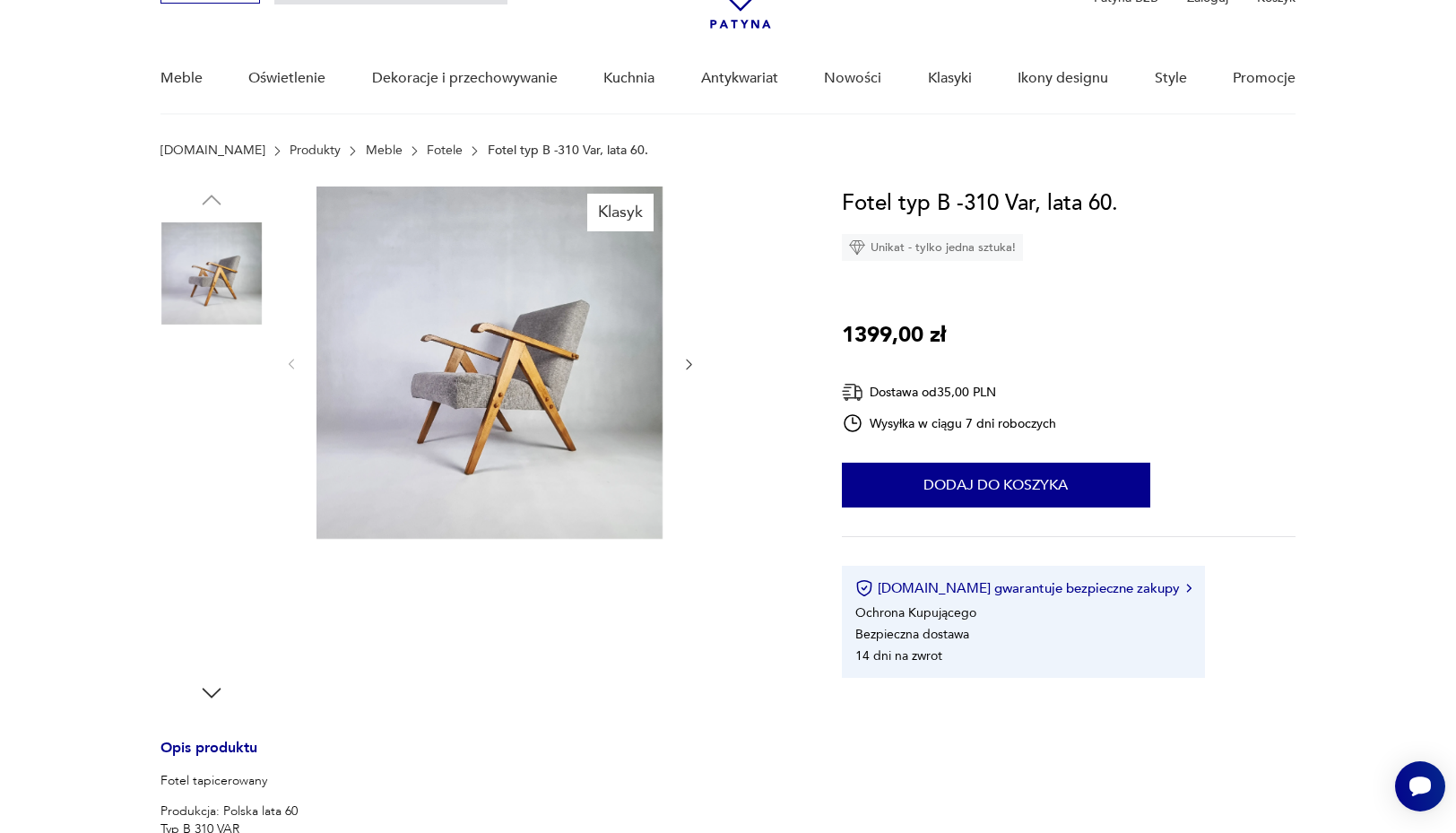
click at [216, 511] on img at bounding box center [211, 502] width 102 height 102
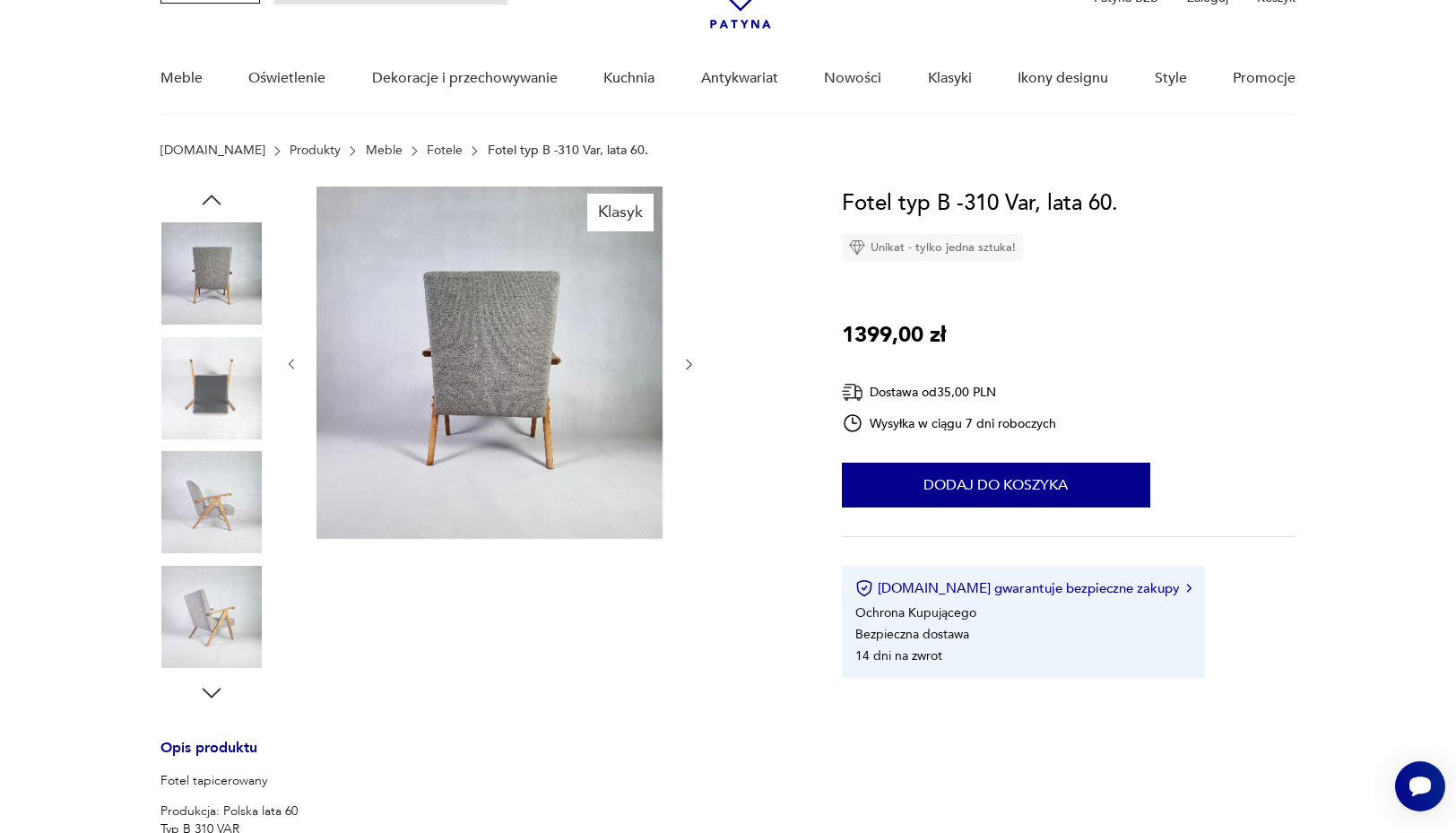
click at [203, 593] on img at bounding box center [211, 617] width 102 height 102
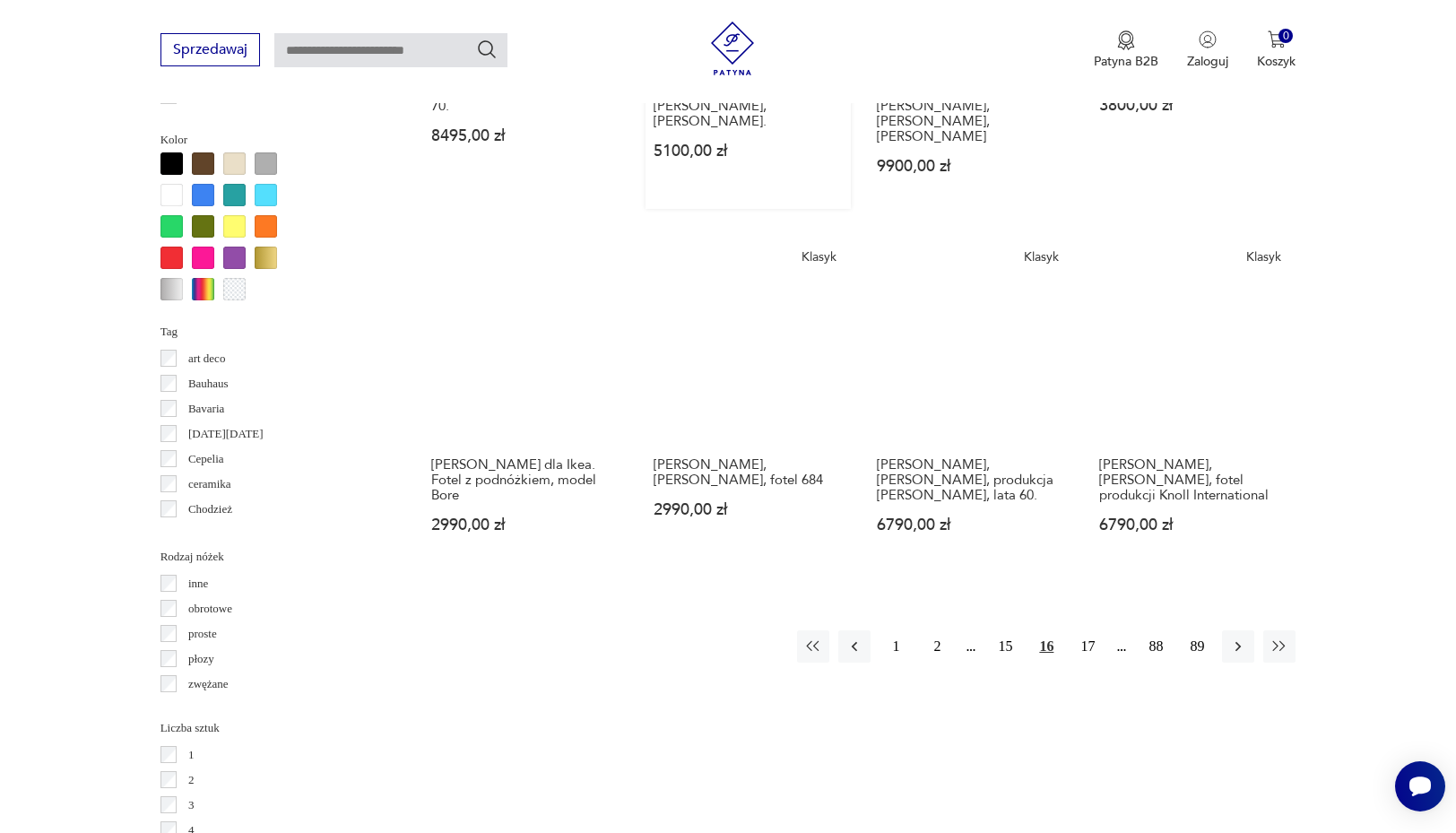
scroll to position [1797, 0]
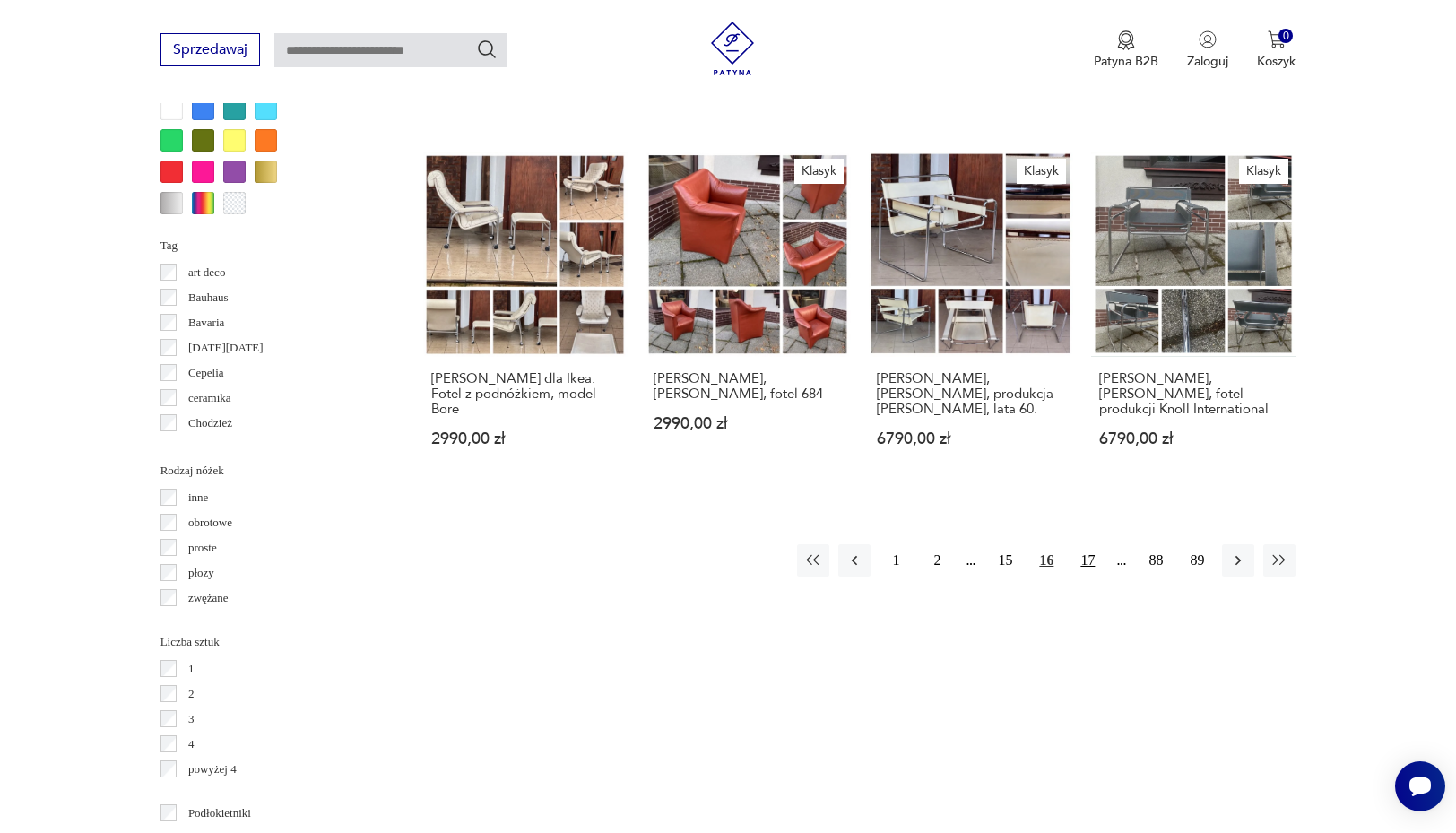
click at [1092, 544] on button "17" at bounding box center [1087, 560] width 32 height 32
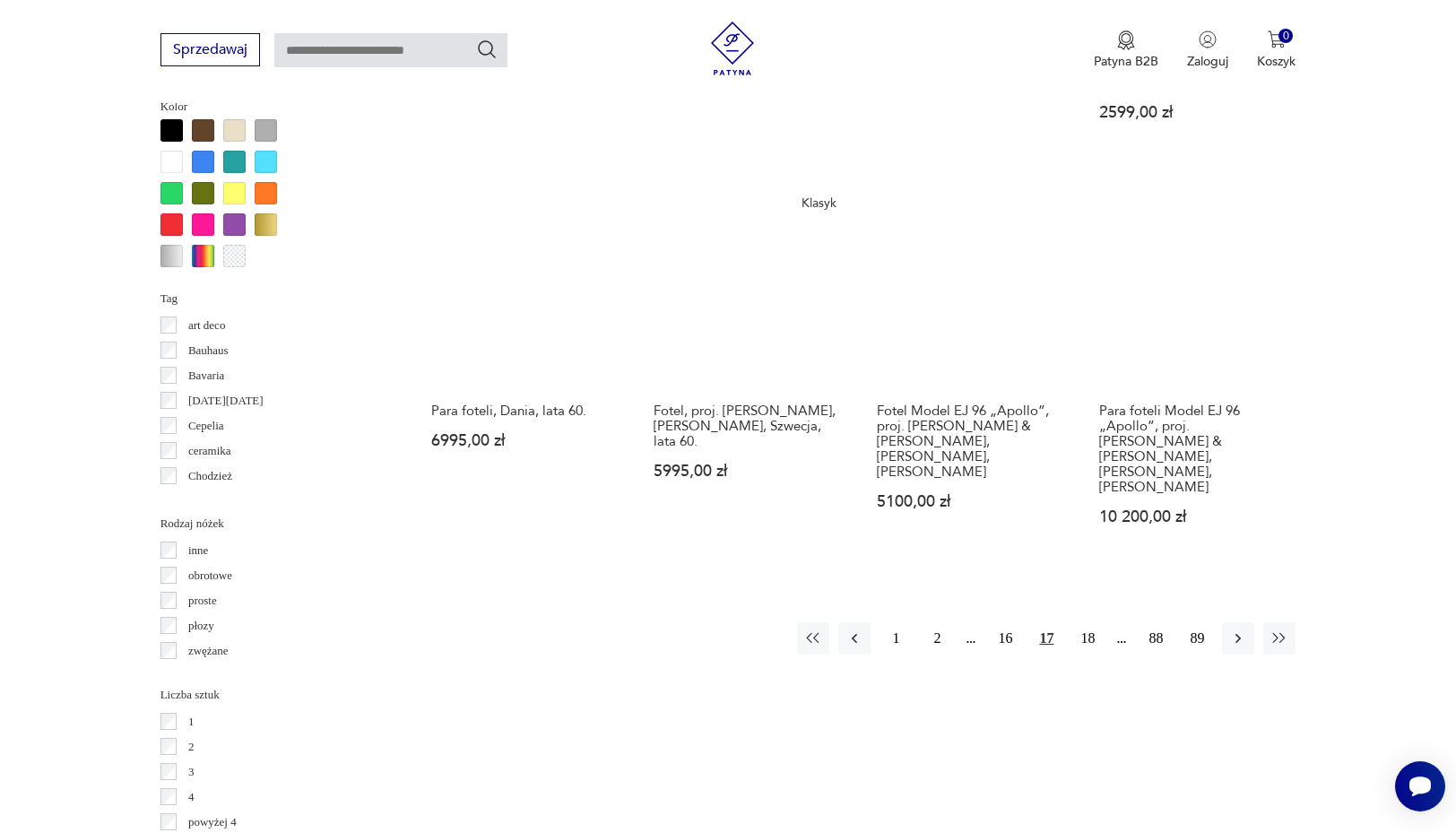
scroll to position [1760, 0]
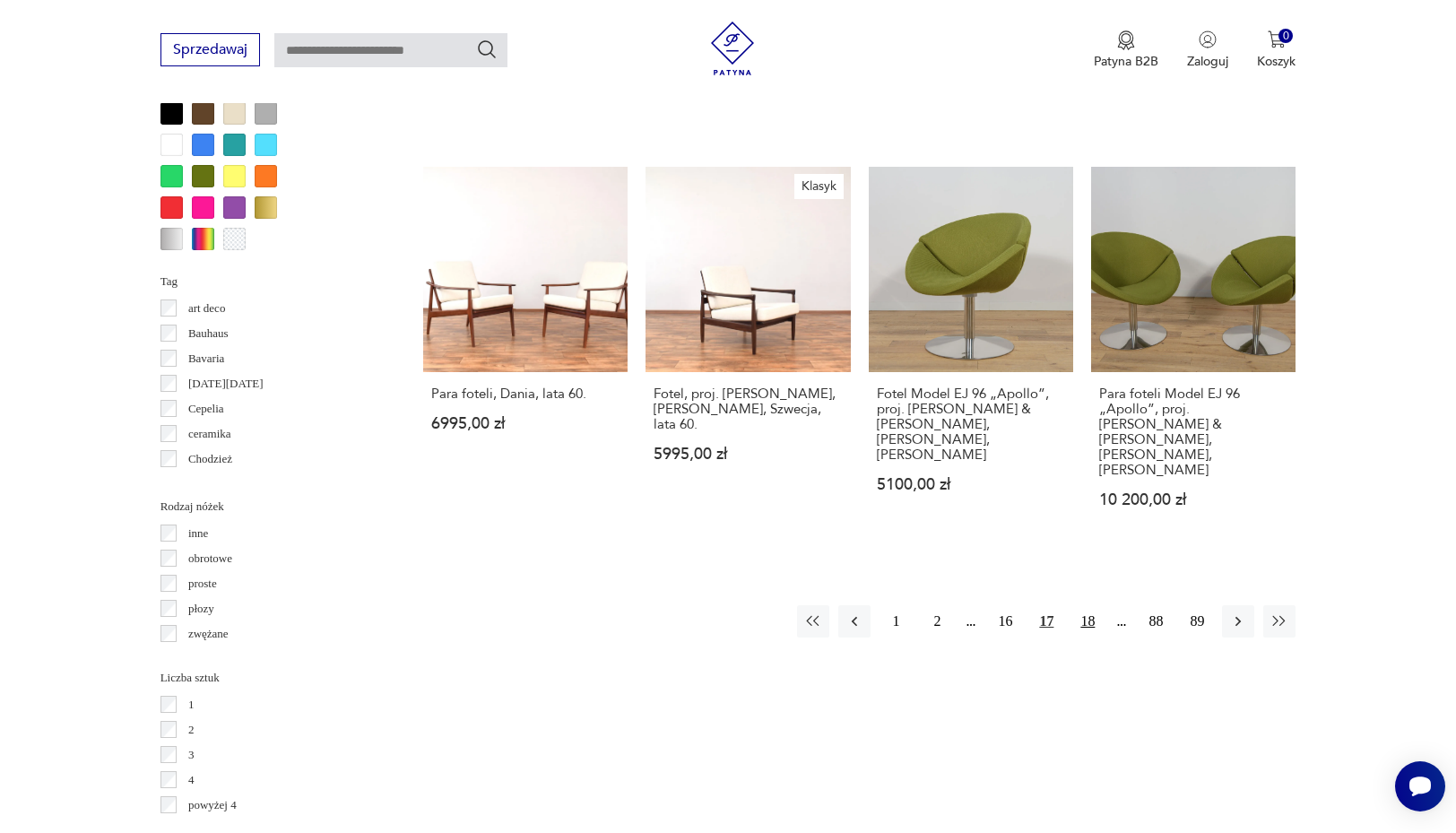
click at [1089, 605] on button "18" at bounding box center [1087, 621] width 32 height 32
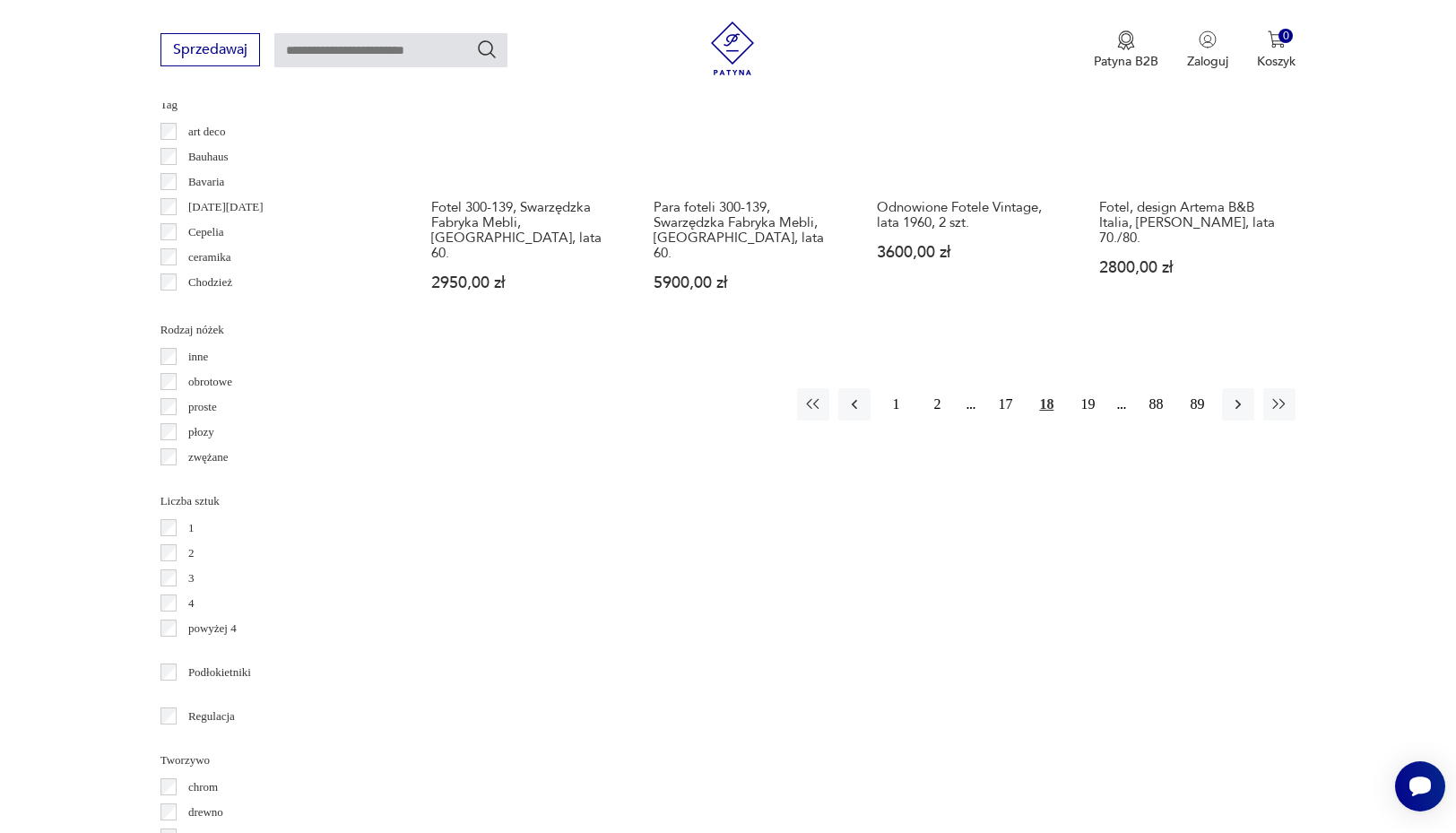
scroll to position [2012, 0]
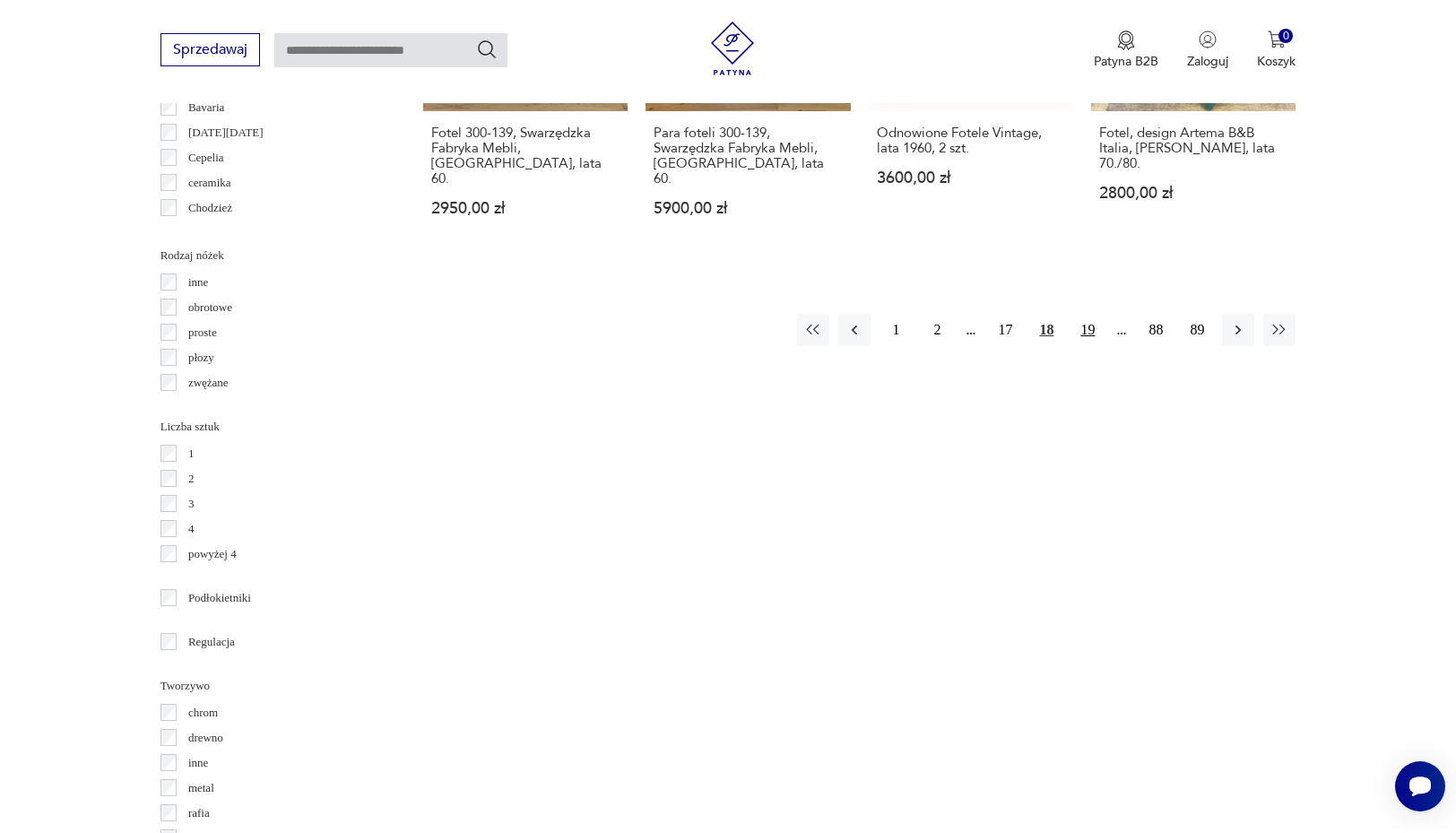
click at [1088, 335] on button "19" at bounding box center [1087, 330] width 32 height 32
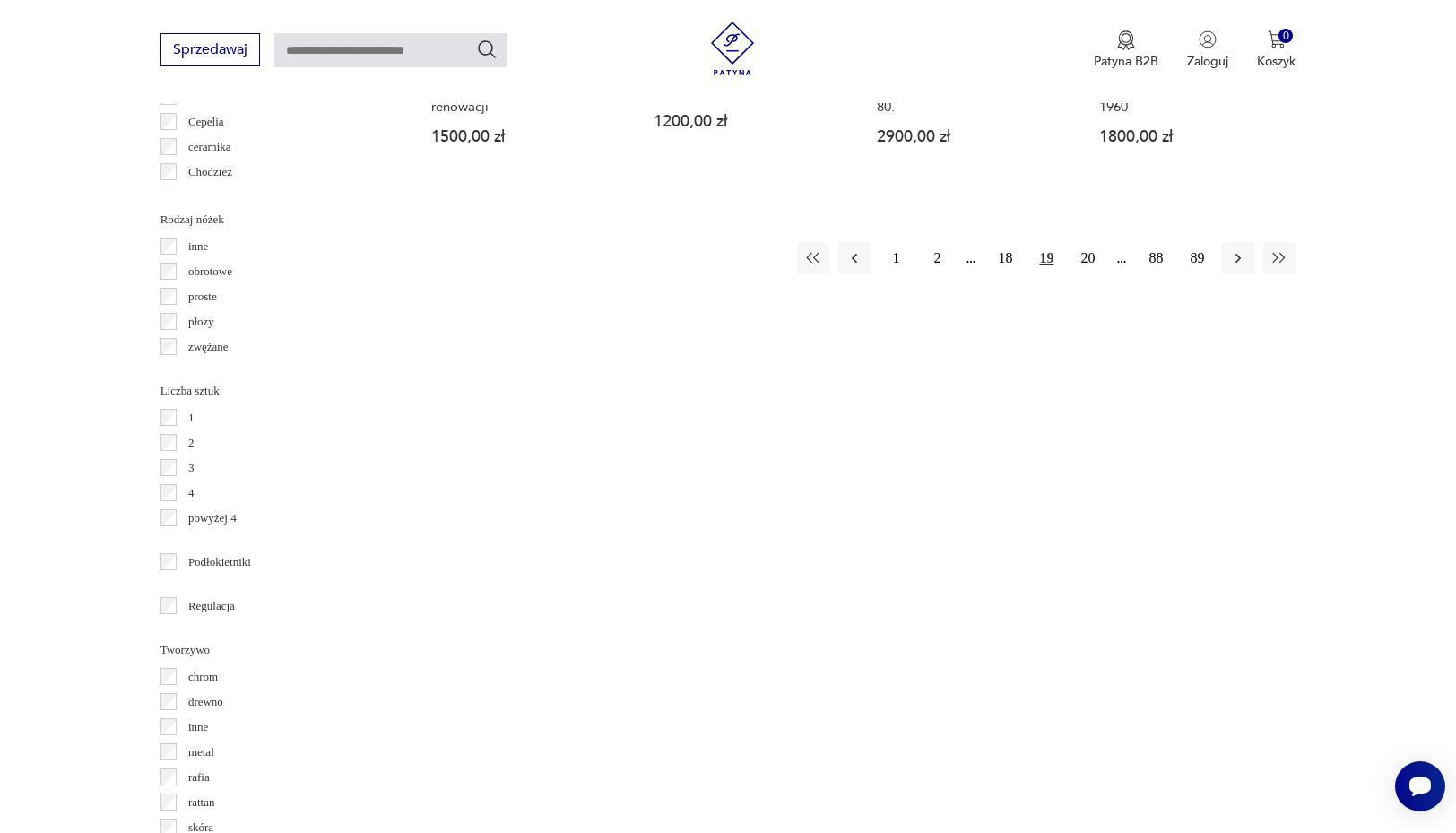
scroll to position [2053, 0]
click at [1083, 249] on button "20" at bounding box center [1087, 252] width 32 height 32
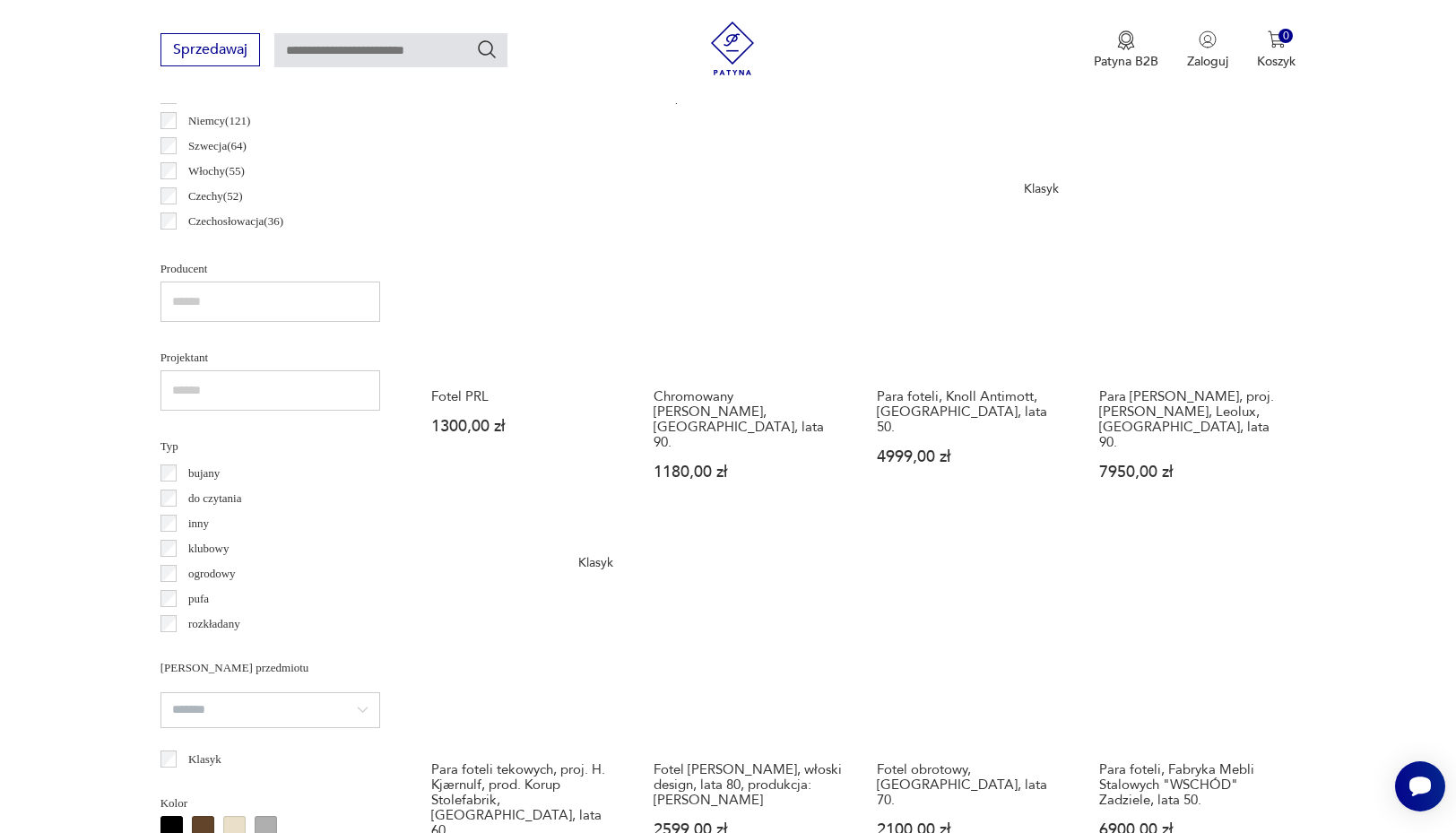
scroll to position [1066, 0]
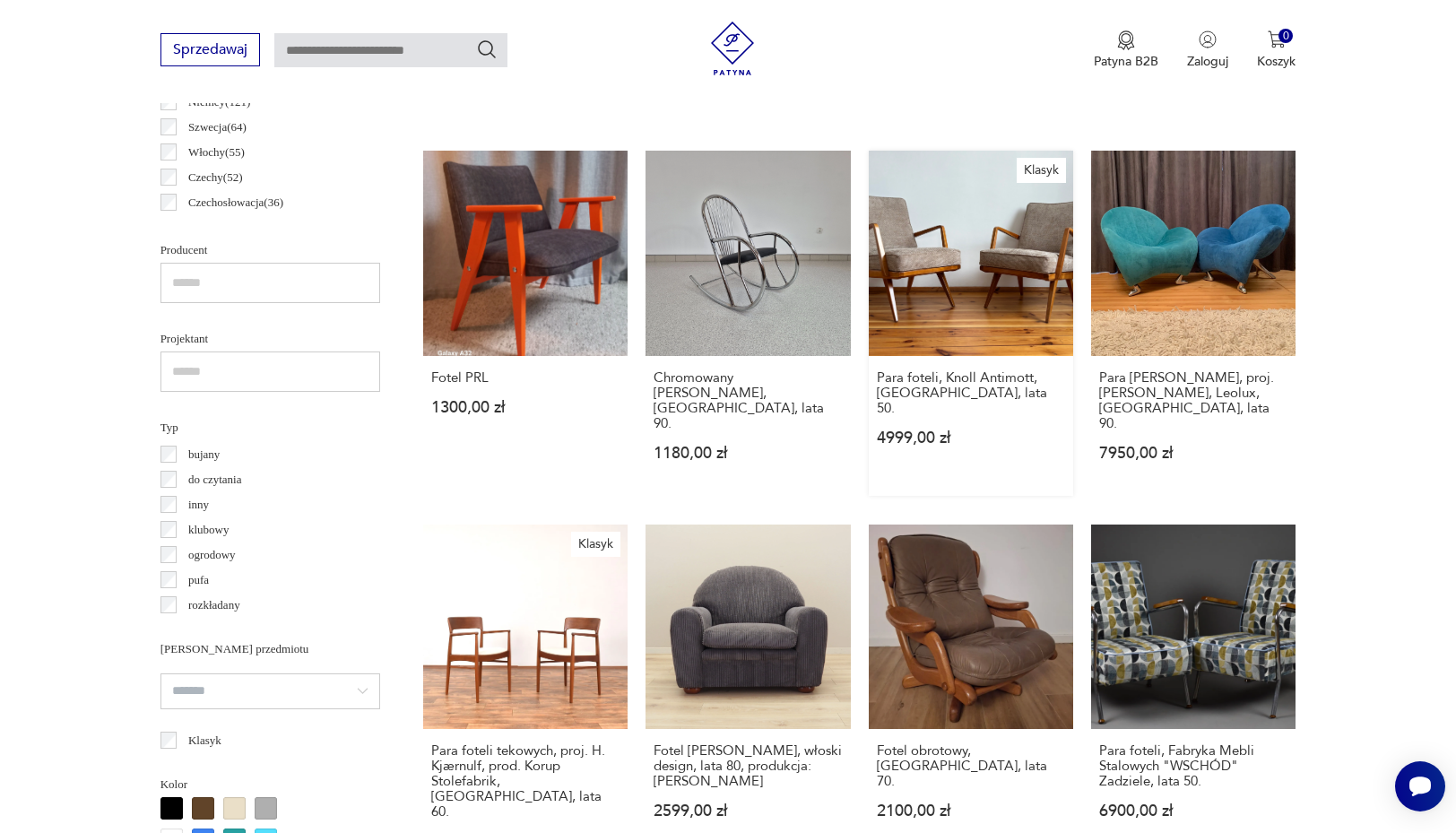
click at [967, 308] on link "Klasyk Para foteli, [PERSON_NAME], [GEOGRAPHIC_DATA], lata 50. 4999,00 zł" at bounding box center [971, 322] width 204 height 345
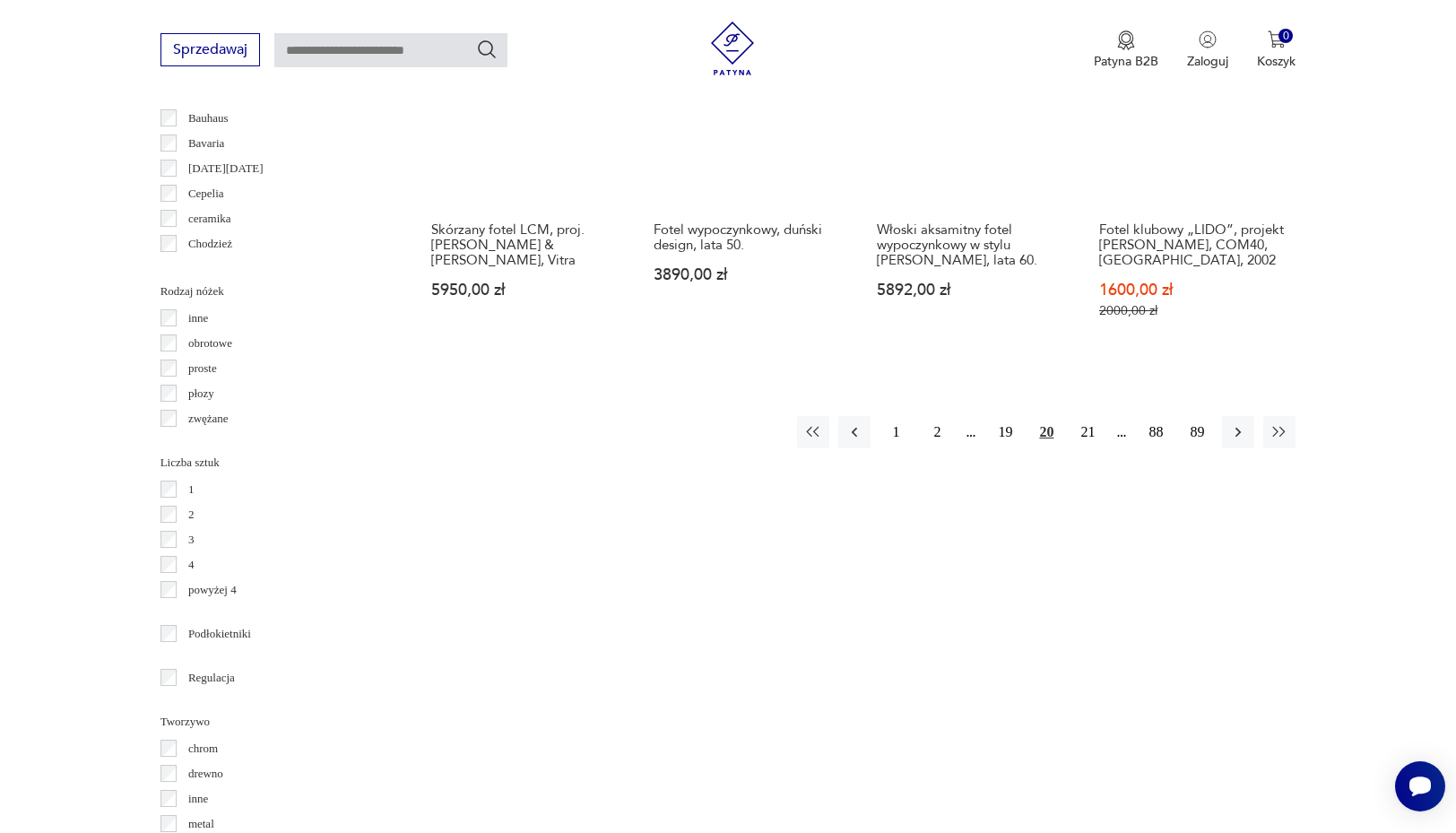
scroll to position [1995, 0]
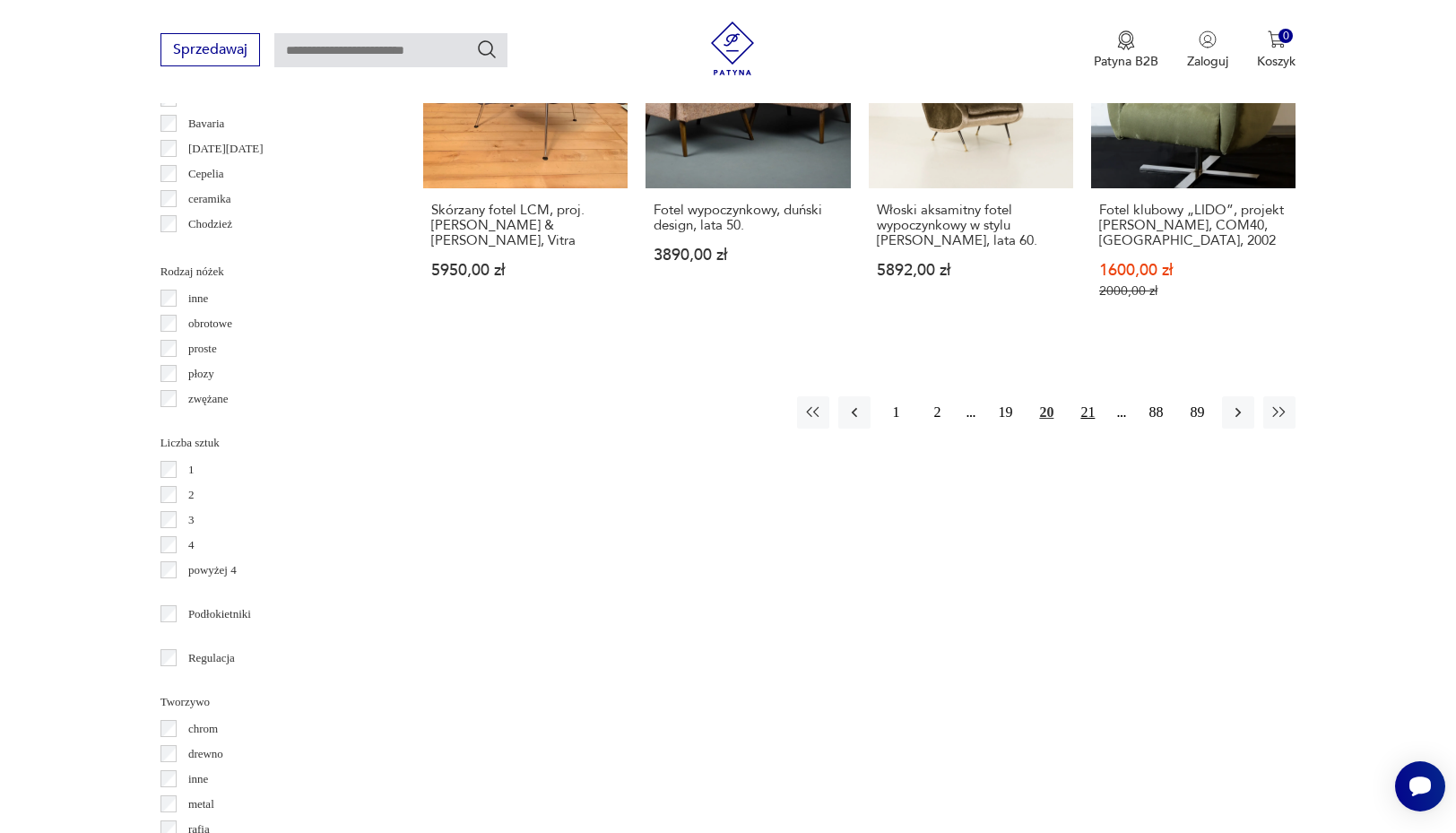
click at [1077, 397] on button "21" at bounding box center [1087, 413] width 32 height 32
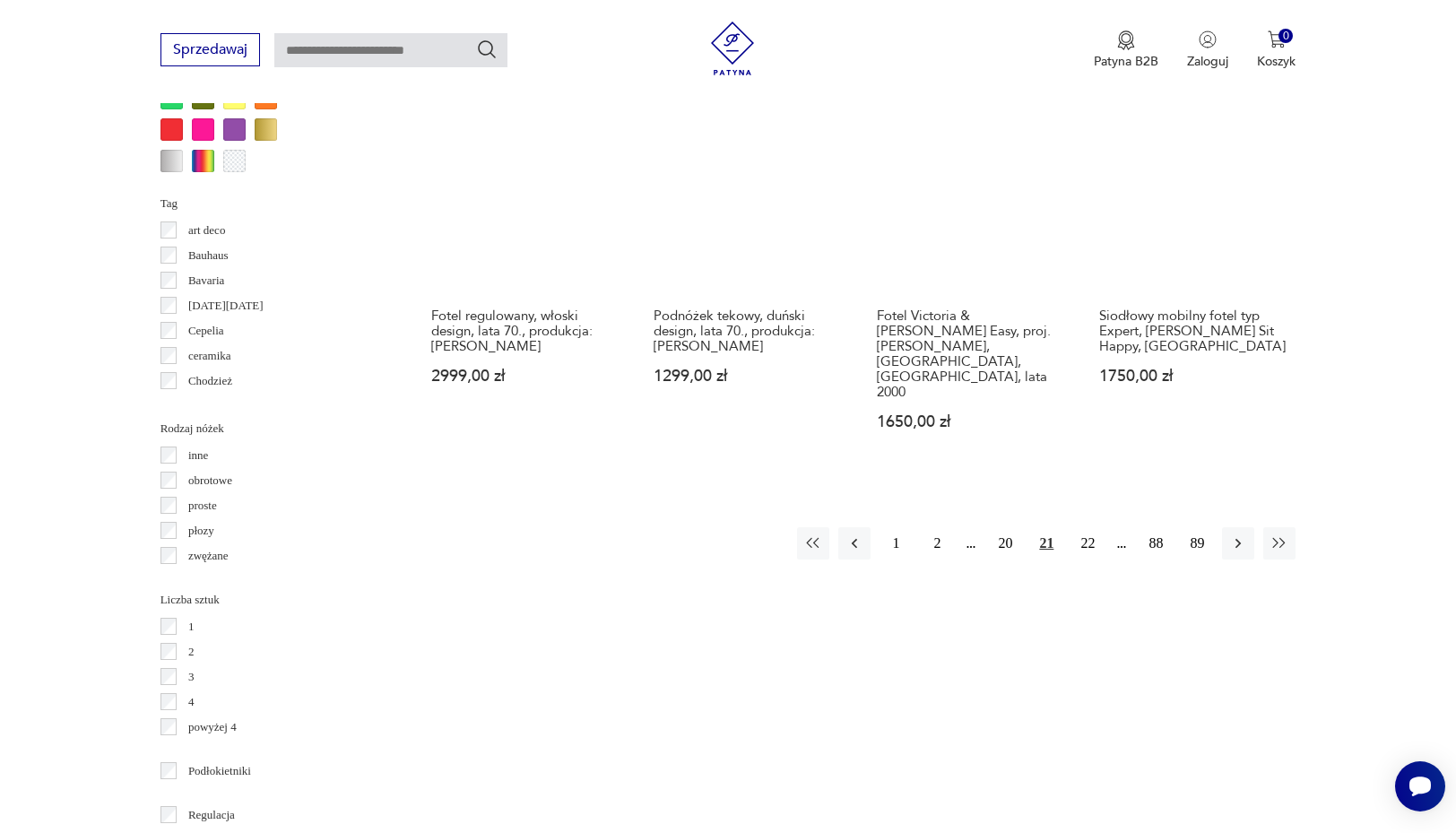
scroll to position [1947, 0]
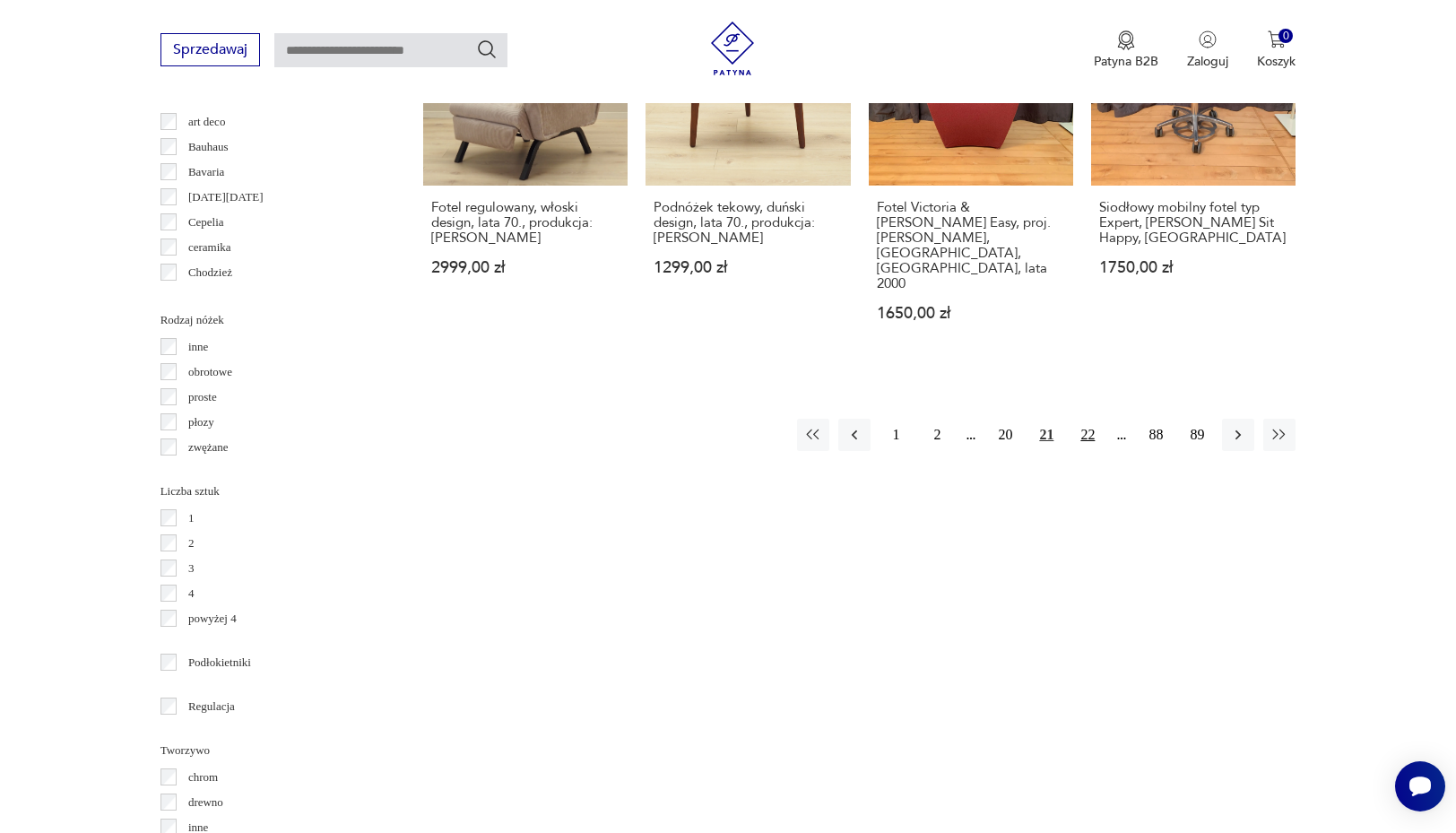
click at [1093, 418] on button "22" at bounding box center [1087, 434] width 32 height 32
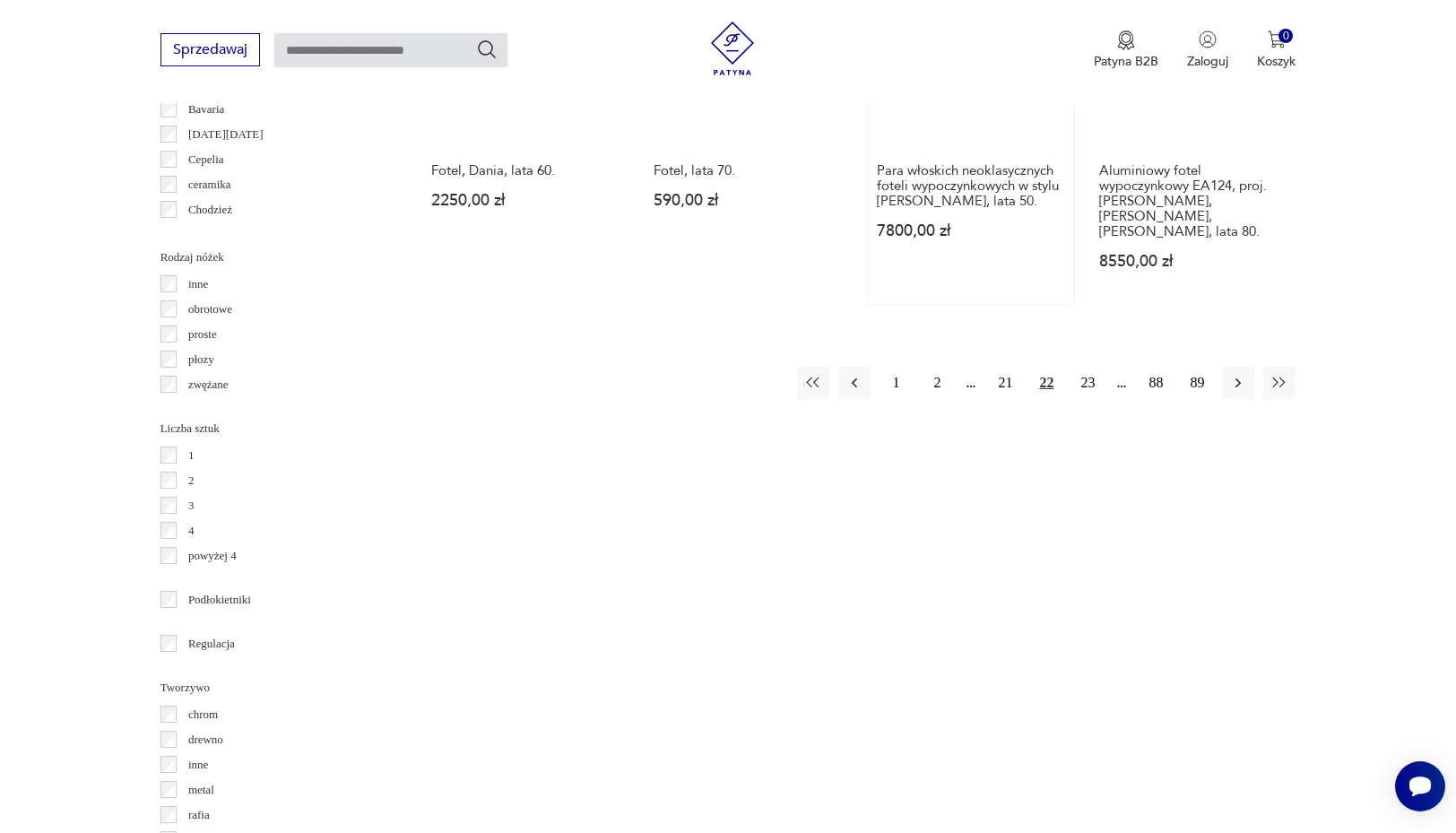
scroll to position [2083, 0]
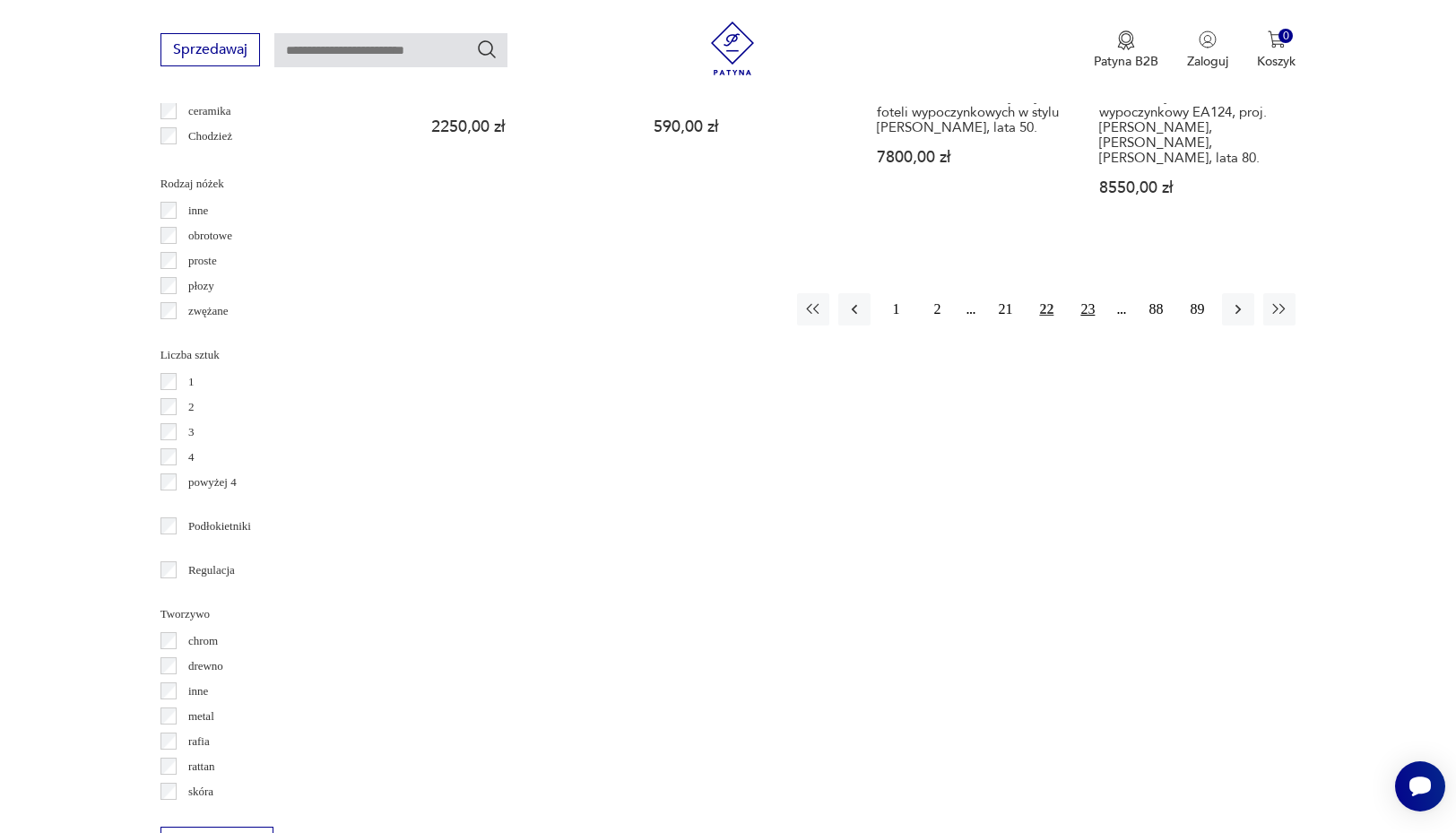
click at [1077, 294] on button "23" at bounding box center [1087, 309] width 32 height 32
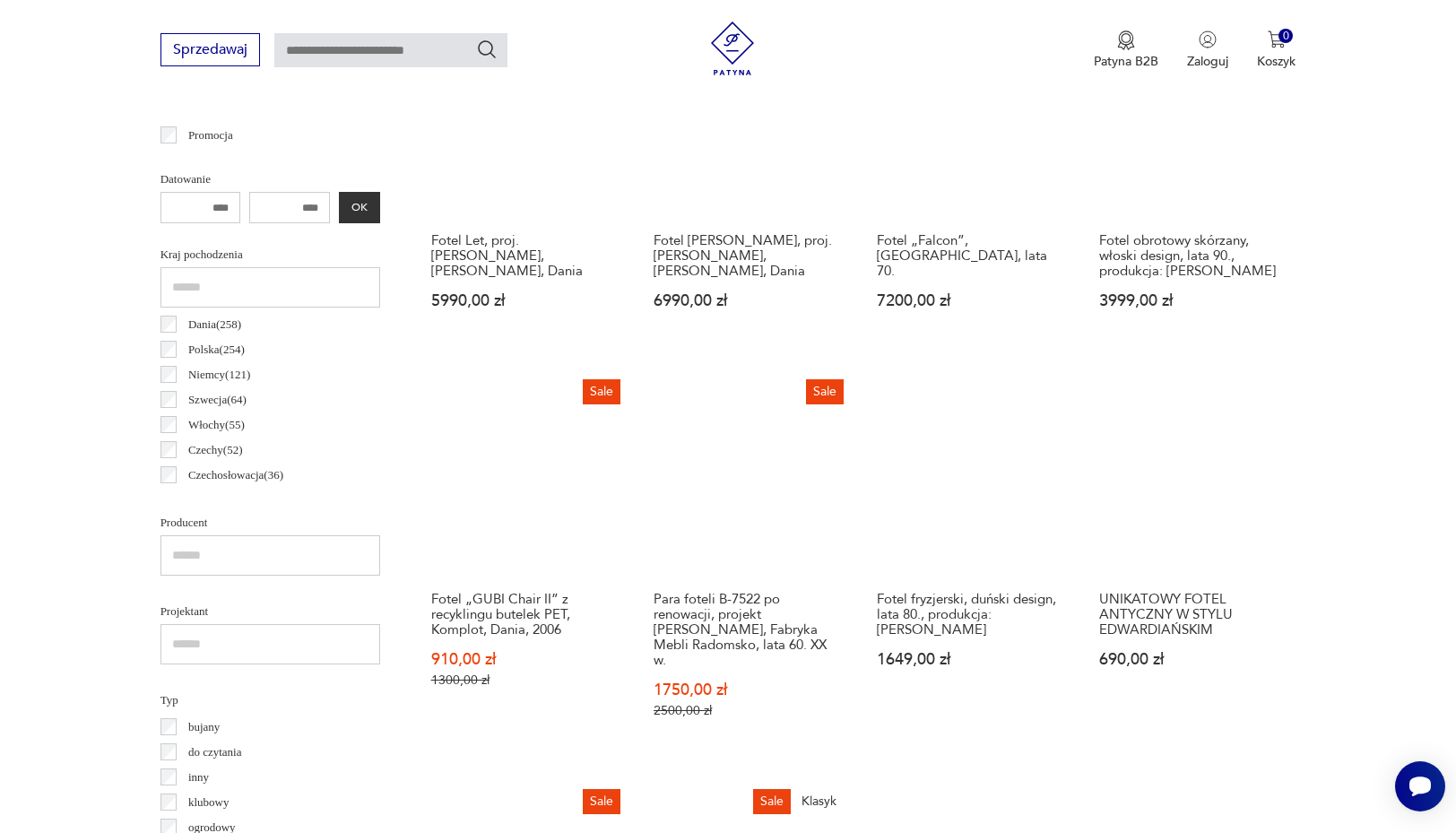
scroll to position [477, 0]
